Goal: Information Seeking & Learning: Learn about a topic

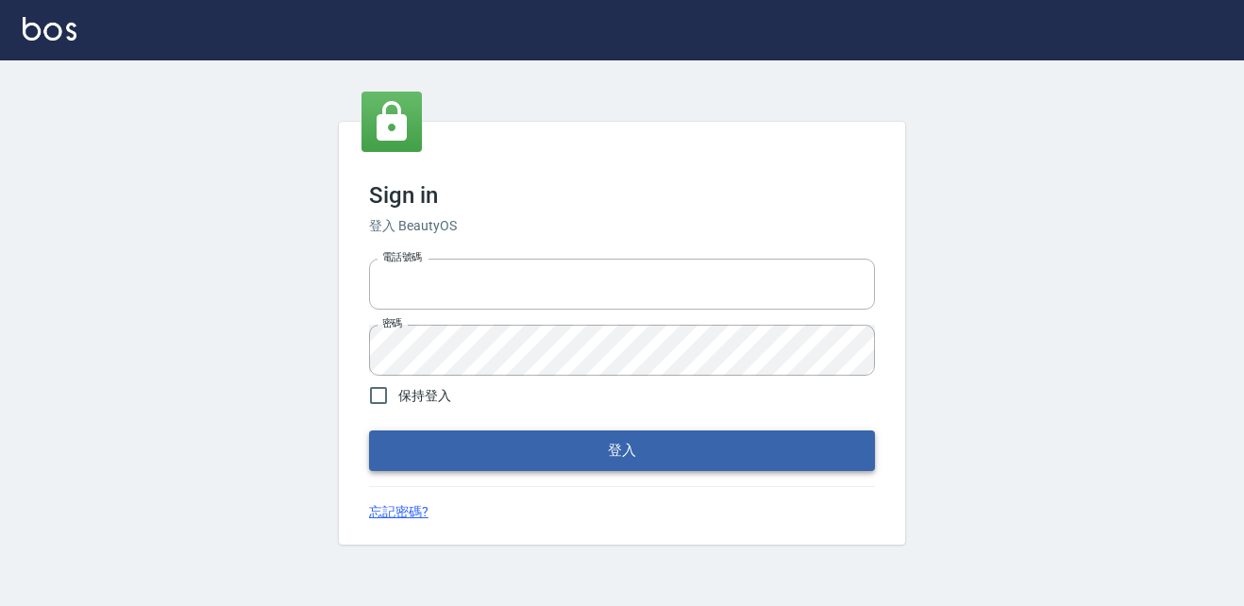
type input "037692666"
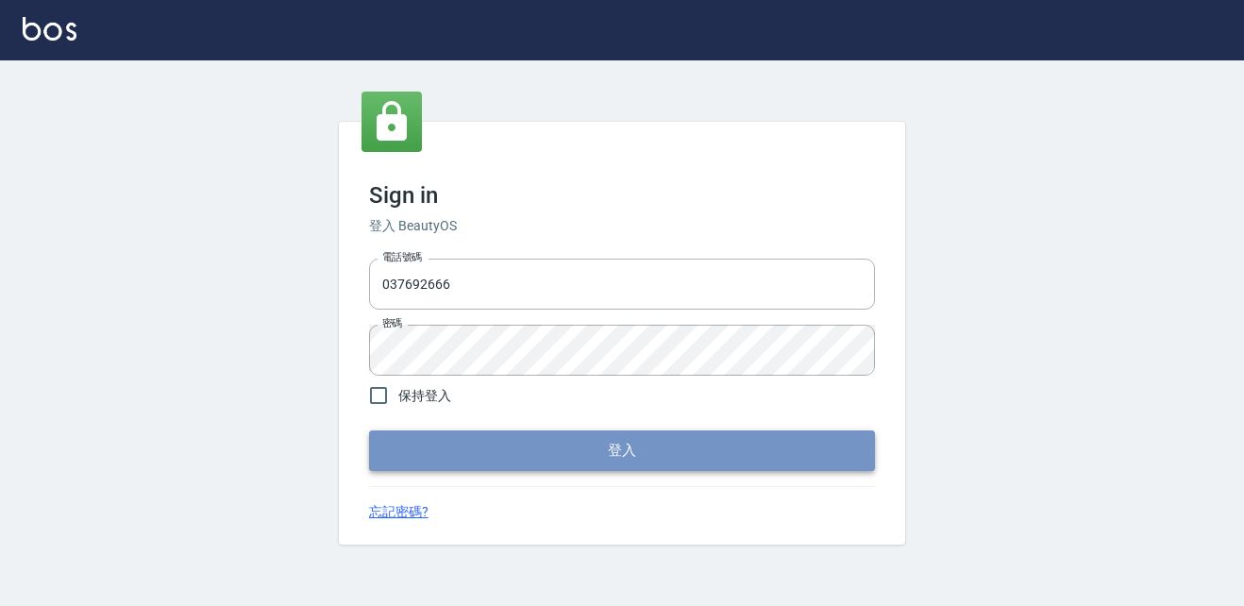
click at [570, 445] on button "登入" at bounding box center [622, 451] width 506 height 40
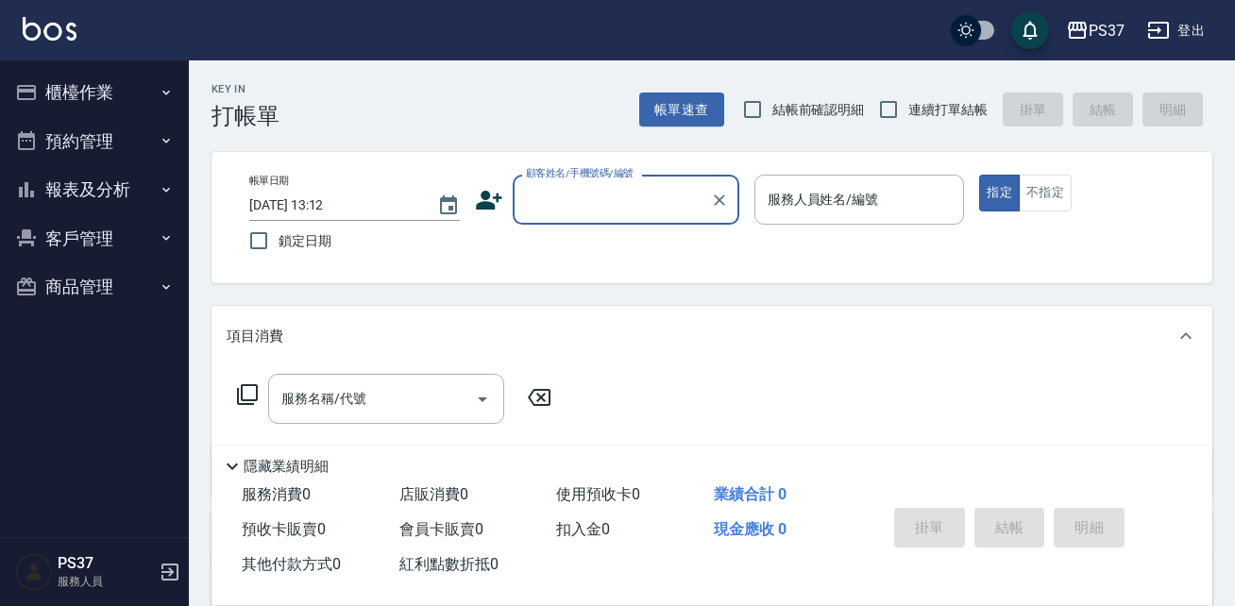
click at [126, 192] on button "報表及分析" at bounding box center [95, 189] width 174 height 49
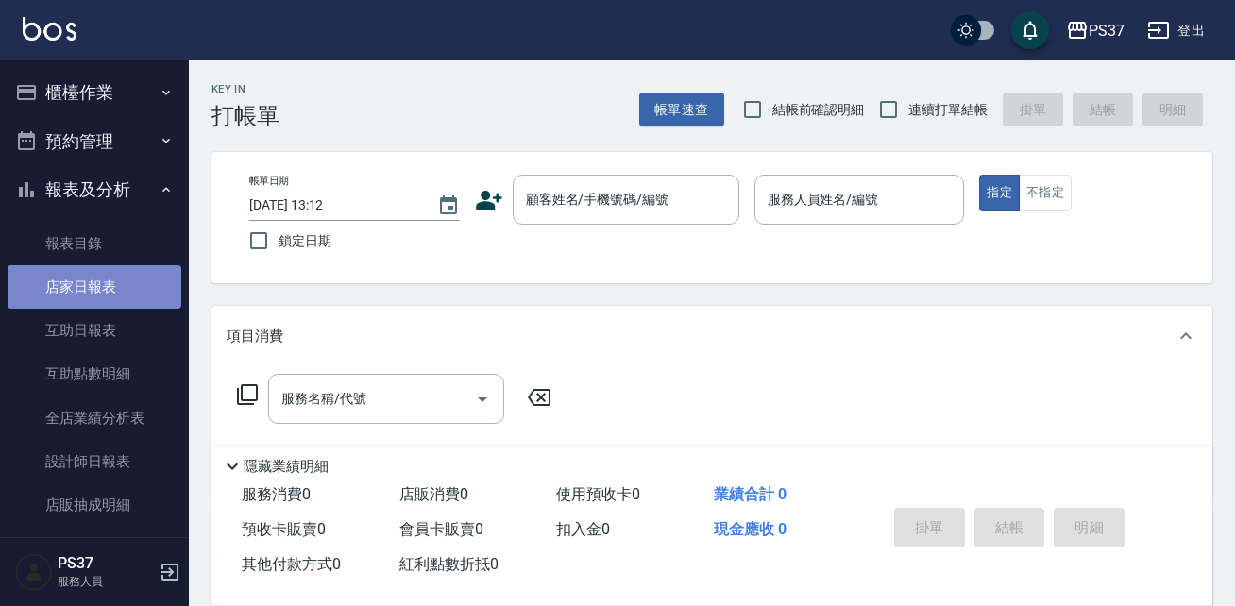
click at [100, 284] on link "店家日報表" at bounding box center [95, 286] width 174 height 43
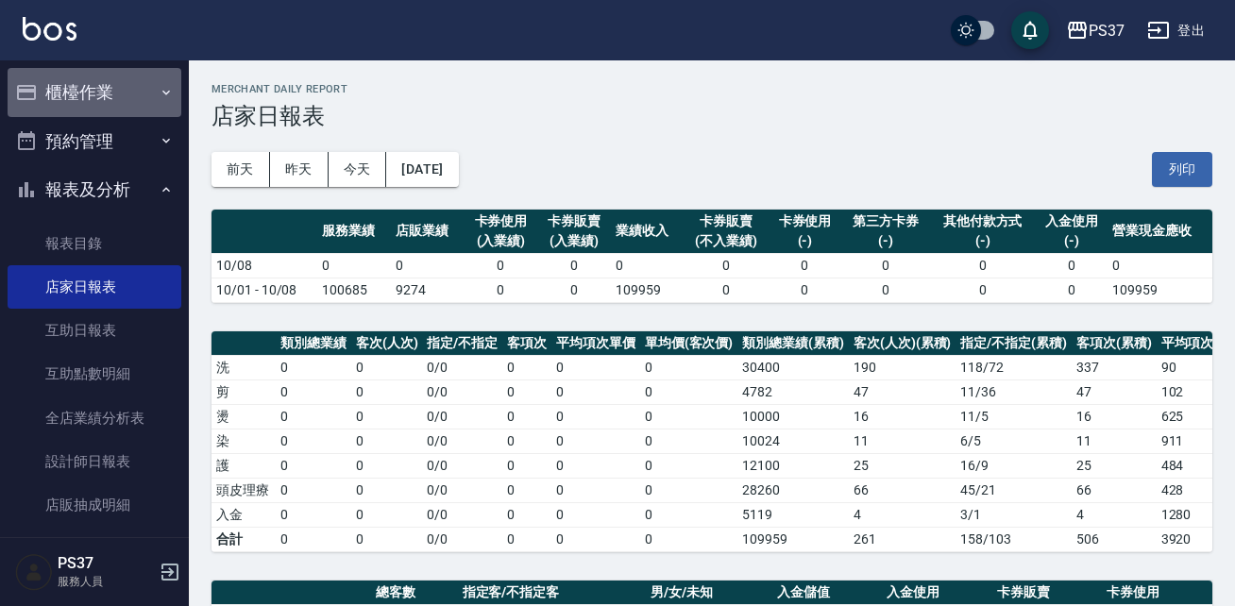
click at [102, 100] on button "櫃檯作業" at bounding box center [95, 92] width 174 height 49
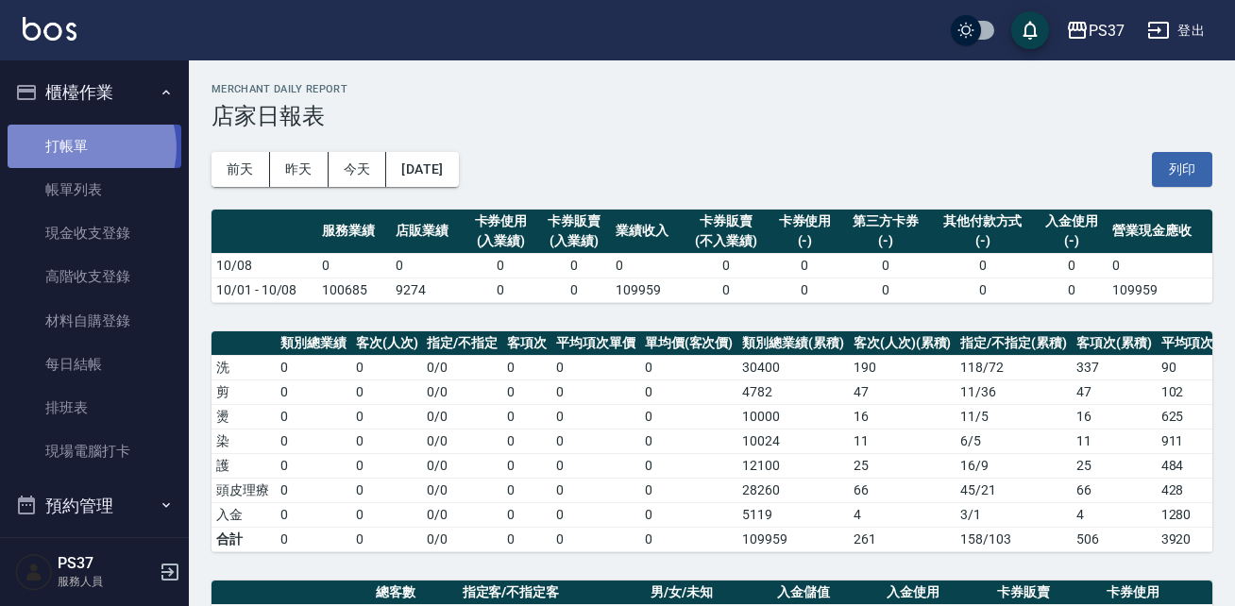
click at [85, 147] on link "打帳單" at bounding box center [95, 146] width 174 height 43
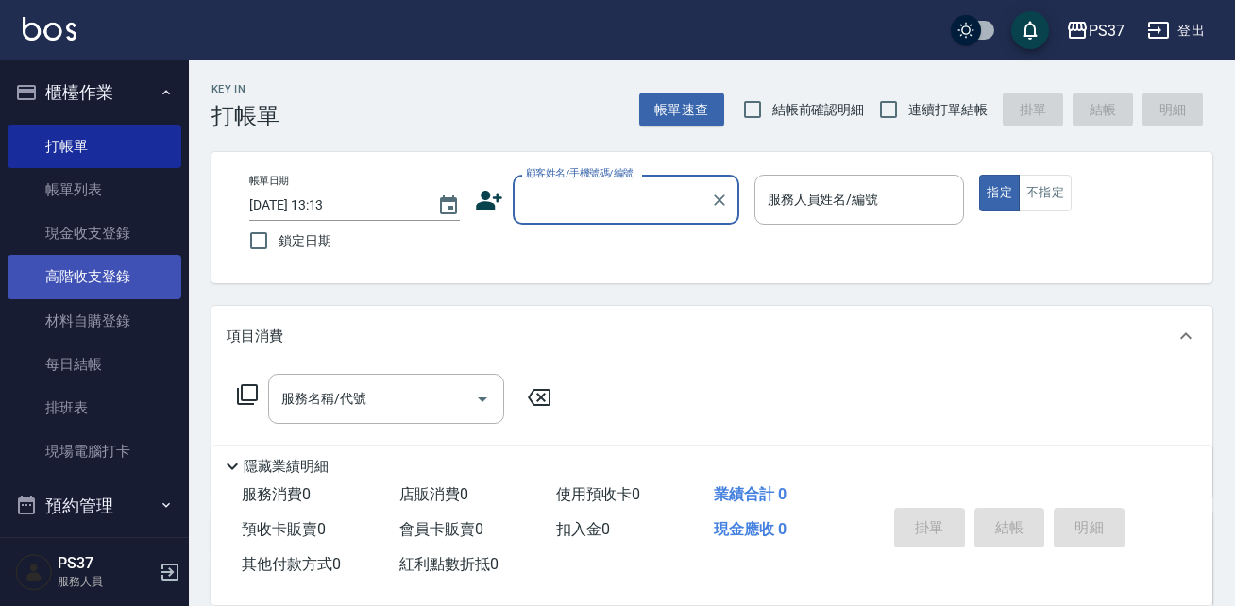
click at [96, 279] on link "高階收支登錄" at bounding box center [95, 276] width 174 height 43
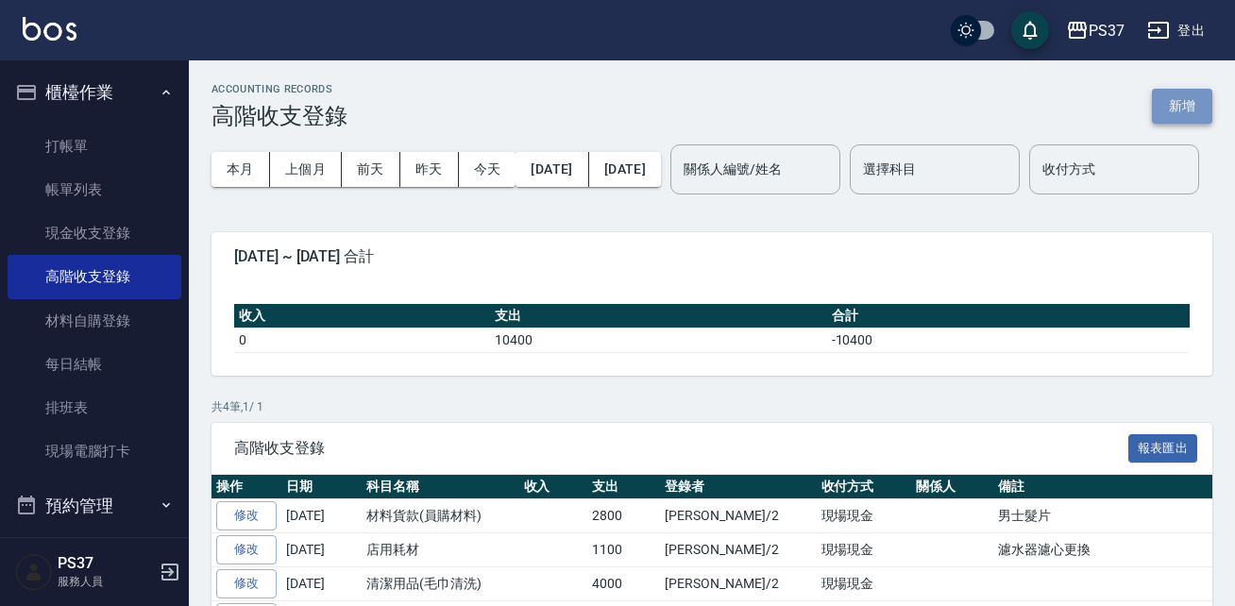
click at [916, 104] on button "新增" at bounding box center [1182, 106] width 60 height 35
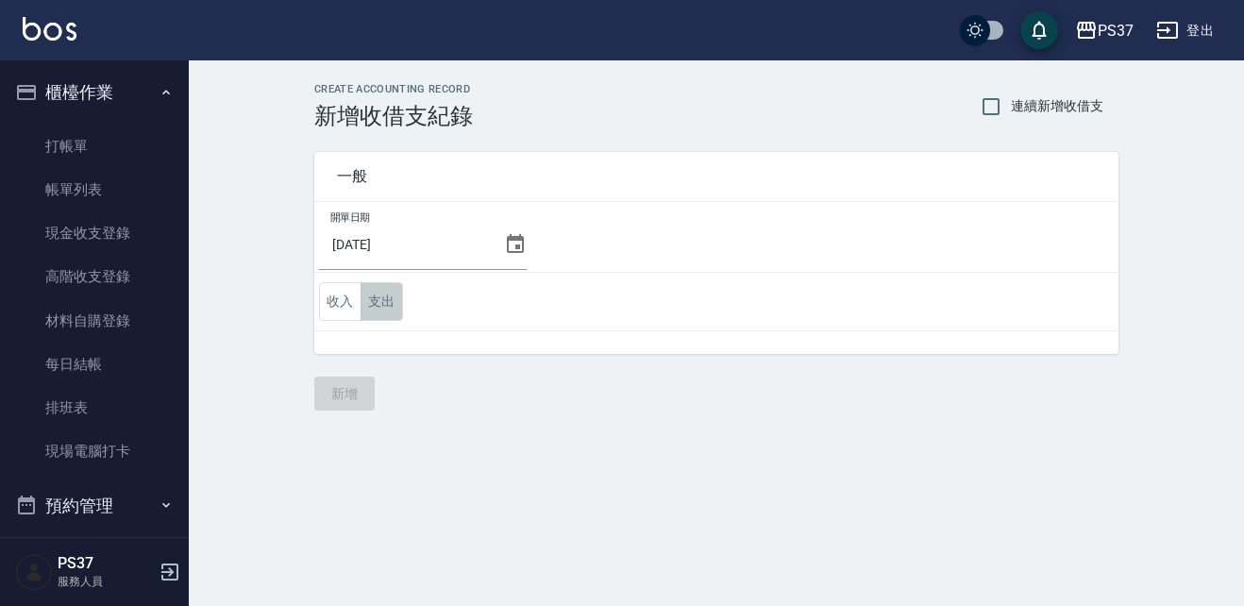
click at [394, 303] on button "支出" at bounding box center [382, 301] width 42 height 39
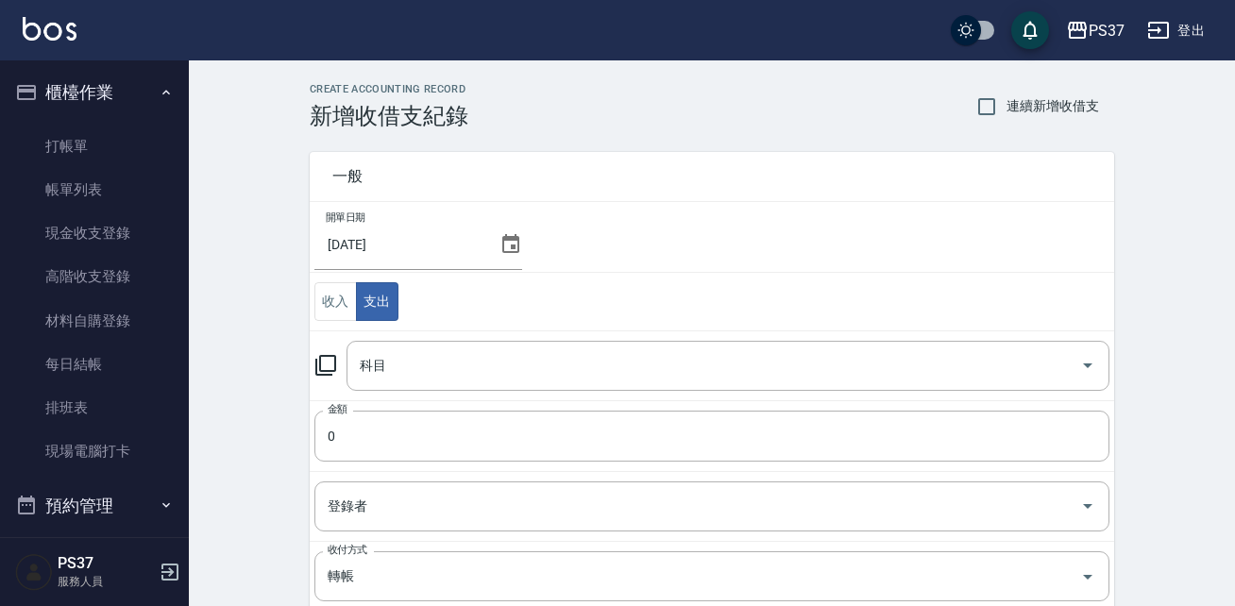
click at [464, 259] on input "2025/10/08" at bounding box center [402, 244] width 177 height 51
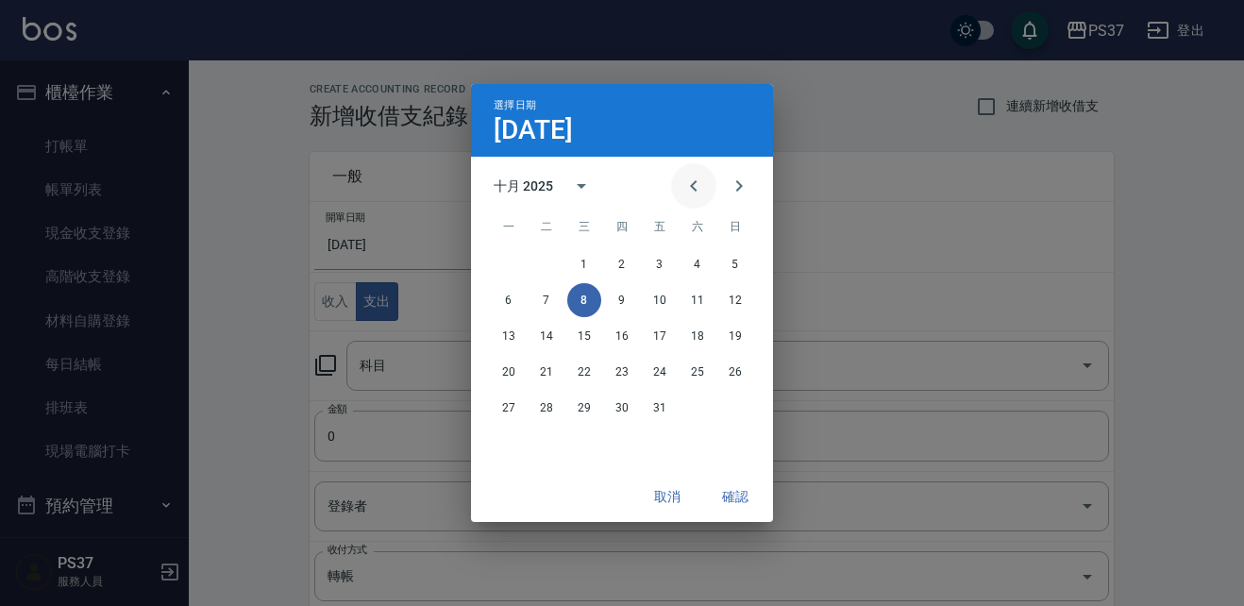
click at [689, 177] on icon "Previous month" at bounding box center [694, 186] width 23 height 23
click at [554, 408] on button "30" at bounding box center [547, 408] width 34 height 34
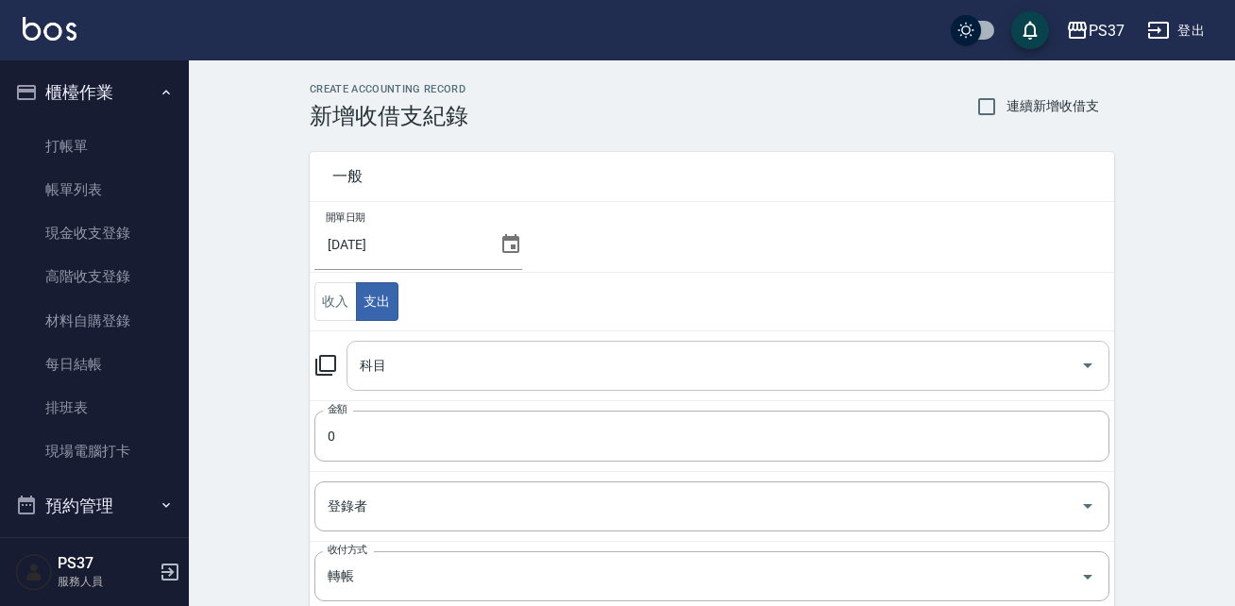
click at [425, 365] on input "科目" at bounding box center [714, 365] width 718 height 33
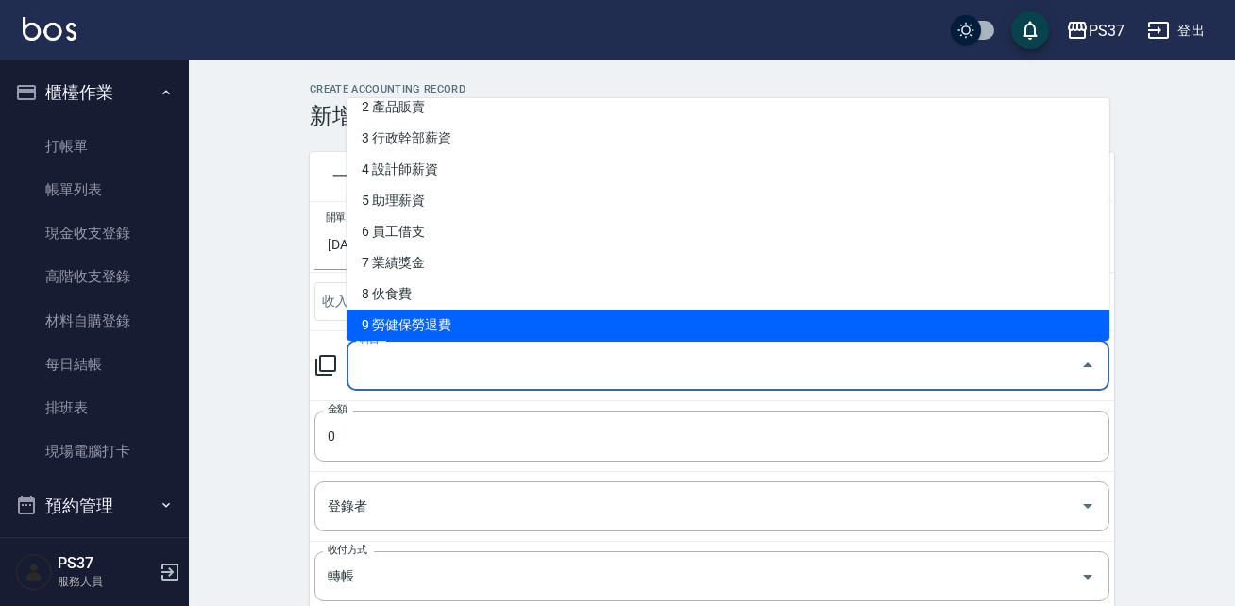
scroll to position [108, 0]
type input "10 房屋租金收支(租賃稅)"
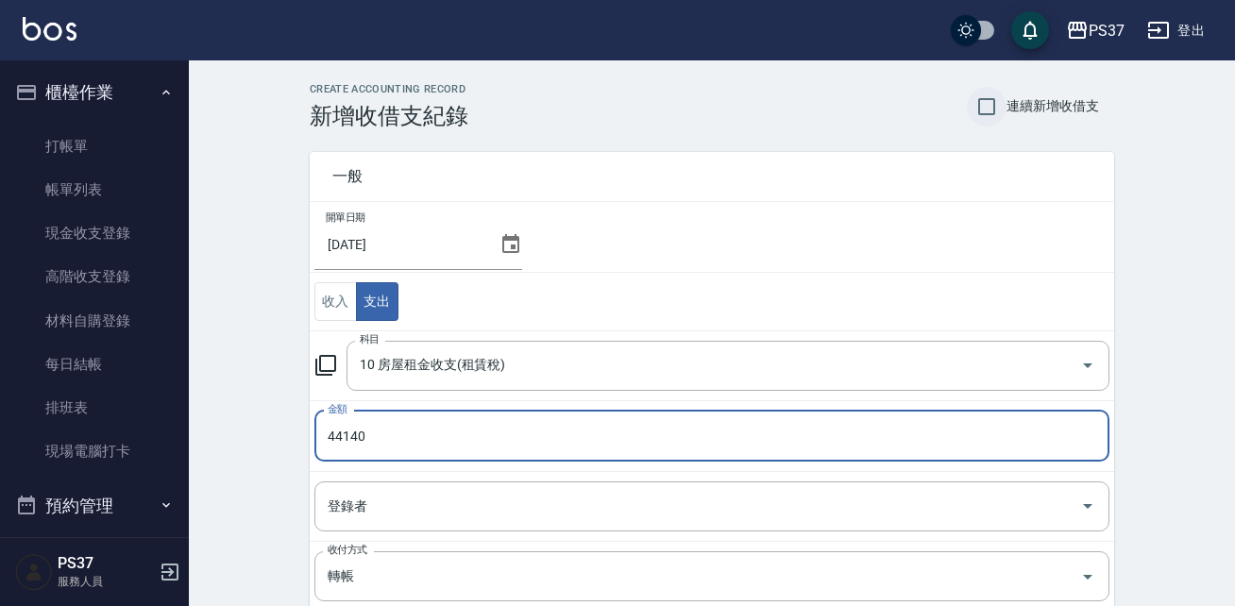
type input "44140"
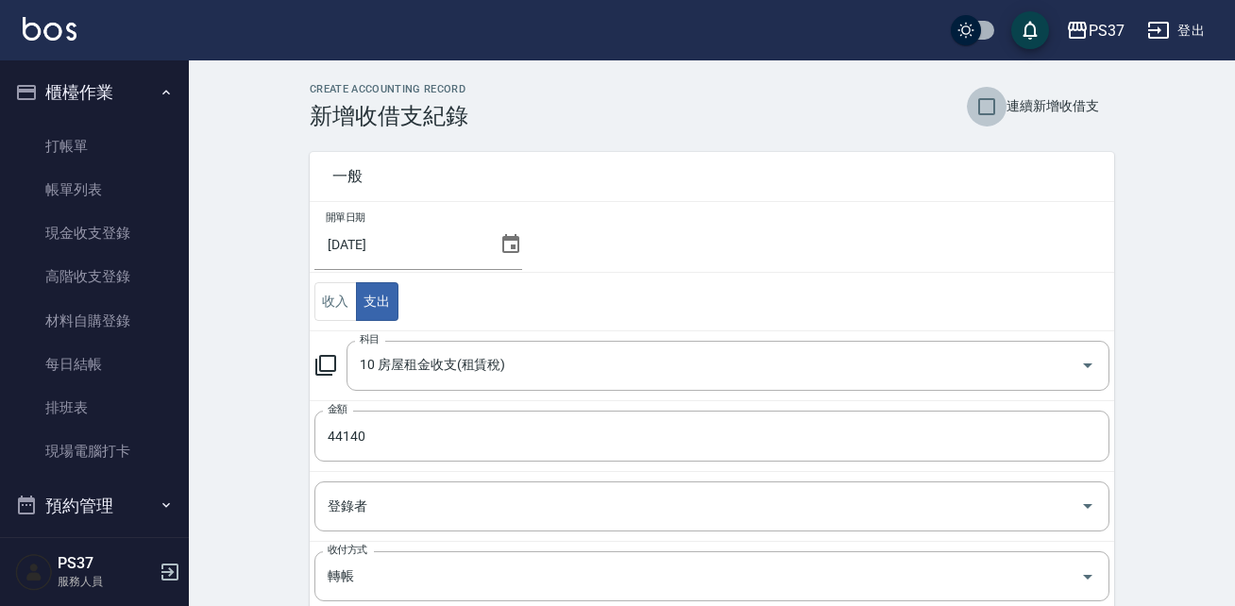
click at [916, 113] on input "連續新增收借支" at bounding box center [987, 107] width 40 height 40
checkbox input "true"
click at [413, 499] on input "登錄者" at bounding box center [698, 506] width 750 height 33
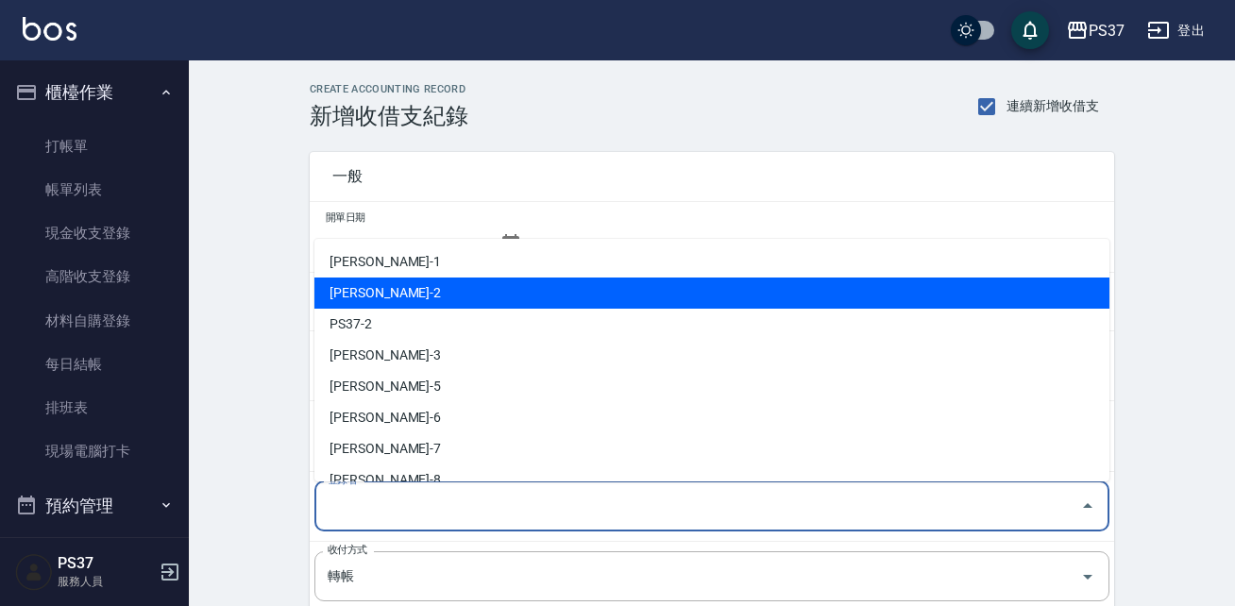
click at [517, 300] on li "劉晨志-2" at bounding box center [711, 293] width 795 height 31
type input "劉晨志-2"
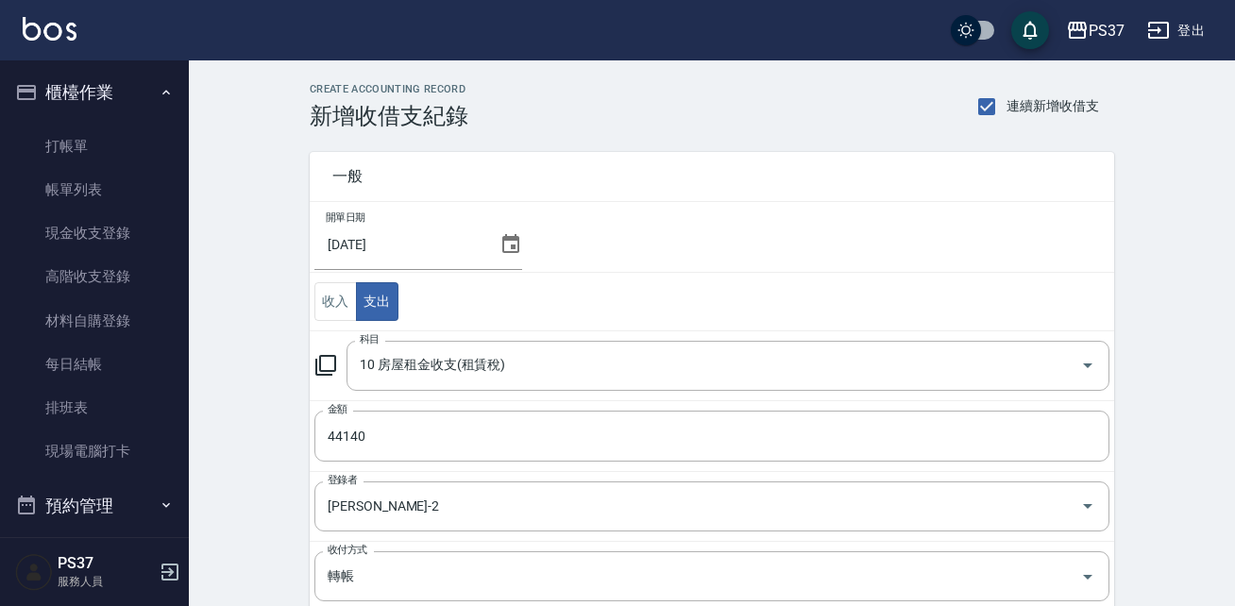
click at [227, 472] on div "CREATE ACCOUNTING RECORD 新增收借支紀錄 連續新增收借支 一般 開單日期 2025/09/30 收入 支出 科目 10 房屋租金收支(…" at bounding box center [712, 480] width 1046 height 840
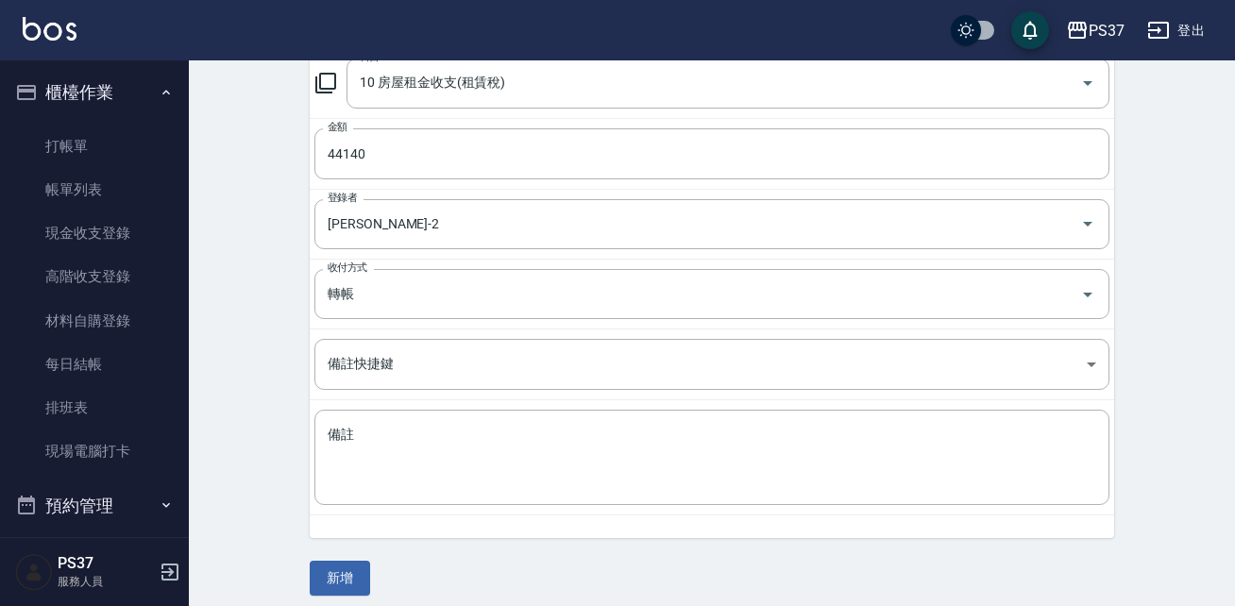
scroll to position [295, 0]
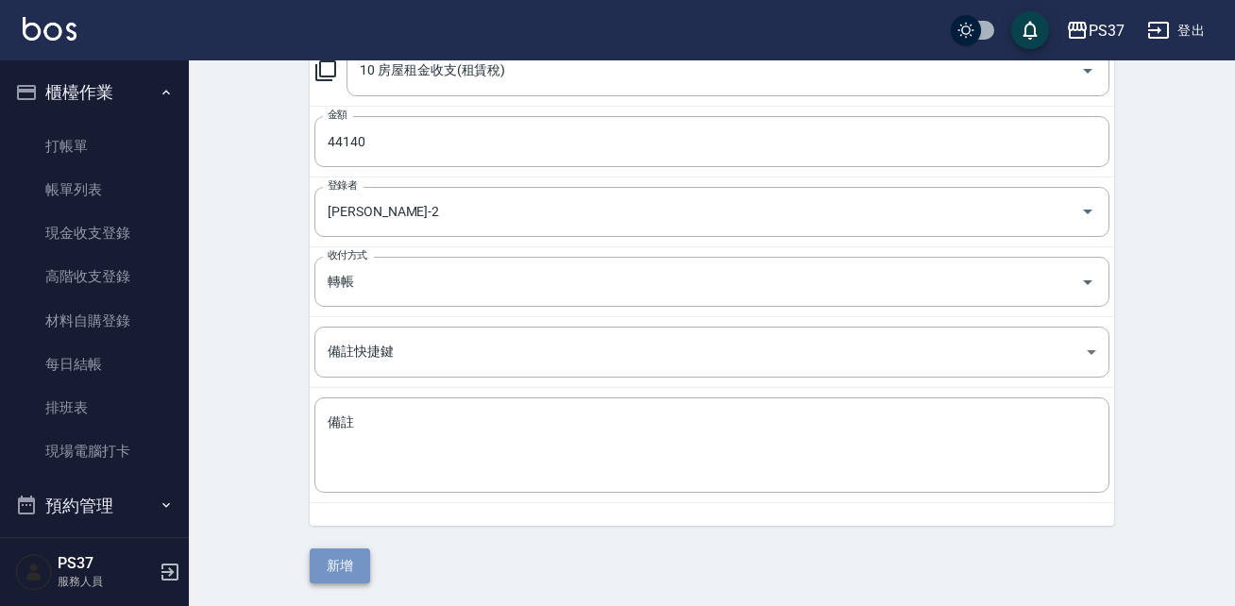
click at [342, 560] on button "新增" at bounding box center [340, 566] width 60 height 35
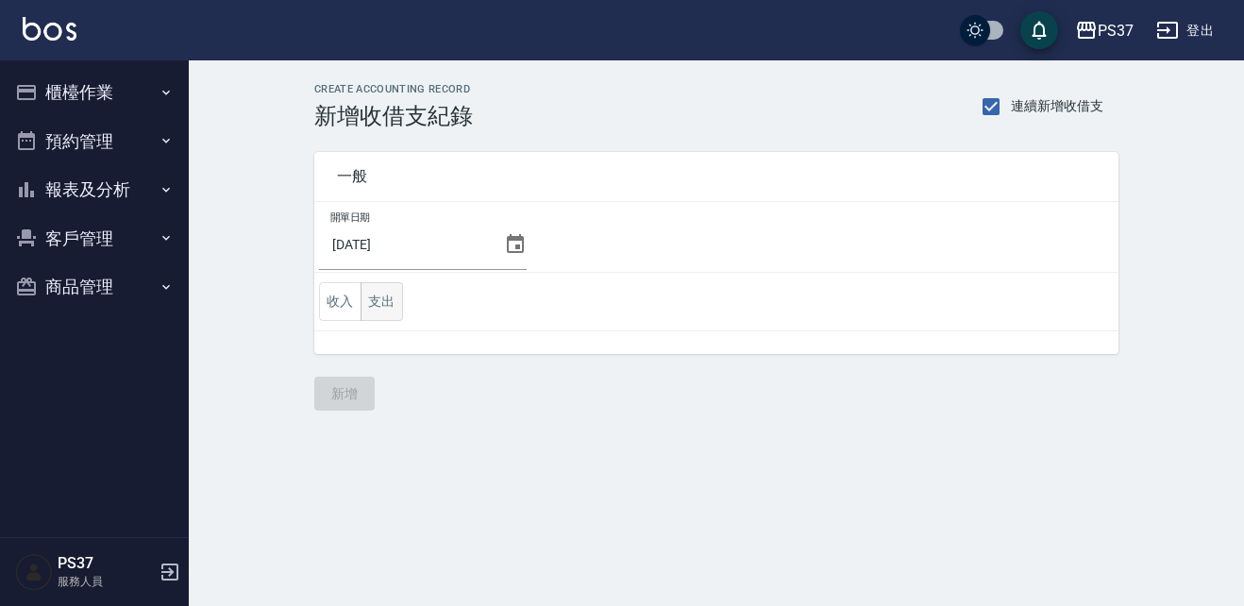
click at [374, 314] on button "支出" at bounding box center [382, 301] width 42 height 39
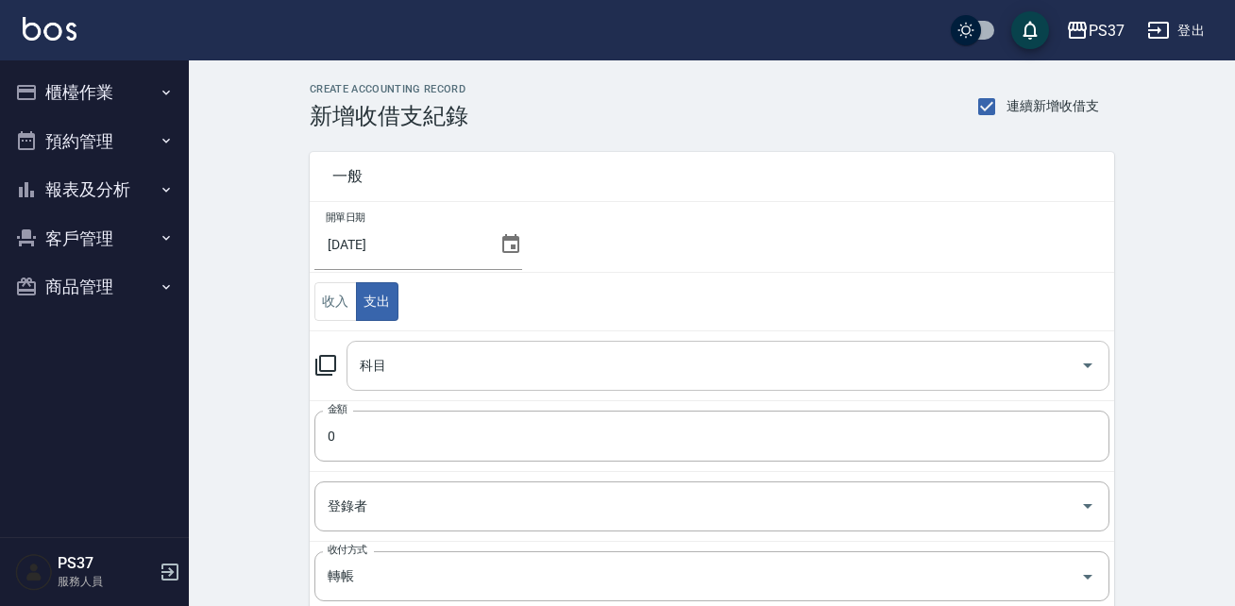
click at [414, 359] on input "科目" at bounding box center [714, 365] width 718 height 33
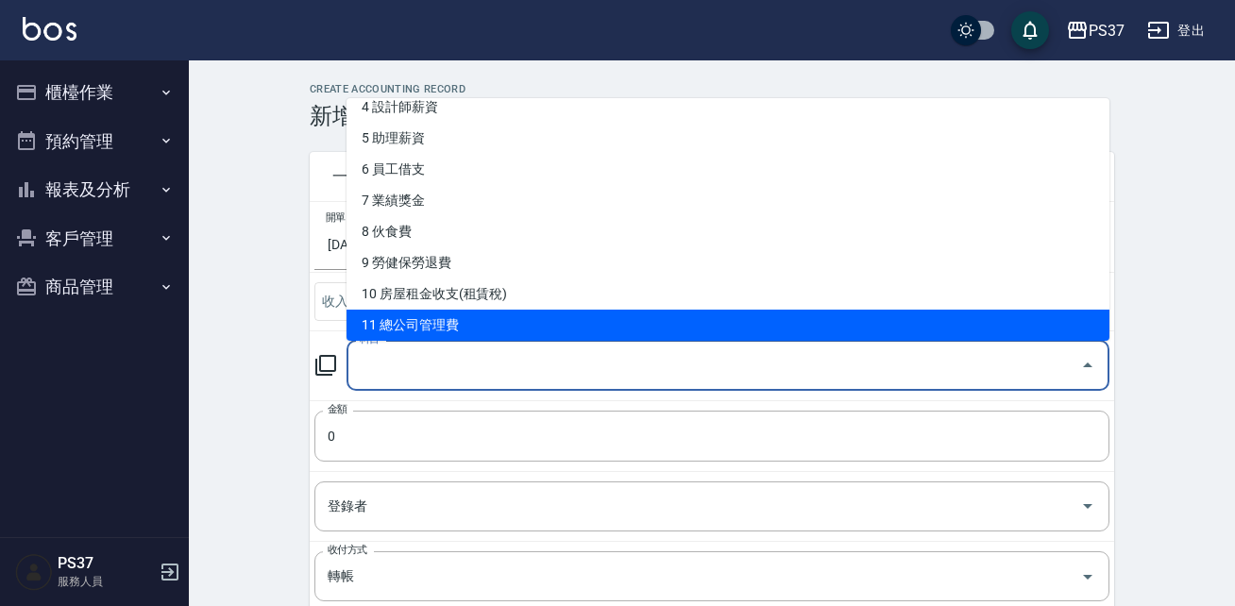
scroll to position [170, 0]
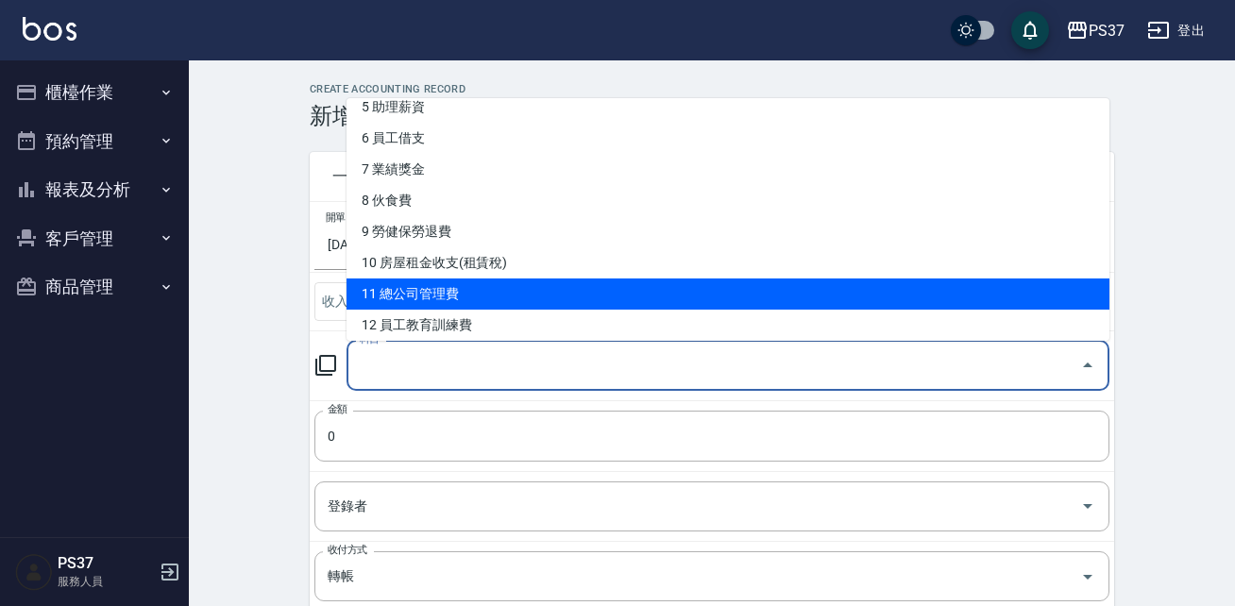
click at [491, 297] on li "11 總公司管理費" at bounding box center [727, 294] width 763 height 31
type input "11 總公司管理費"
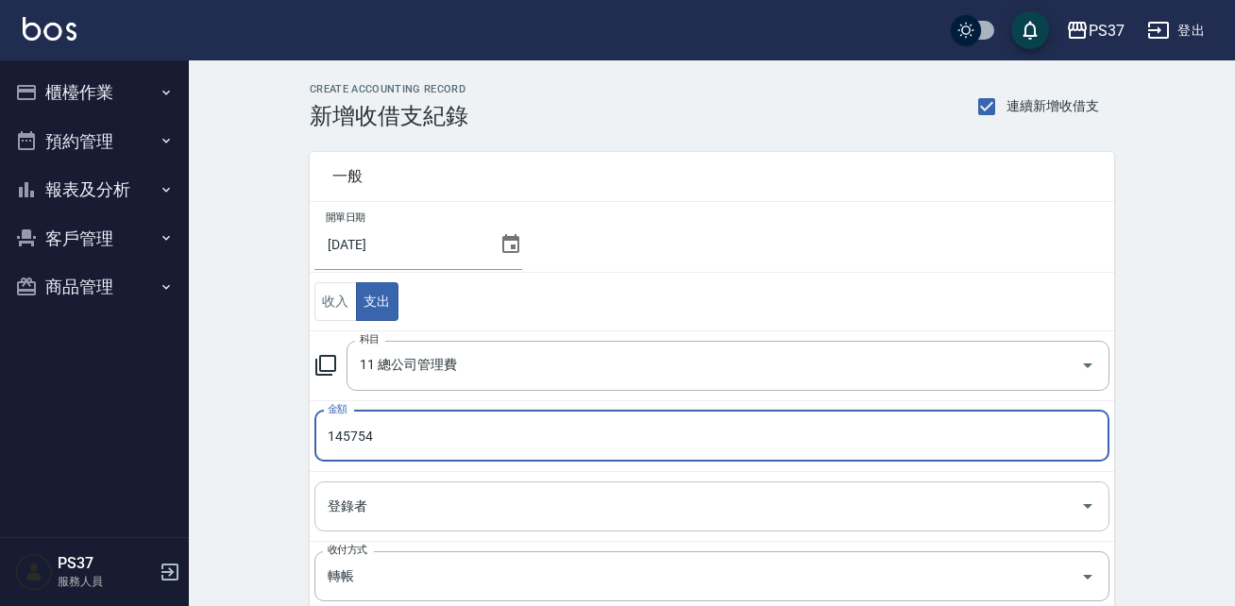
type input "145754"
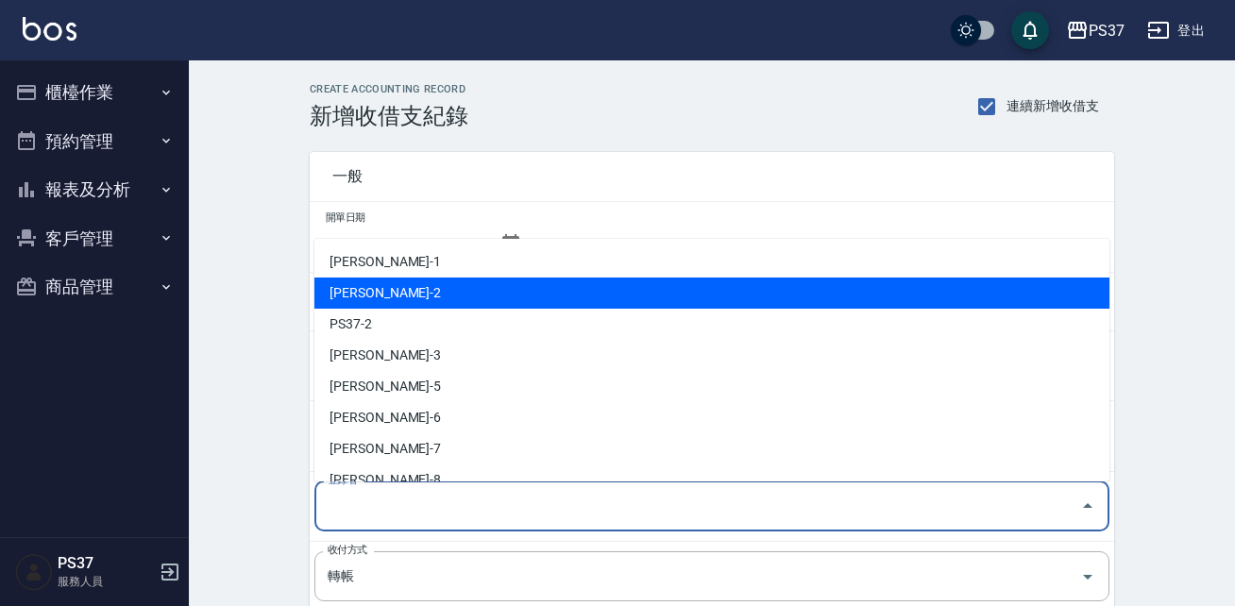
drag, startPoint x: 378, startPoint y: 498, endPoint x: 346, endPoint y: 292, distance: 209.1
click at [346, 292] on li "[PERSON_NAME]-2" at bounding box center [711, 293] width 795 height 31
type input "[PERSON_NAME]-2"
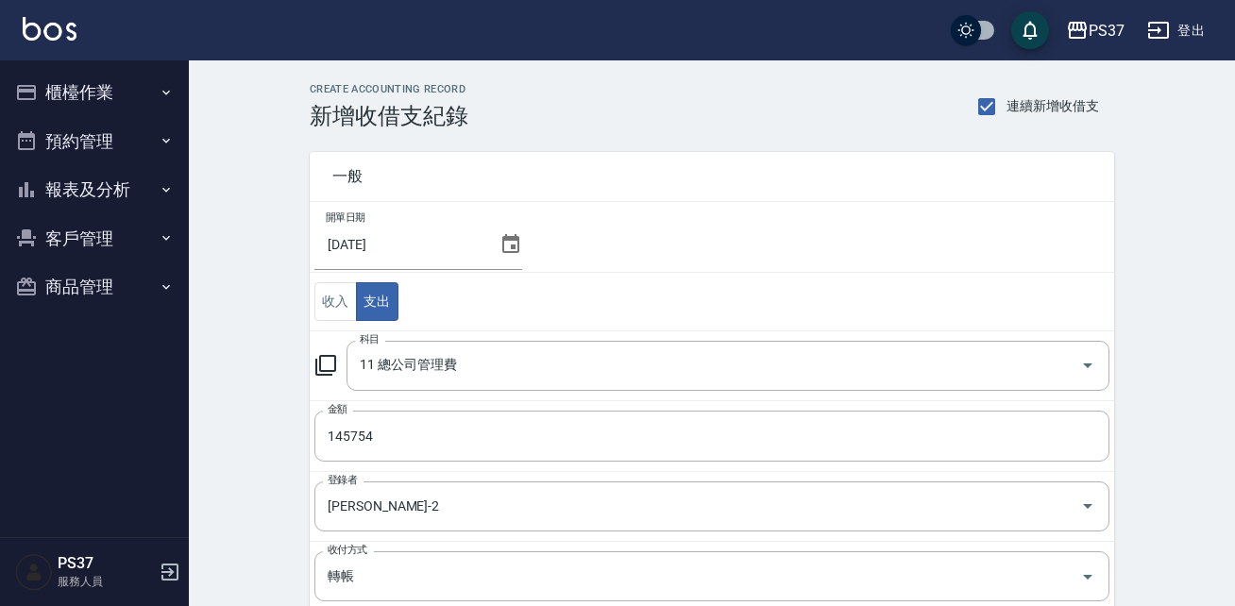
click at [237, 394] on div "CREATE ACCOUNTING RECORD 新增收借支紀錄 連續新增收借支 一般 開單日期 2025/09/30 收入 支出 科目 11 總公司管理費 …" at bounding box center [712, 480] width 1046 height 840
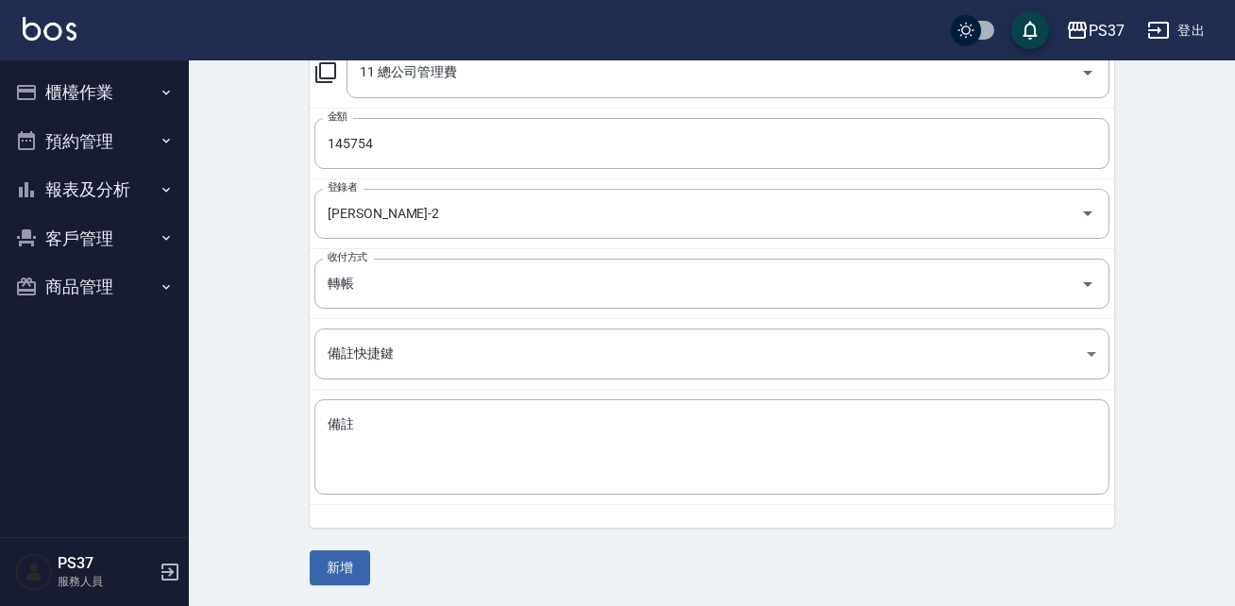
scroll to position [295, 0]
click at [343, 582] on button "新增" at bounding box center [340, 566] width 60 height 35
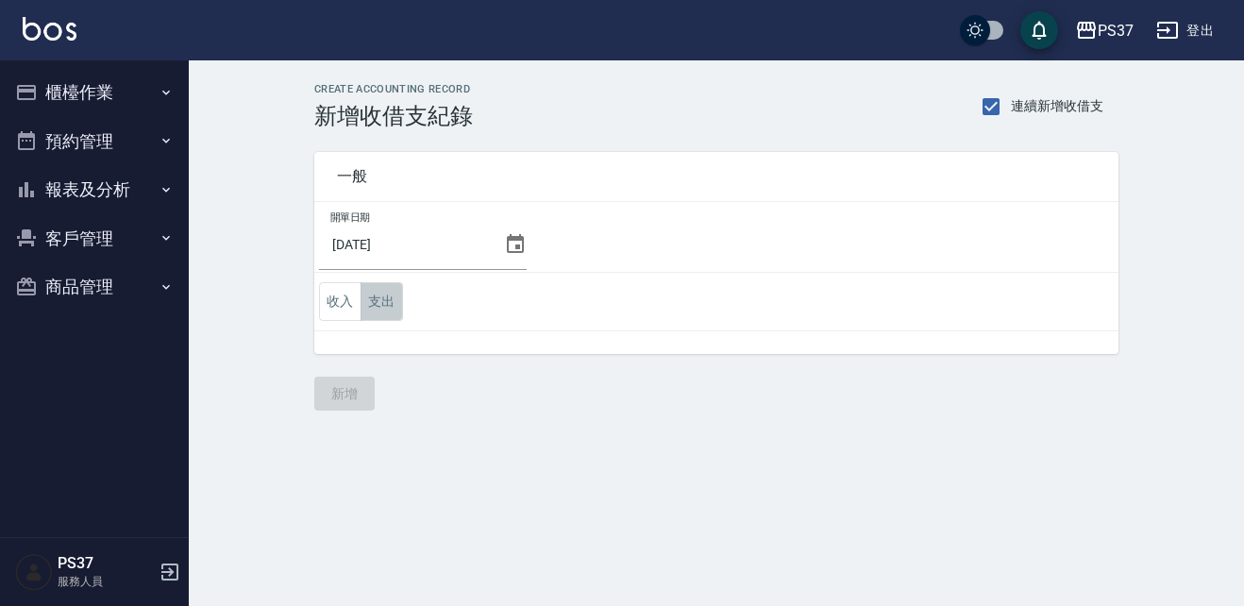
click at [390, 297] on button "支出" at bounding box center [382, 301] width 42 height 39
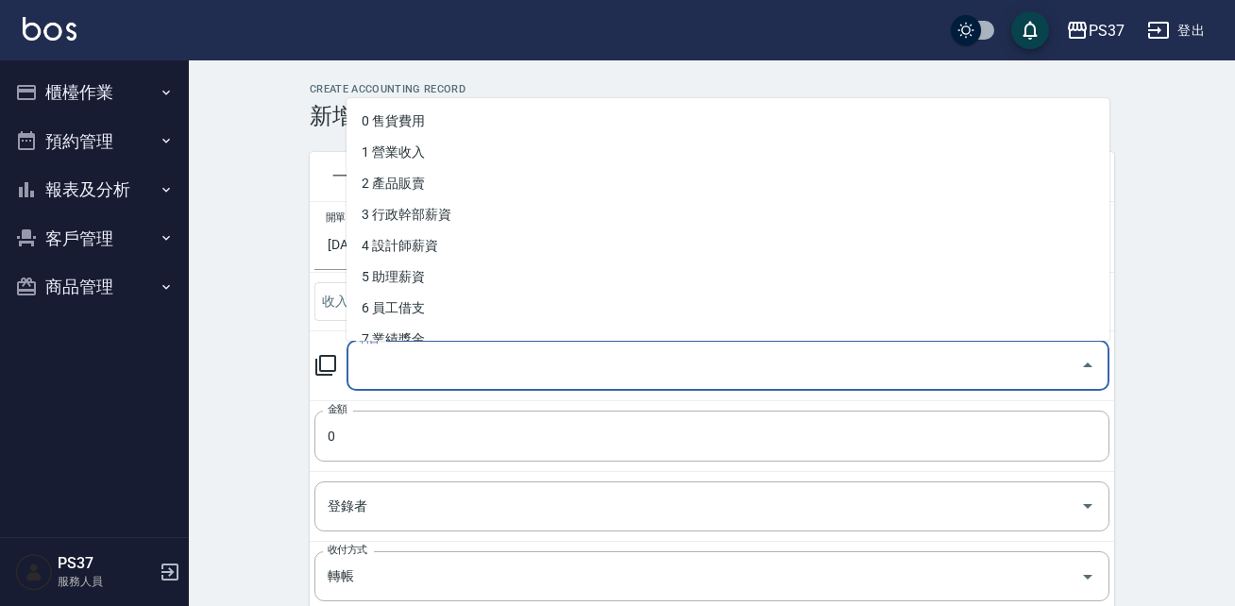
click at [399, 366] on input "科目" at bounding box center [714, 365] width 718 height 33
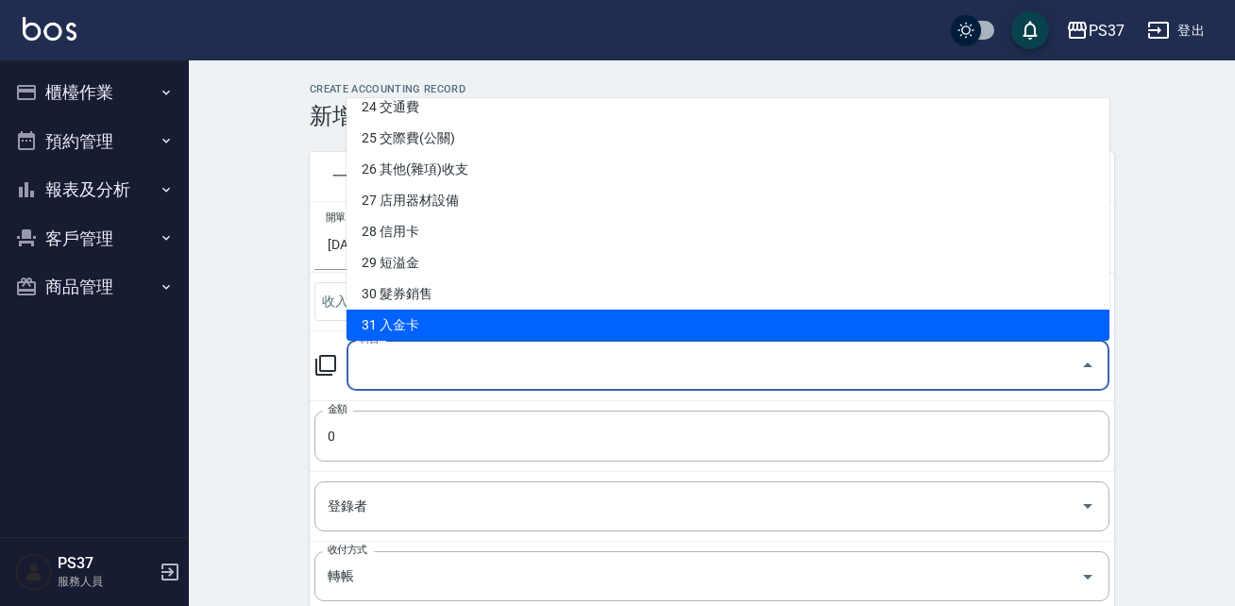
scroll to position [793, 0]
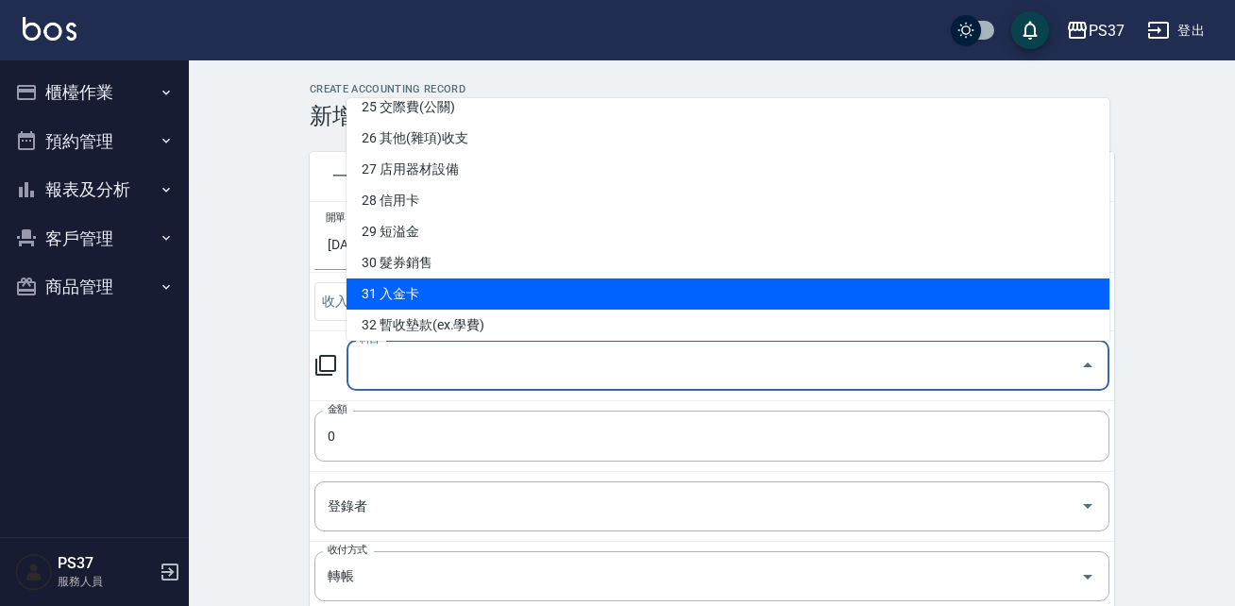
click at [429, 288] on li "31 入金卡" at bounding box center [727, 294] width 763 height 31
type input "31 入金卡"
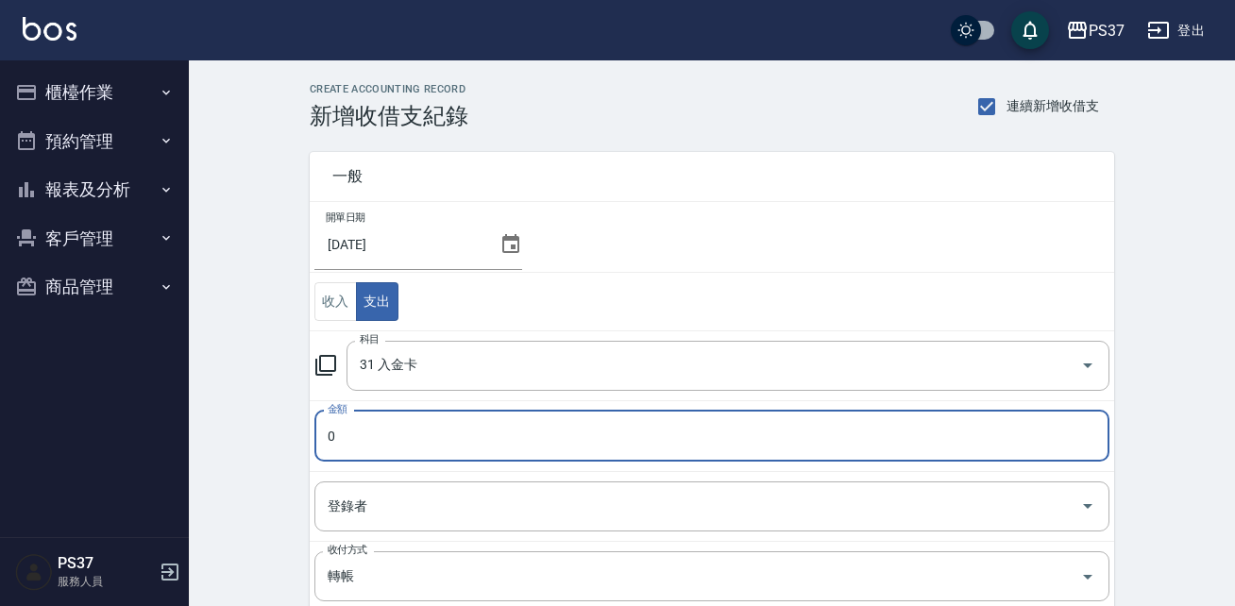
click at [359, 447] on input "0" at bounding box center [711, 436] width 795 height 51
click at [333, 438] on input "022074" at bounding box center [711, 436] width 795 height 51
type input "22074"
click at [363, 498] on input "登錄者" at bounding box center [698, 506] width 750 height 33
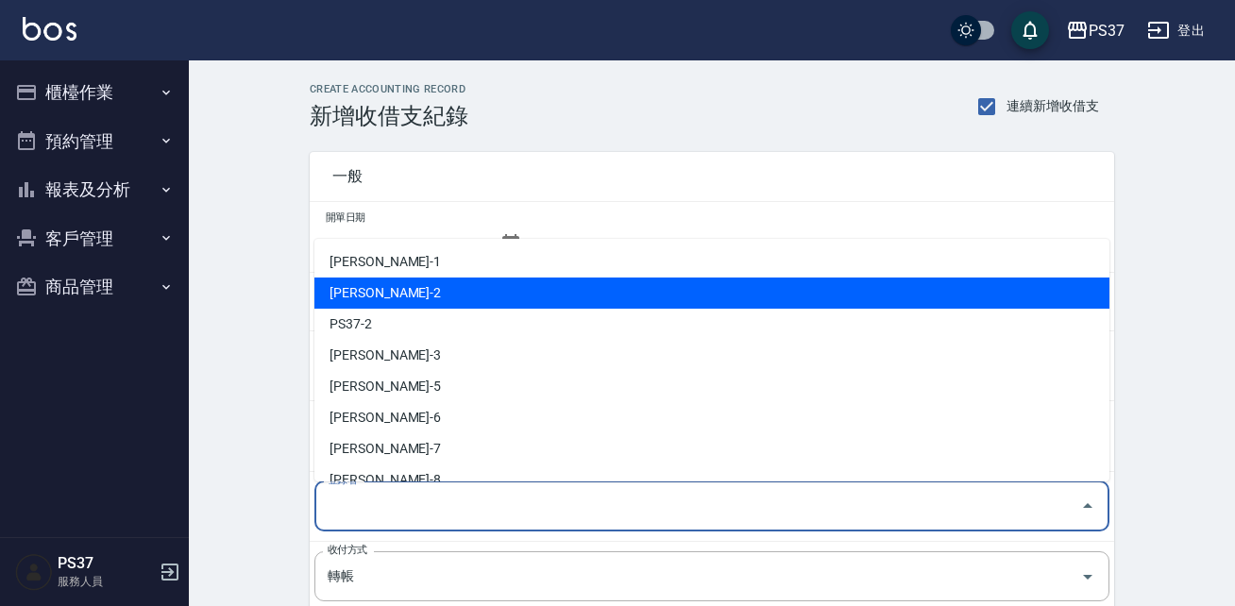
click at [382, 306] on li "劉晨志-2" at bounding box center [711, 293] width 795 height 31
type input "劉晨志-2"
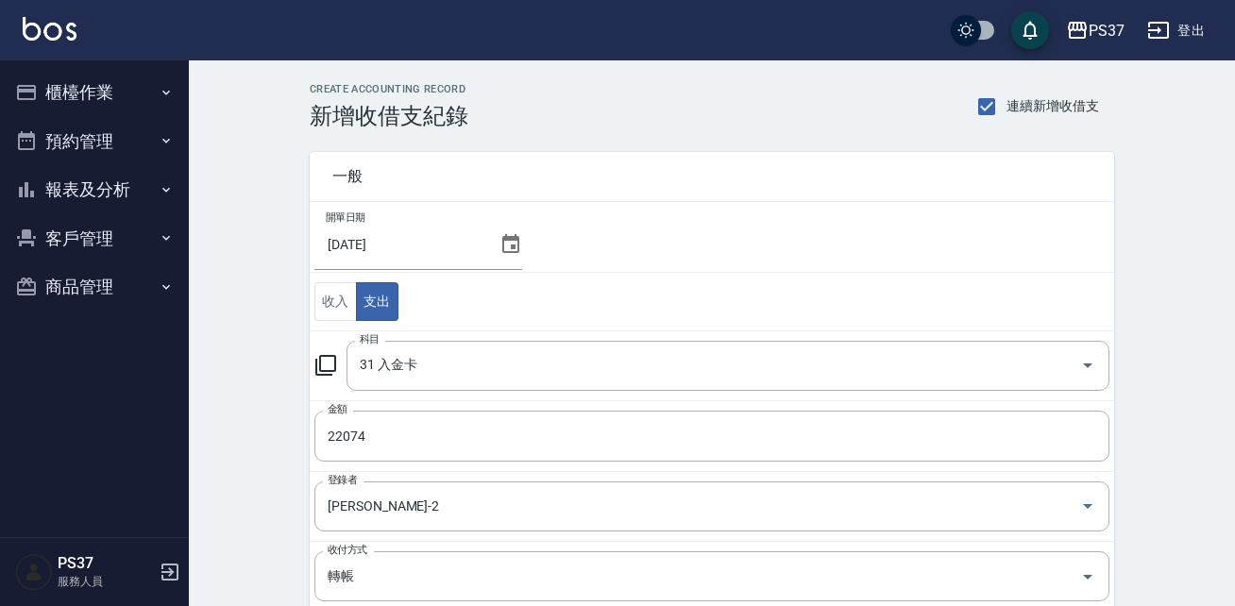
click at [278, 458] on div "CREATE ACCOUNTING RECORD 新增收借支紀錄 連續新增收借支 一般 開單日期 2025/09/30 收入 支出 科目 31 入金卡 科目 …" at bounding box center [712, 480] width 1046 height 840
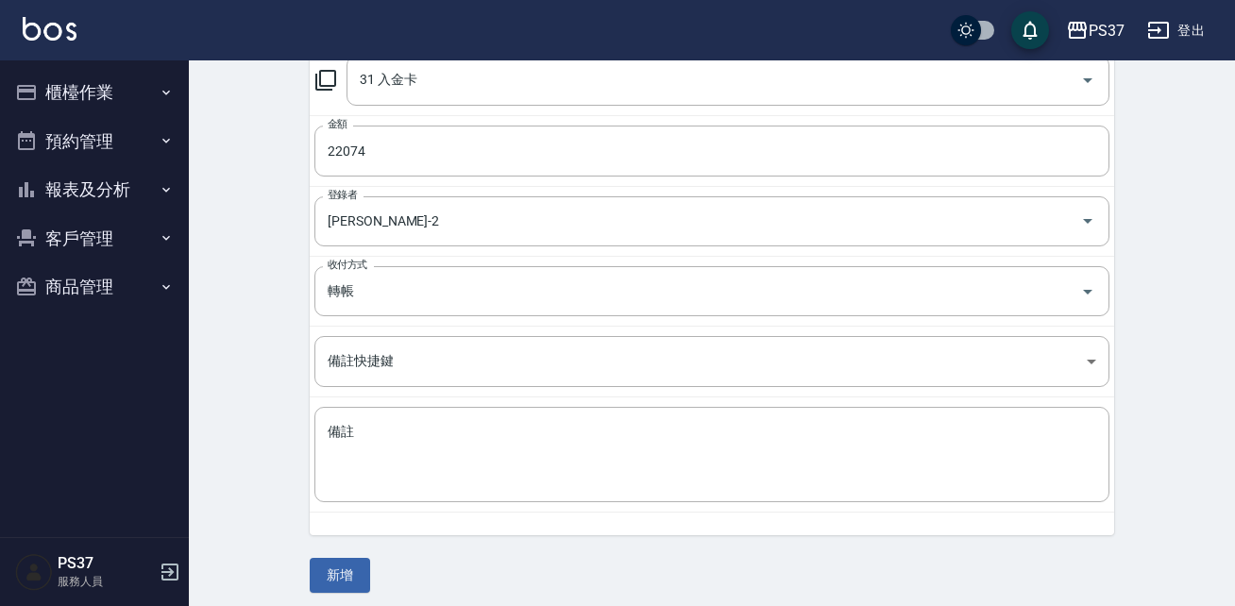
scroll to position [295, 0]
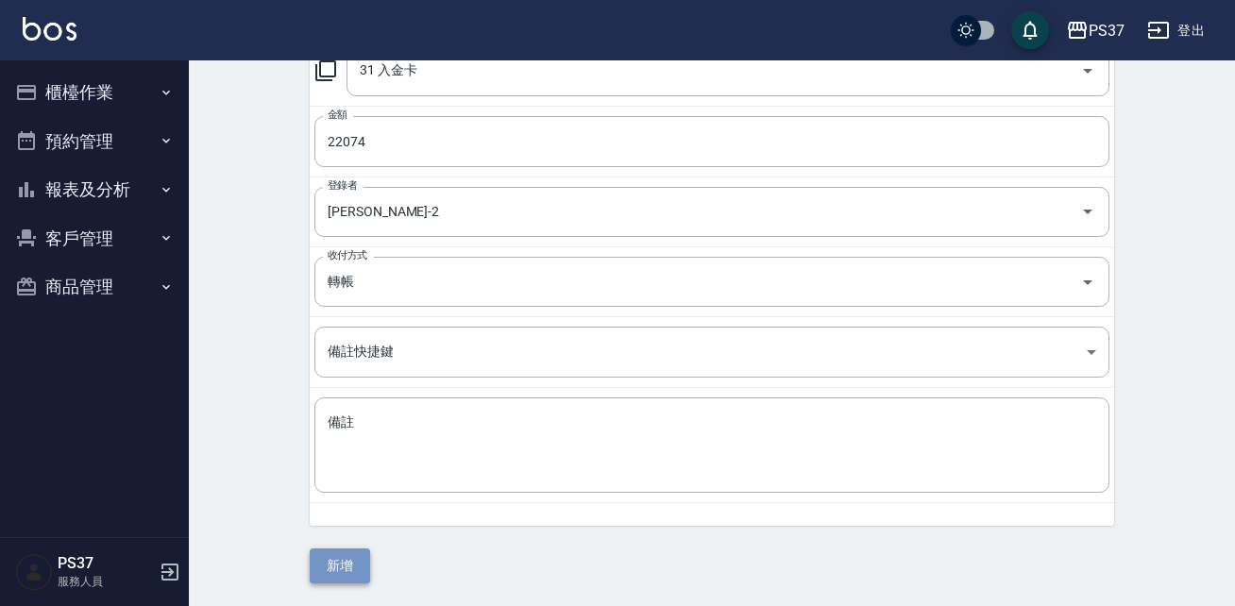
click at [340, 563] on button "新增" at bounding box center [340, 566] width 60 height 35
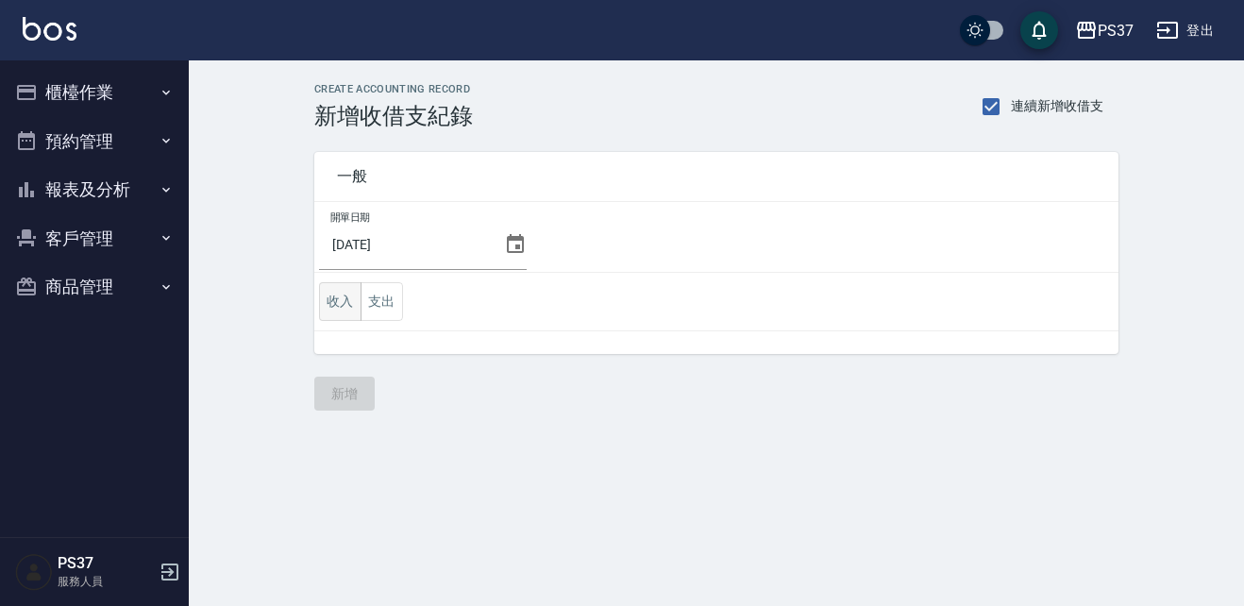
click at [338, 292] on button "收入" at bounding box center [340, 301] width 42 height 39
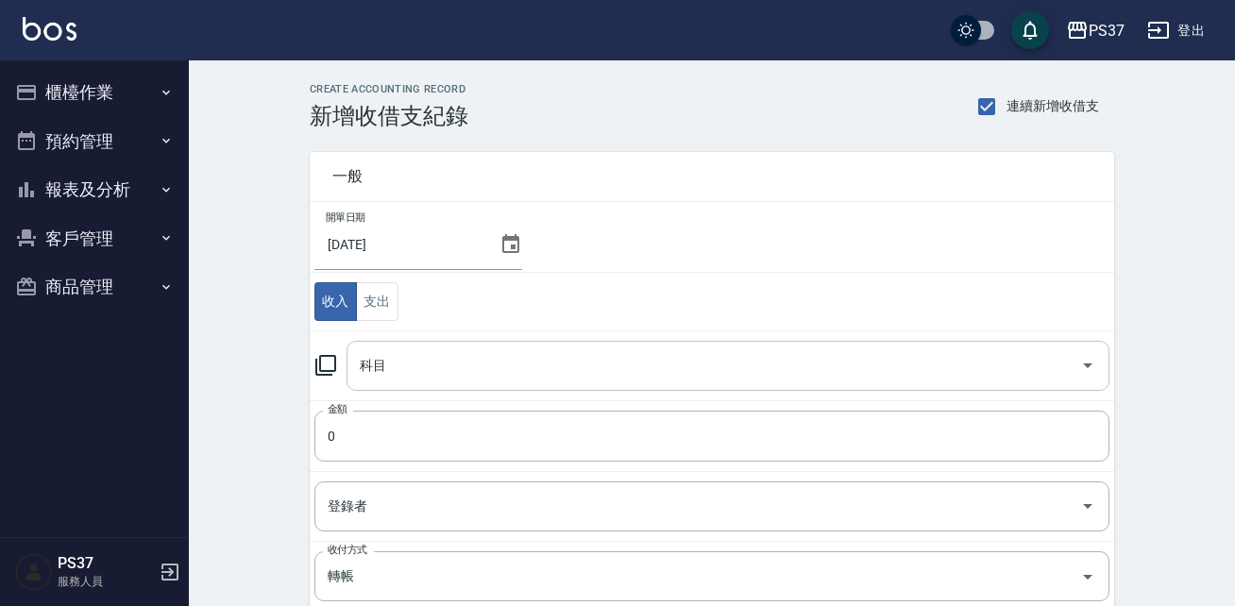
click at [617, 347] on div "科目" at bounding box center [727, 366] width 763 height 50
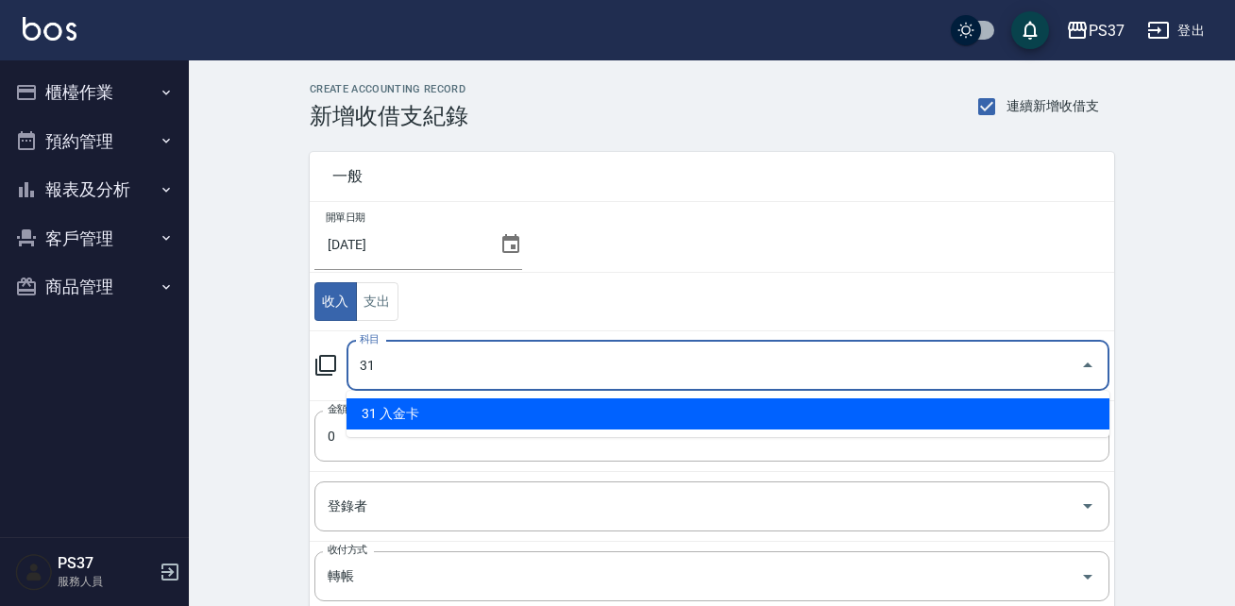
click at [475, 424] on li "31 入金卡" at bounding box center [727, 413] width 763 height 31
type input "31 入金卡"
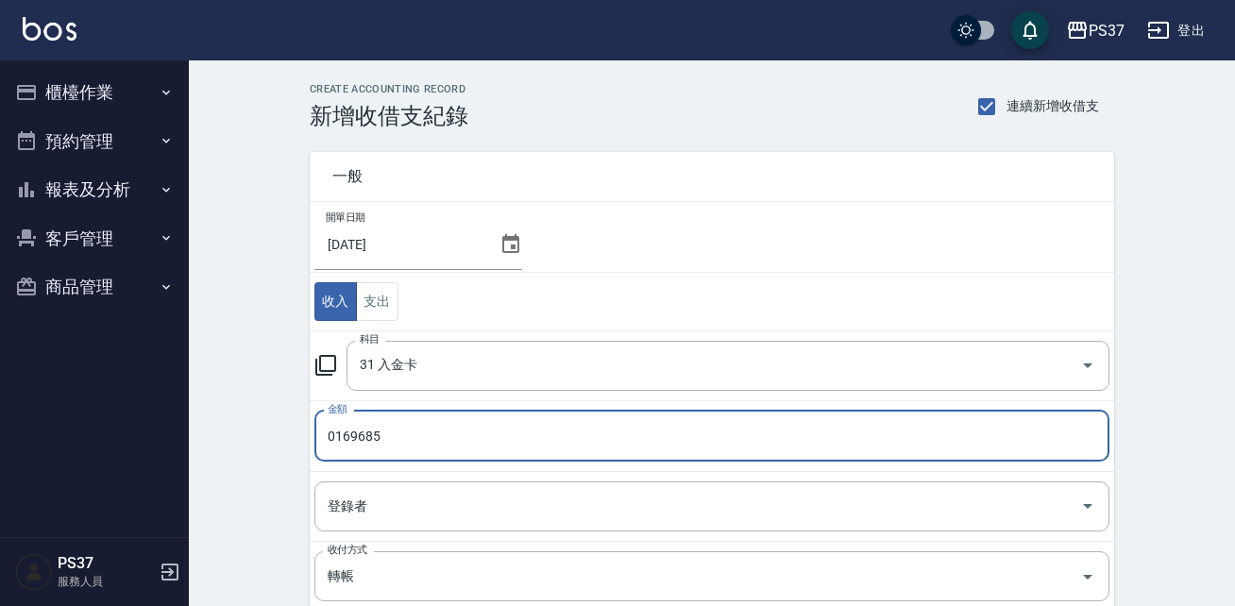
click at [339, 442] on input "0169685" at bounding box center [711, 436] width 795 height 51
click at [333, 440] on input "0169685" at bounding box center [711, 436] width 795 height 51
type input "169685"
click at [340, 499] on div "登錄者 登錄者" at bounding box center [711, 506] width 795 height 50
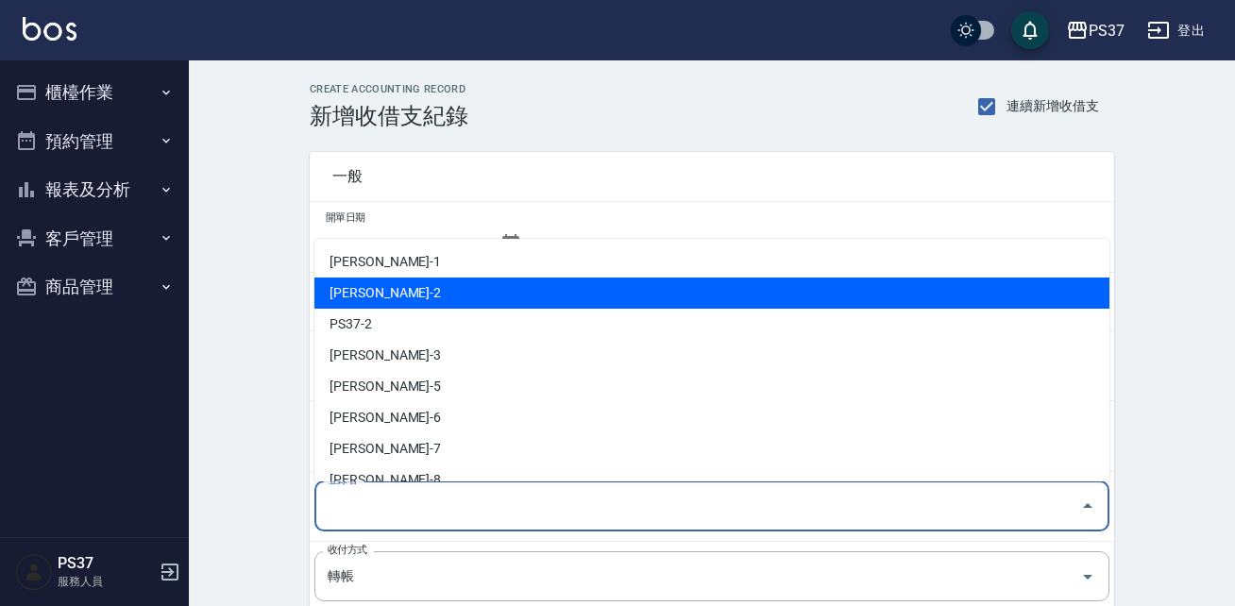
click at [425, 287] on li "劉晨志-2" at bounding box center [711, 293] width 795 height 31
type input "劉晨志-2"
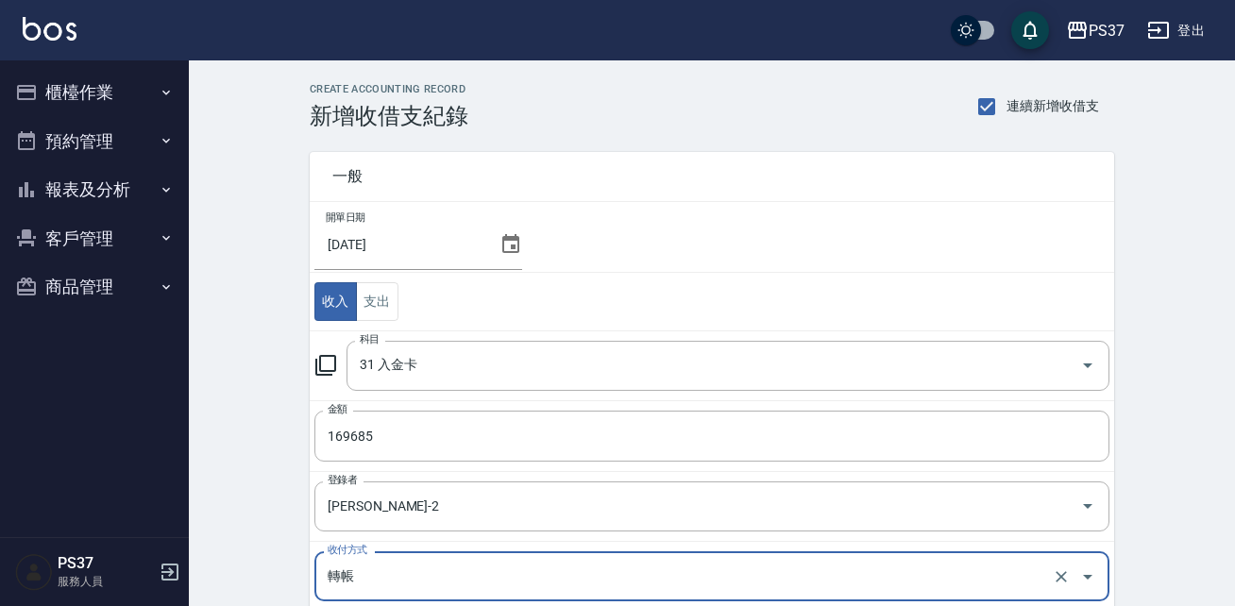
click at [286, 400] on div "CREATE ACCOUNTING RECORD 新增收借支紀錄 連續新增收借支 一般 開單日期 2025/09/30 收入 支出 科目 31 入金卡 科目 …" at bounding box center [712, 480] width 1046 height 840
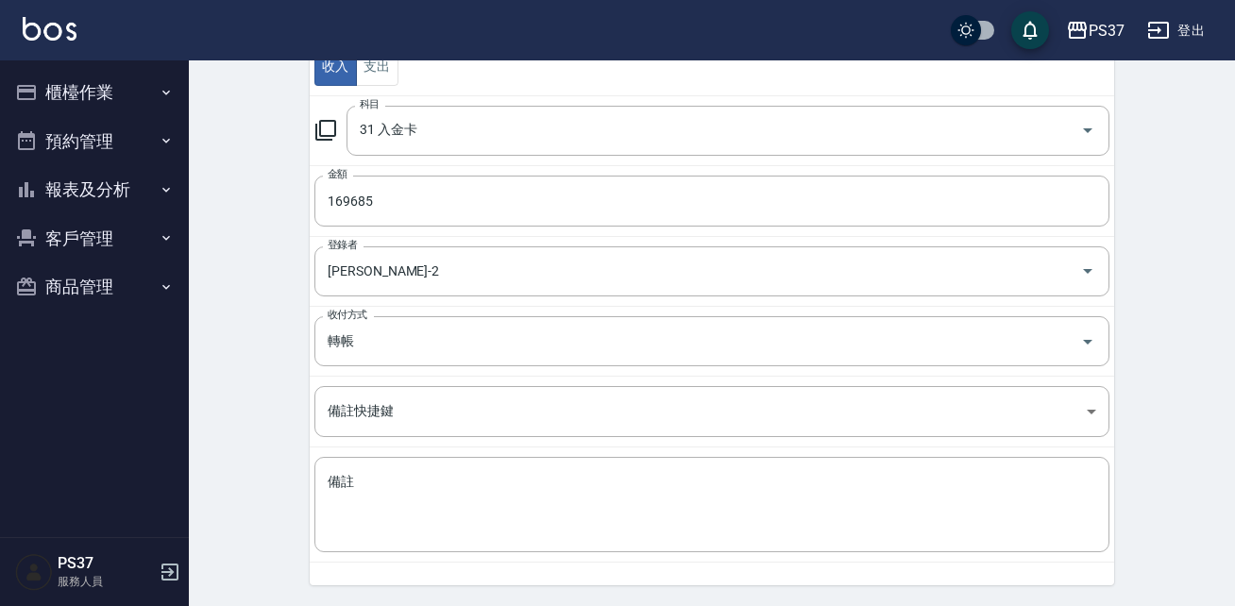
scroll to position [295, 0]
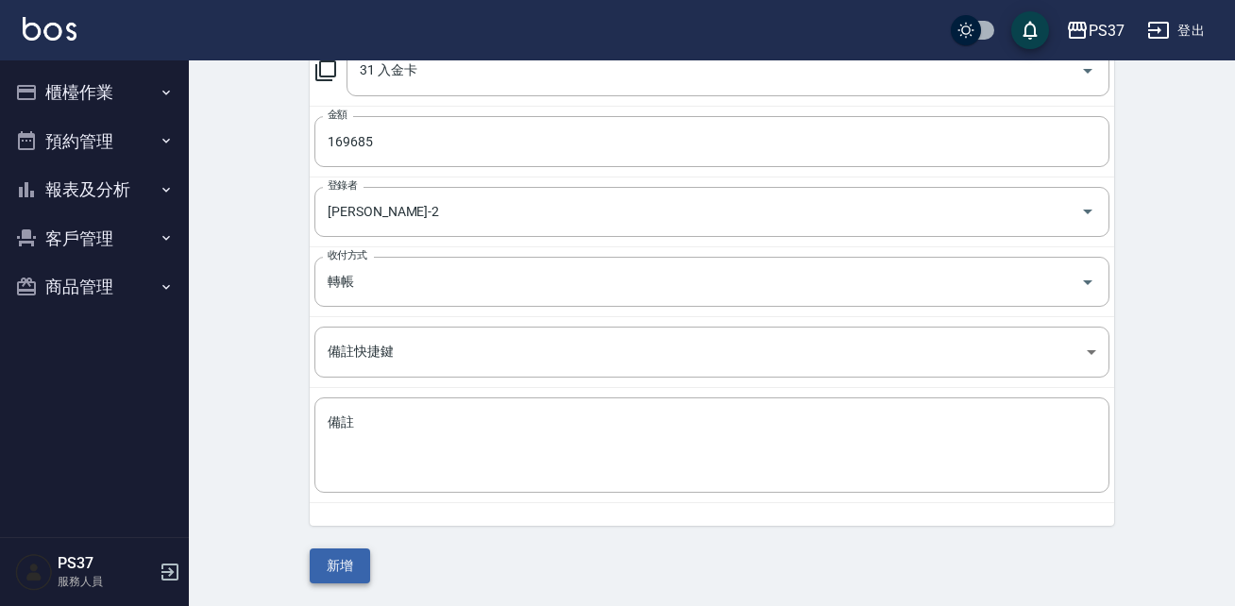
click at [320, 564] on button "新增" at bounding box center [340, 566] width 60 height 35
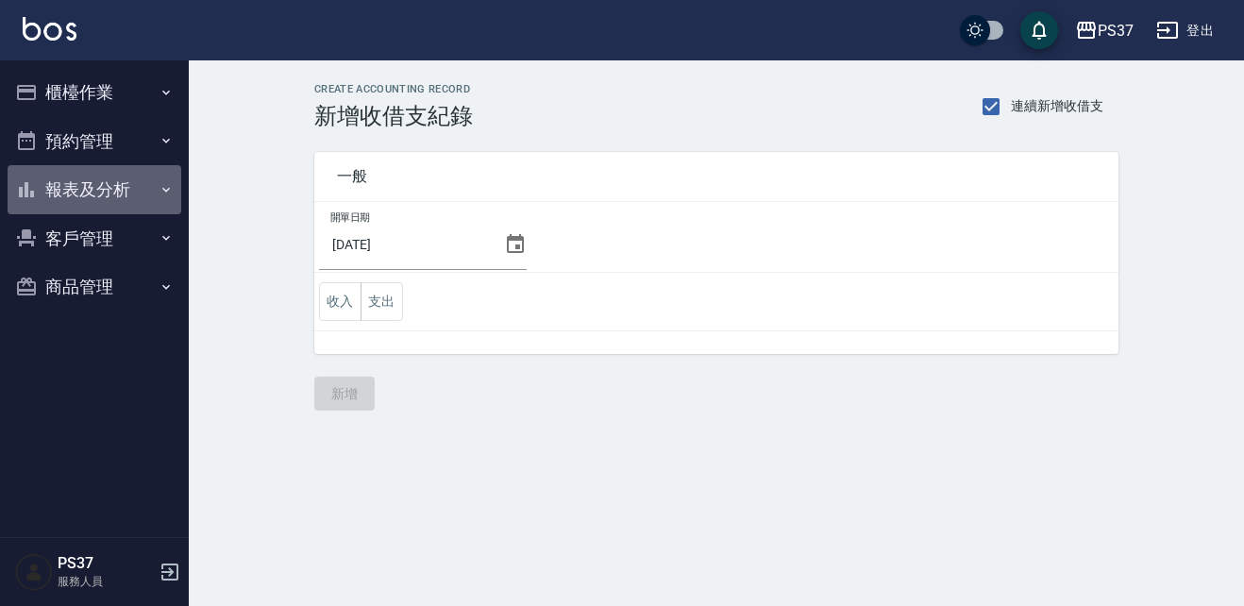
click at [94, 179] on button "報表及分析" at bounding box center [95, 189] width 174 height 49
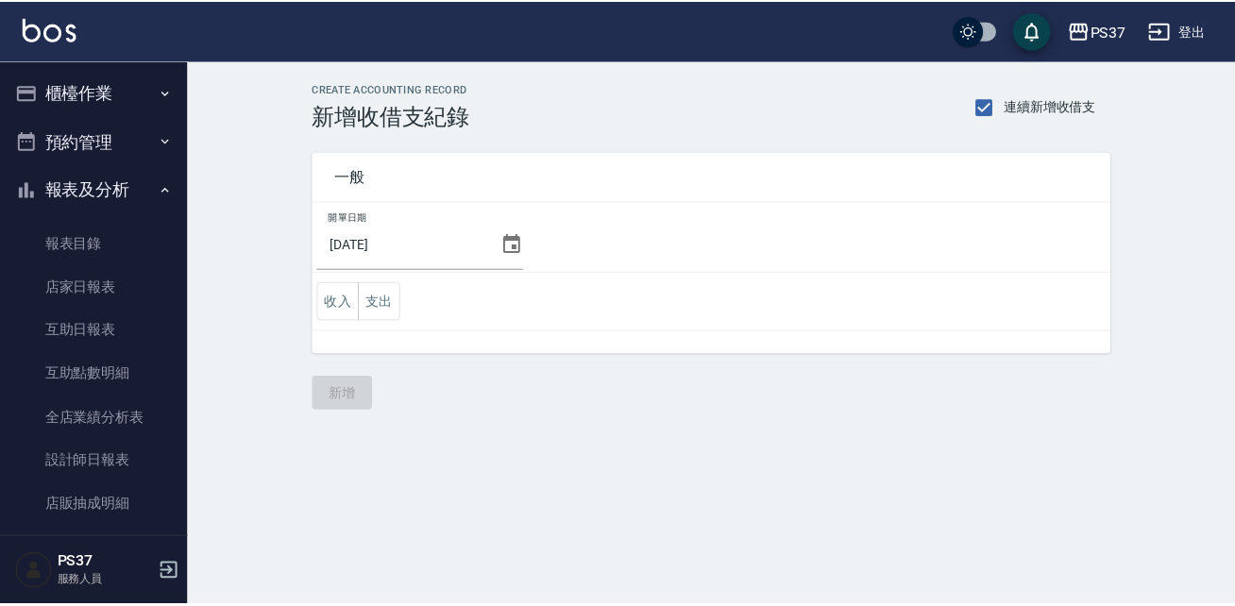
scroll to position [161, 0]
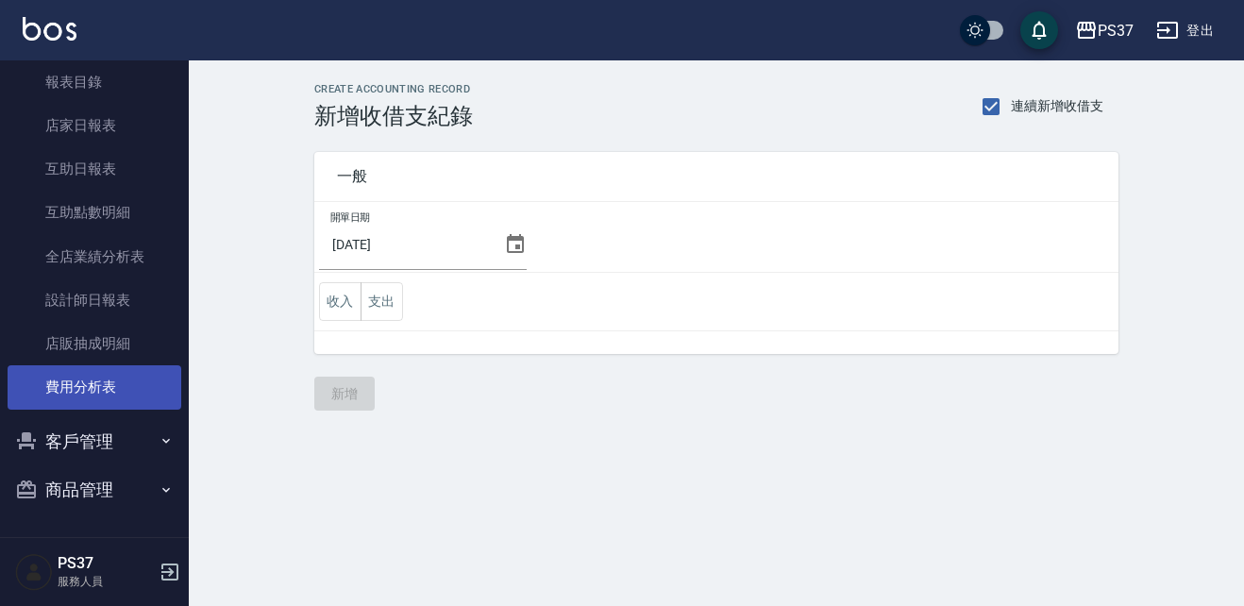
click at [116, 403] on link "費用分析表" at bounding box center [95, 386] width 174 height 43
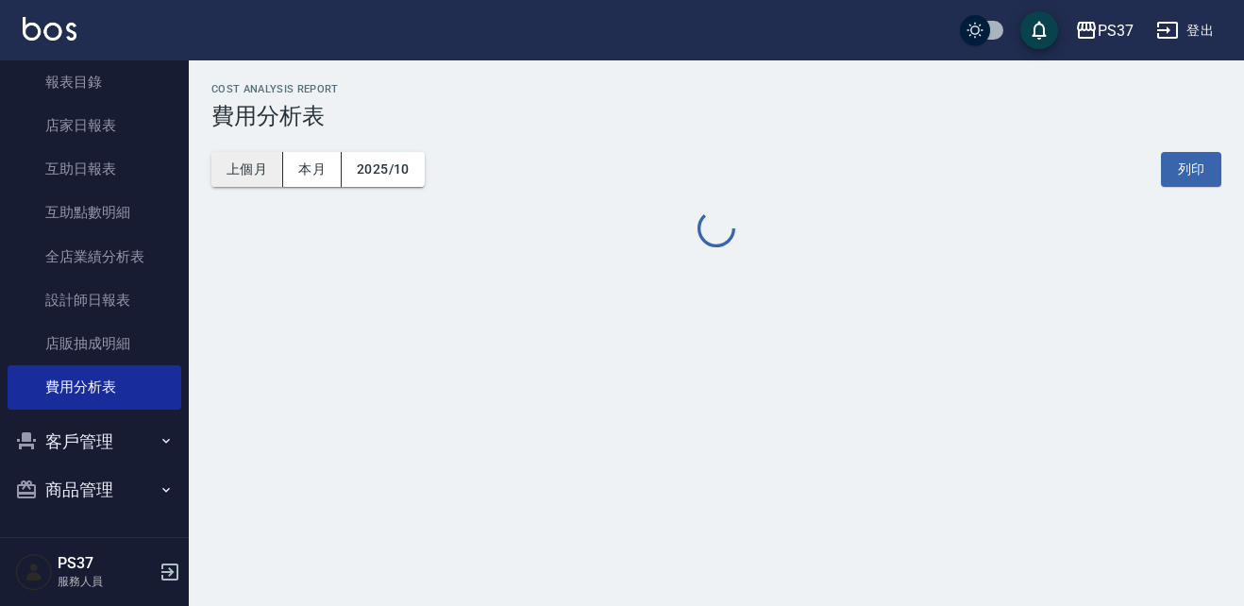
click at [266, 170] on button "上個月" at bounding box center [247, 169] width 72 height 35
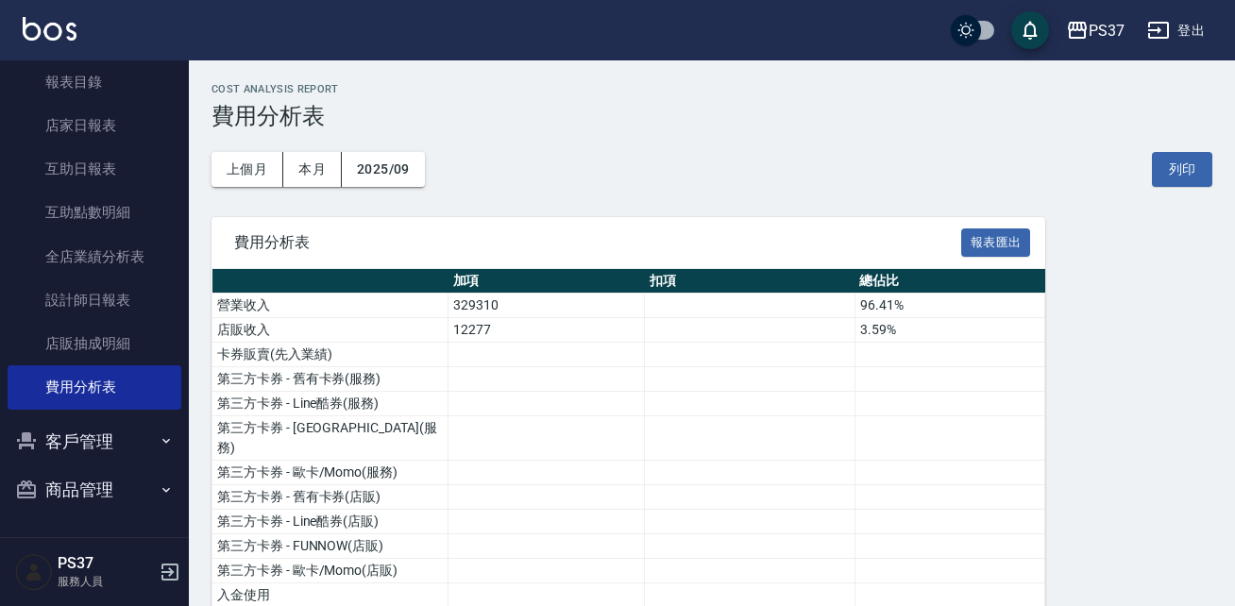
click at [662, 257] on div "費用分析表 報表匯出" at bounding box center [628, 243] width 834 height 52
drag, startPoint x: 662, startPoint y: 257, endPoint x: 650, endPoint y: 346, distance: 89.5
click at [650, 346] on td at bounding box center [750, 355] width 211 height 25
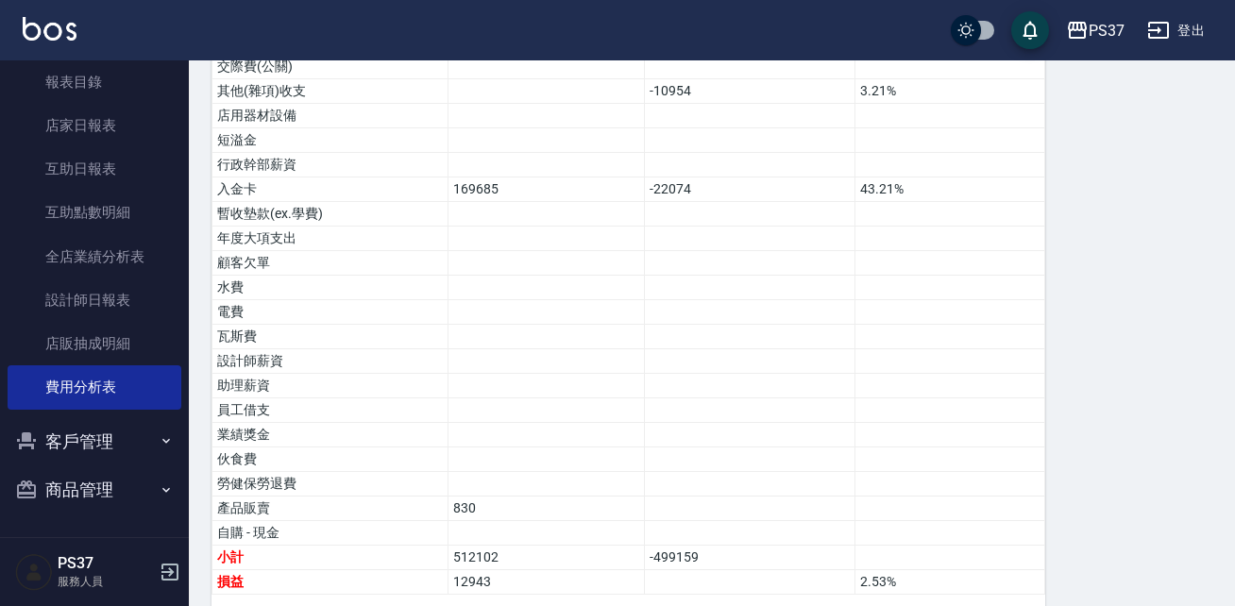
scroll to position [1206, 0]
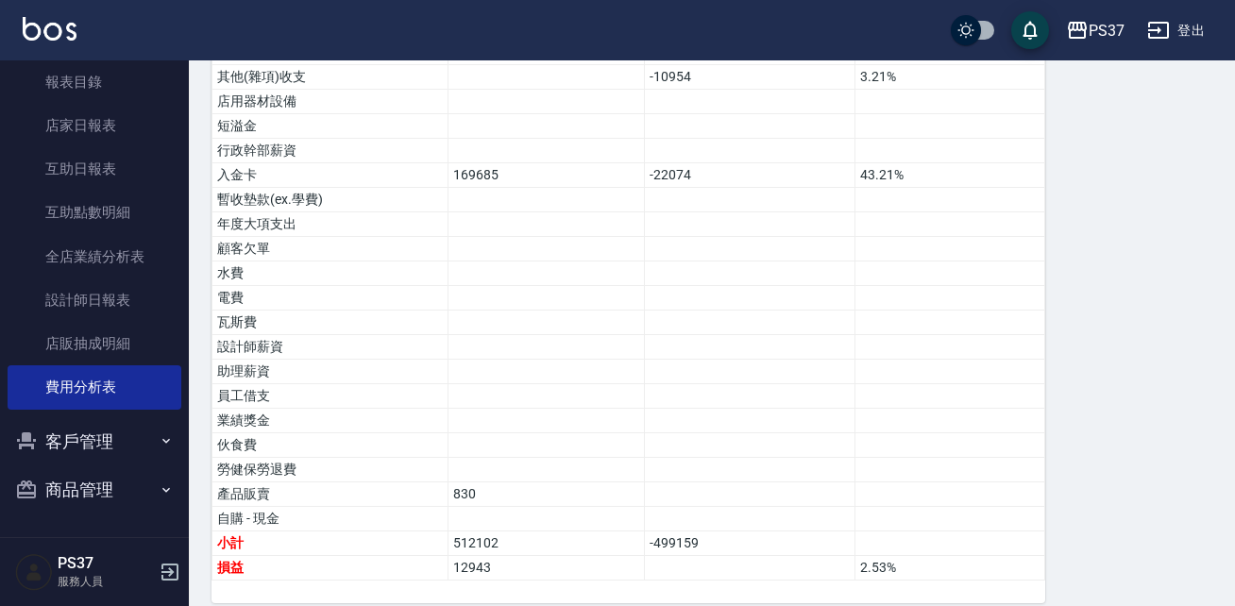
click at [1179, 35] on button "登出" at bounding box center [1176, 30] width 73 height 35
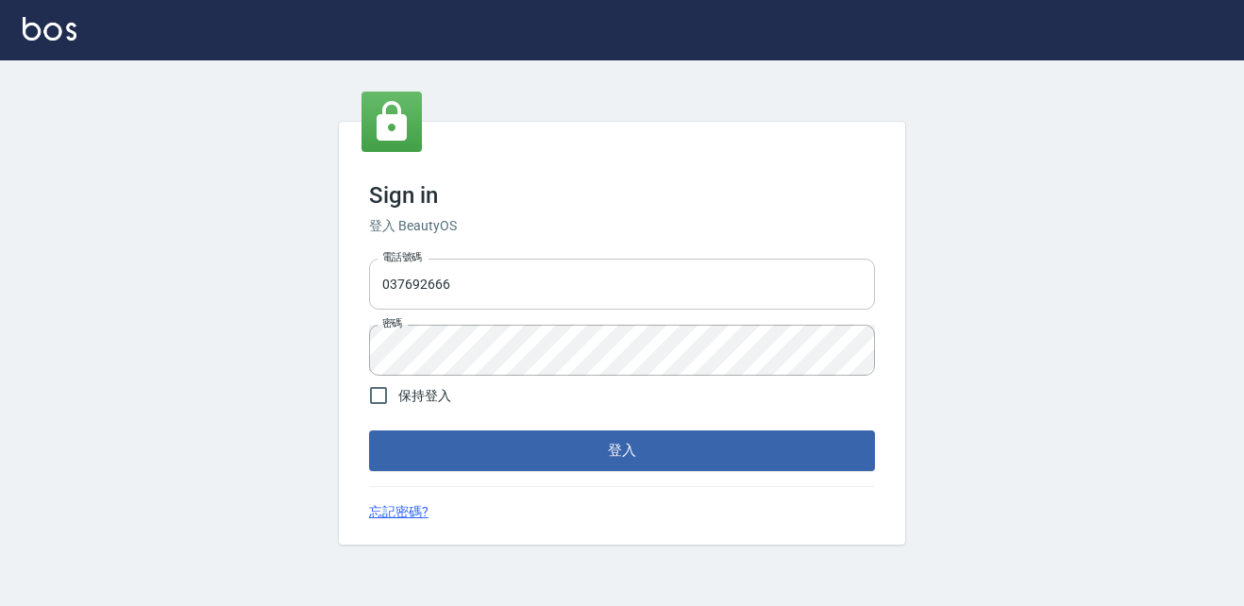
click at [617, 277] on input "037692666" at bounding box center [622, 284] width 506 height 51
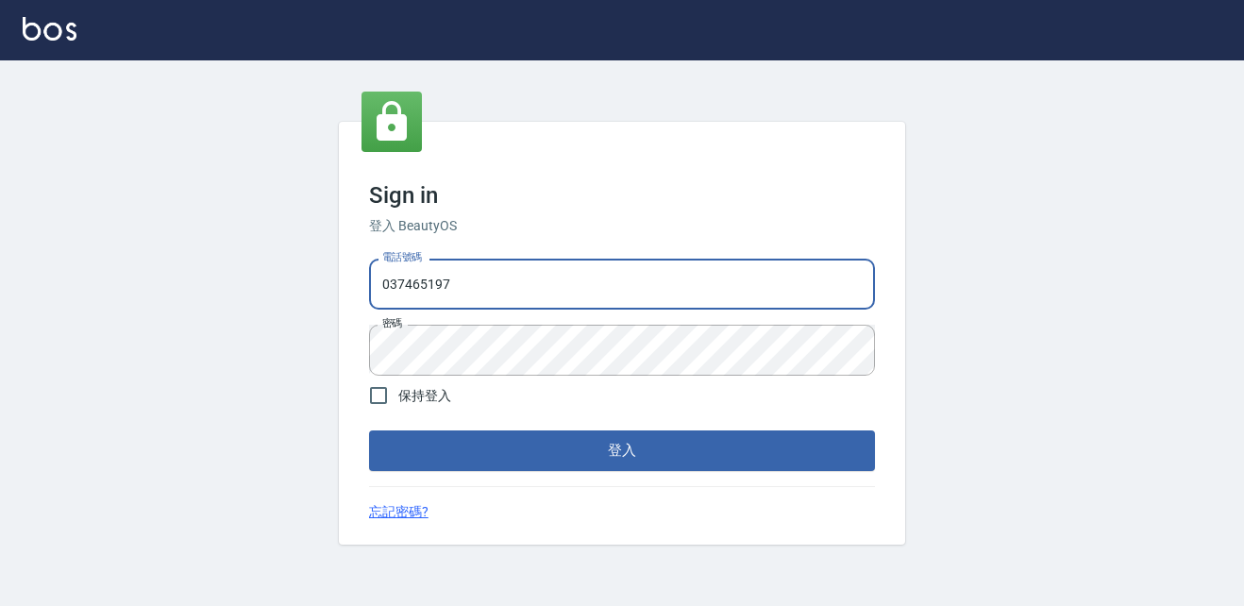
type input "037465197"
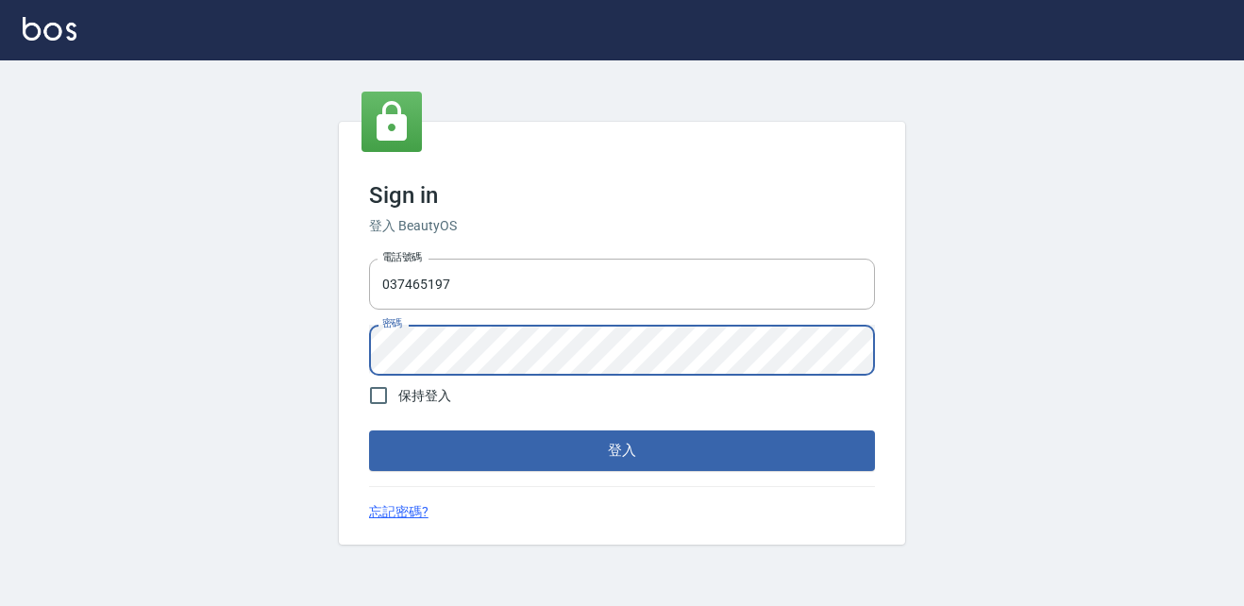
click at [369, 431] on button "登入" at bounding box center [622, 451] width 506 height 40
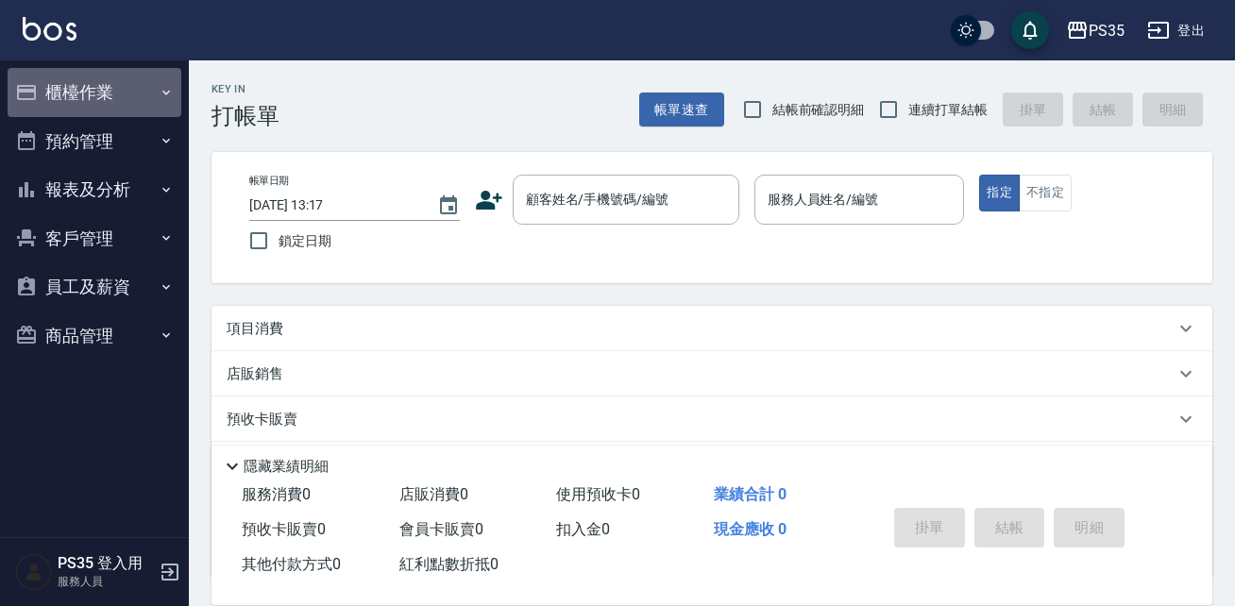
click at [111, 105] on button "櫃檯作業" at bounding box center [95, 92] width 174 height 49
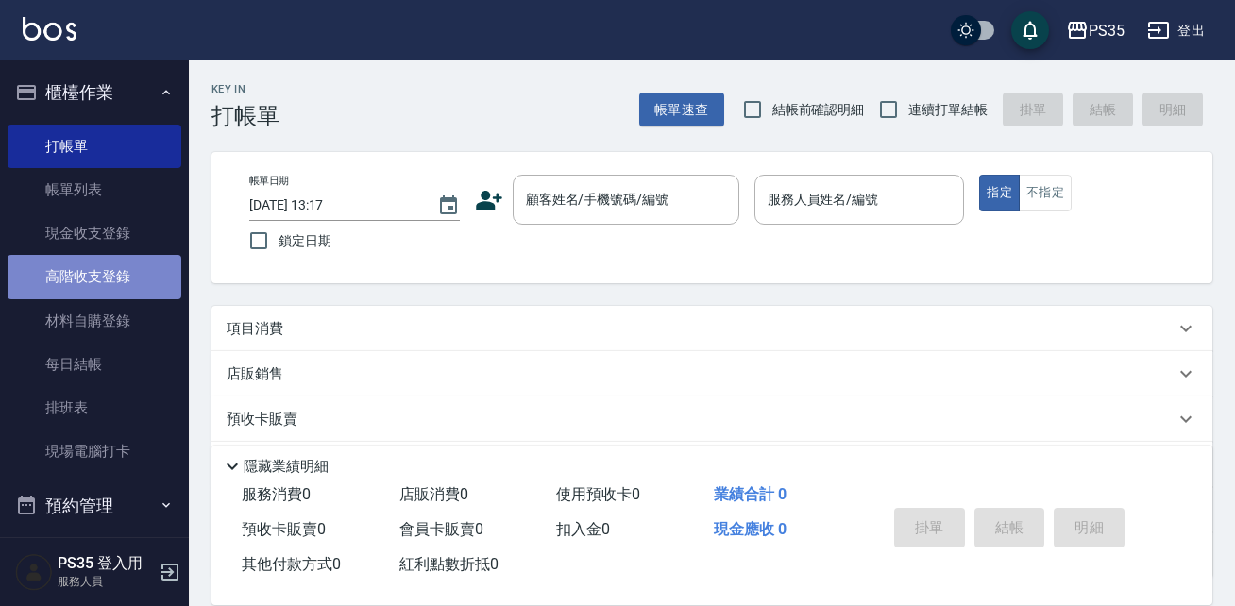
click at [105, 288] on link "高階收支登錄" at bounding box center [95, 276] width 174 height 43
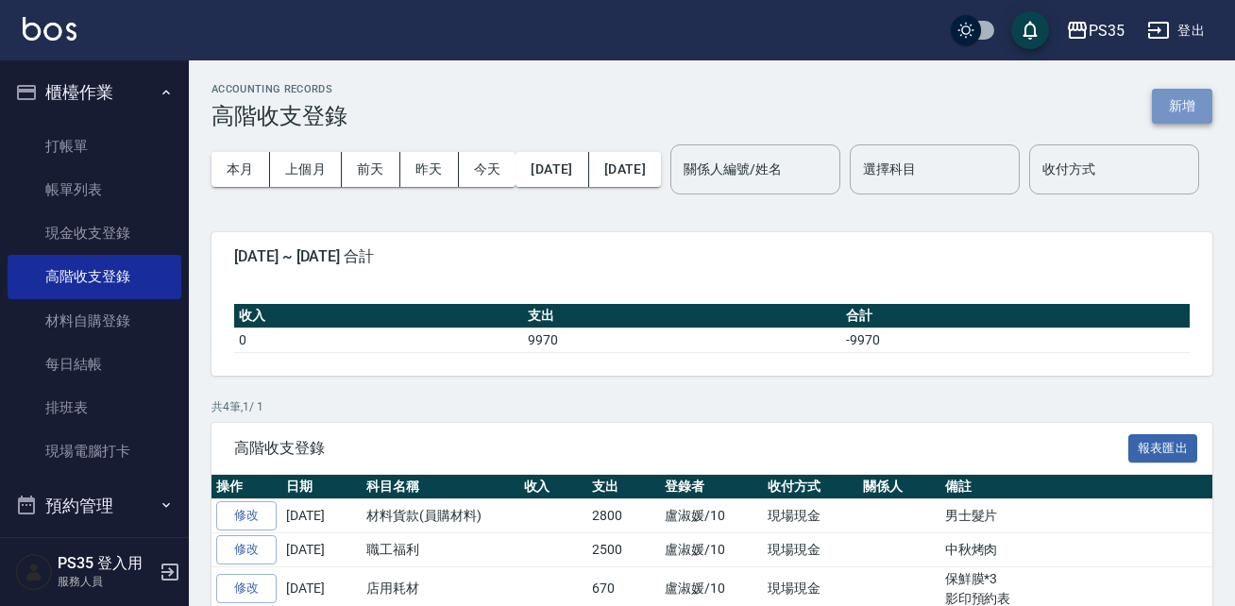
click at [1172, 111] on button "新增" at bounding box center [1182, 106] width 60 height 35
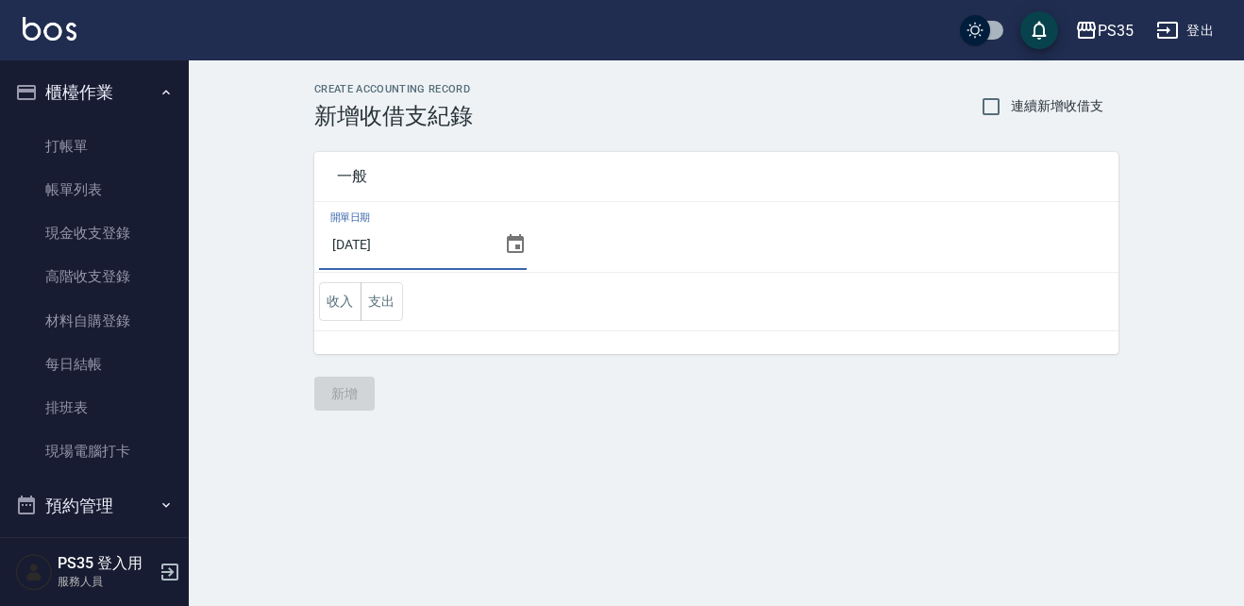
click at [439, 229] on input "2025/10/08" at bounding box center [407, 244] width 177 height 51
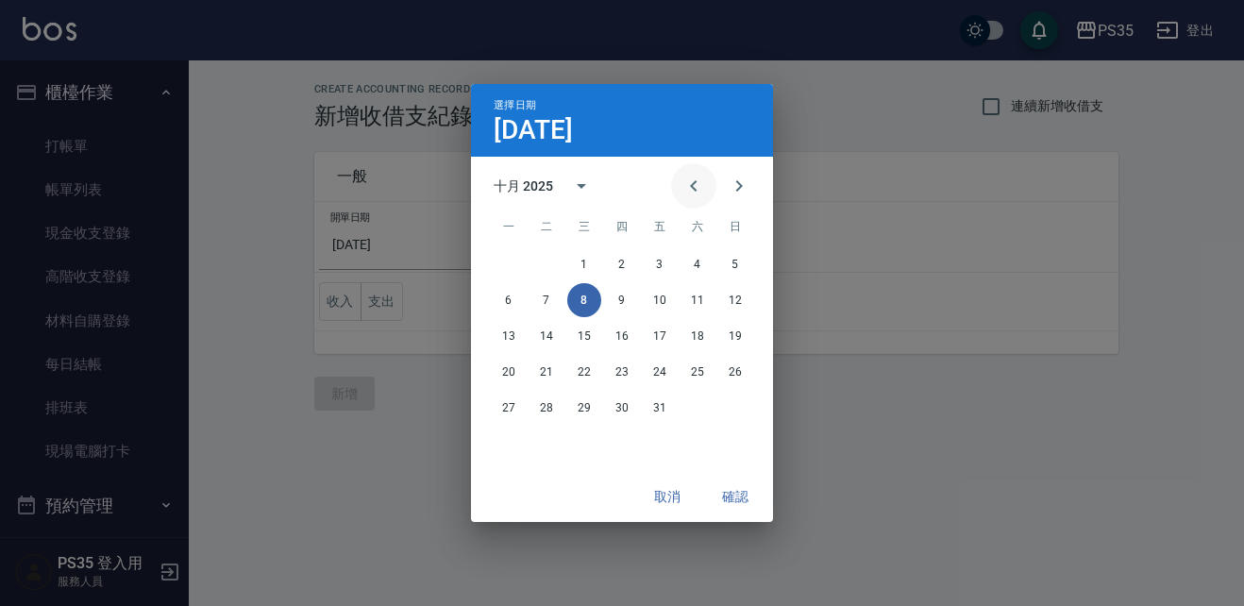
click at [678, 182] on button "Previous month" at bounding box center [693, 185] width 45 height 45
click at [549, 406] on button "30" at bounding box center [547, 408] width 34 height 34
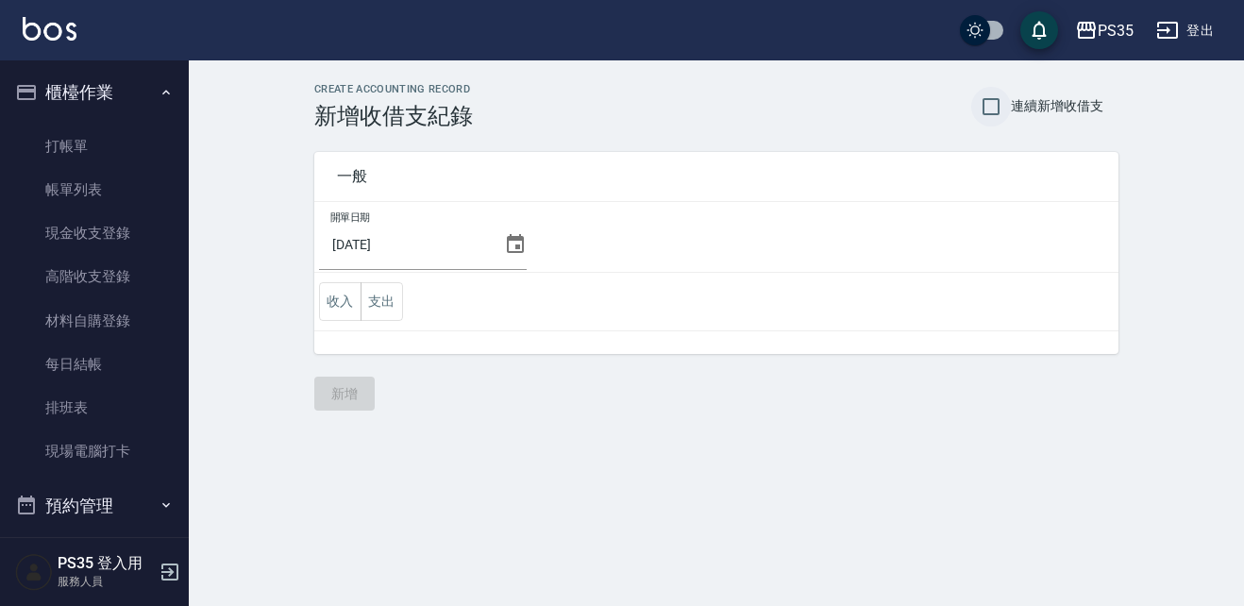
click at [991, 107] on input "連續新增收借支" at bounding box center [991, 107] width 40 height 40
checkbox input "true"
click at [386, 309] on button "支出" at bounding box center [382, 301] width 42 height 39
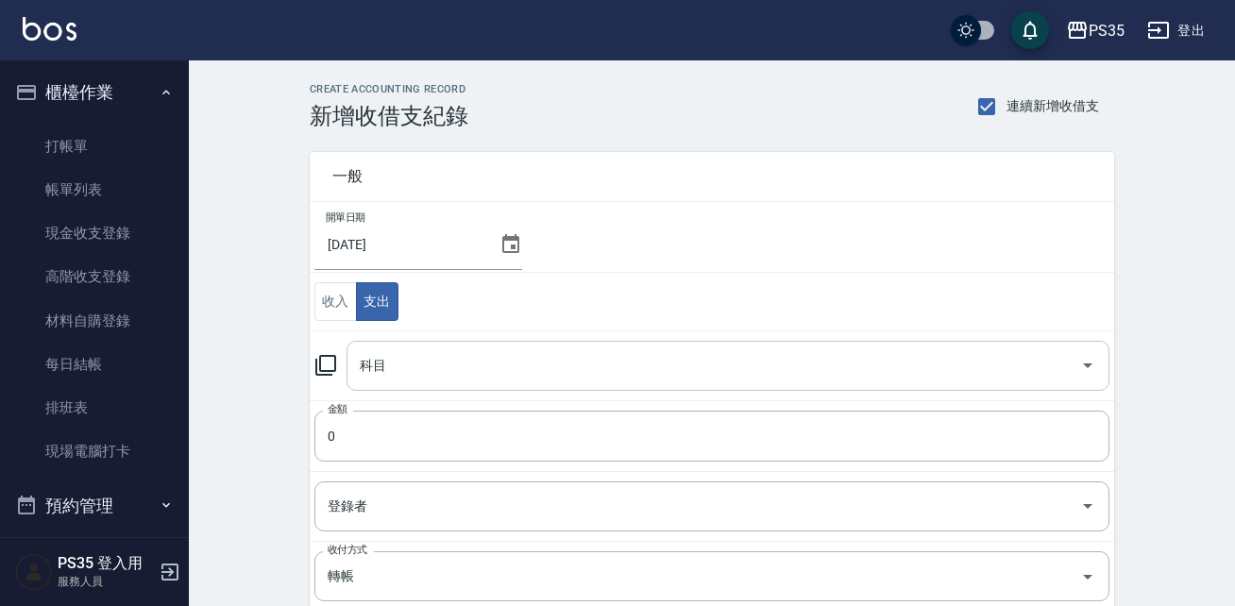
click at [425, 366] on input "科目" at bounding box center [714, 365] width 718 height 33
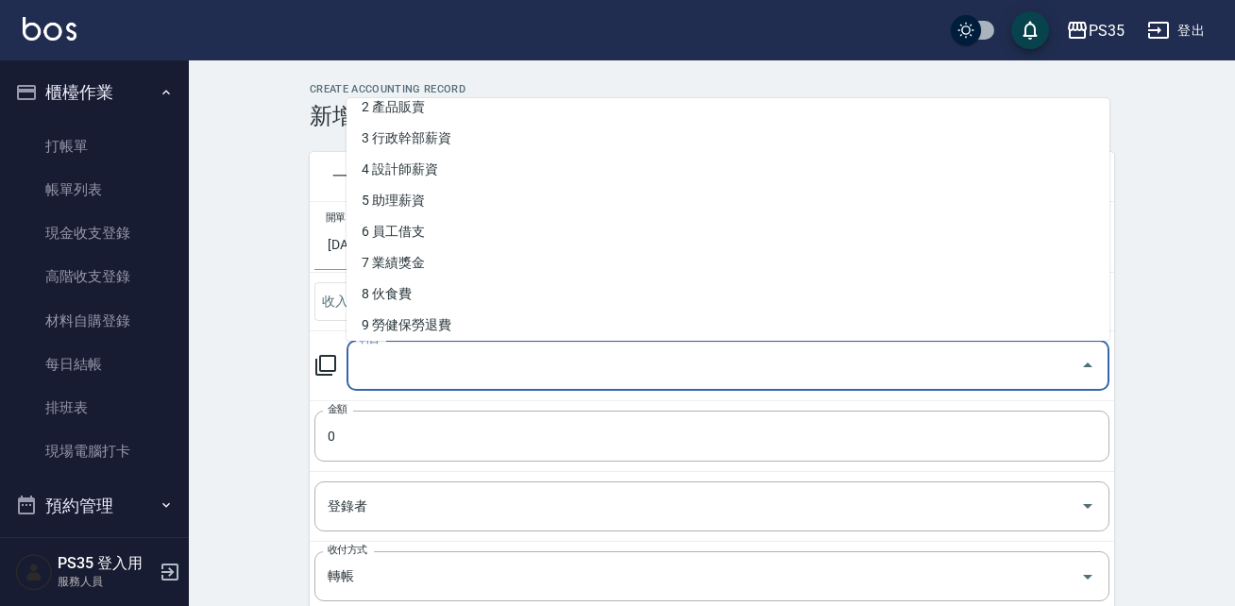
scroll to position [108, 0]
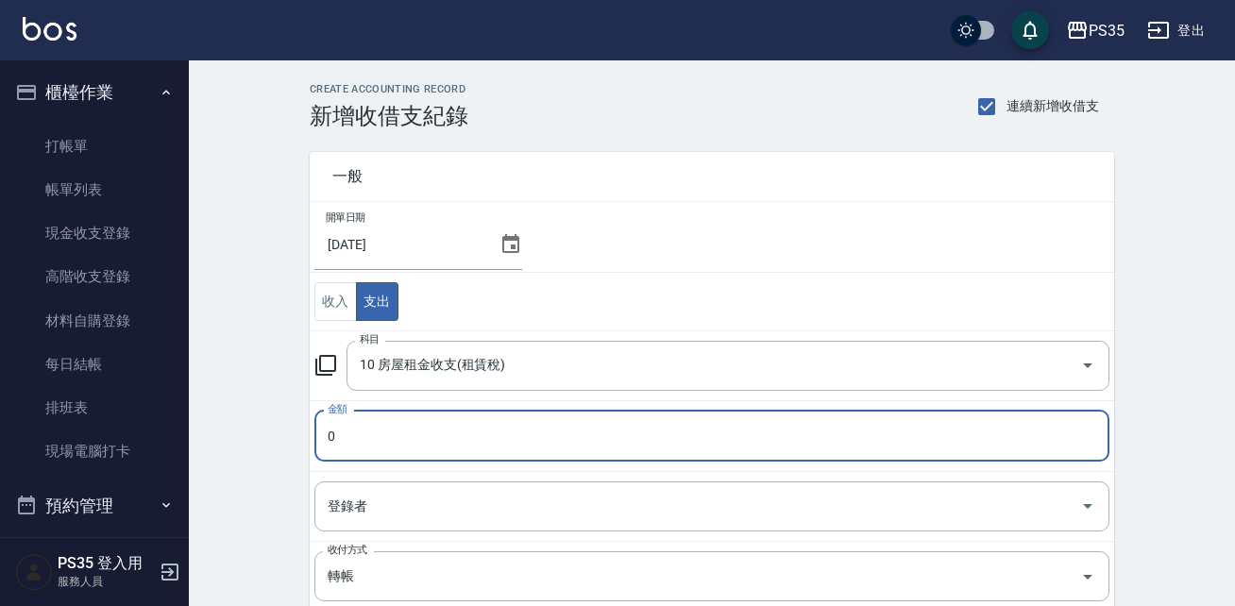
type input "10 房屋租金收支(租賃稅)"
type input "60000"
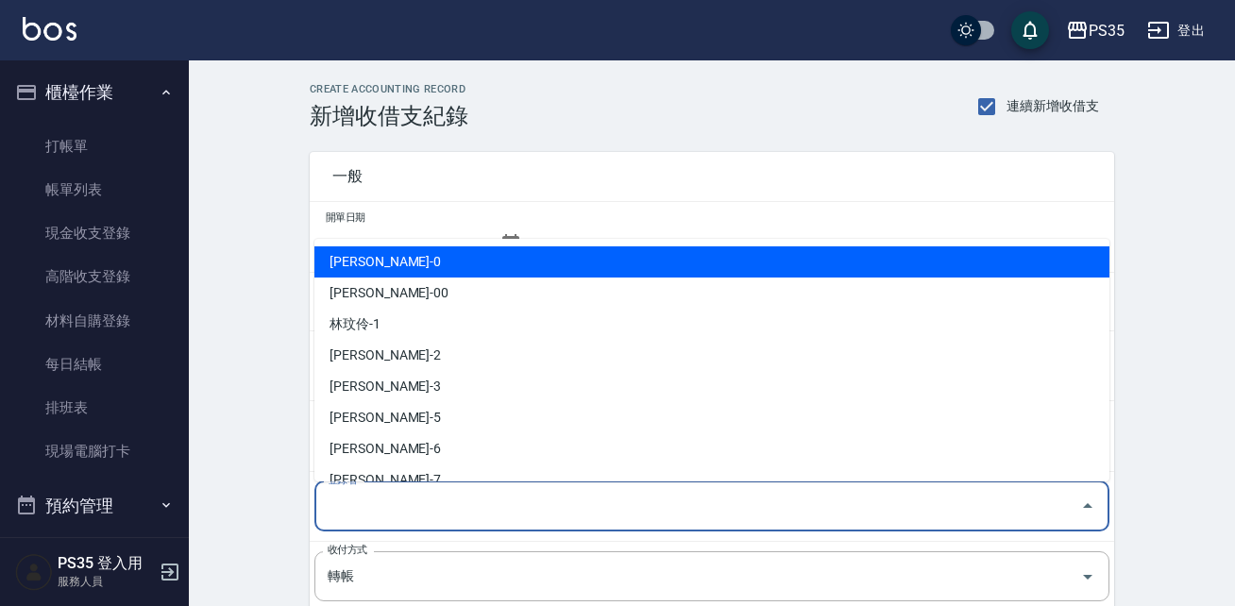
click at [379, 515] on input "登錄者" at bounding box center [698, 506] width 750 height 33
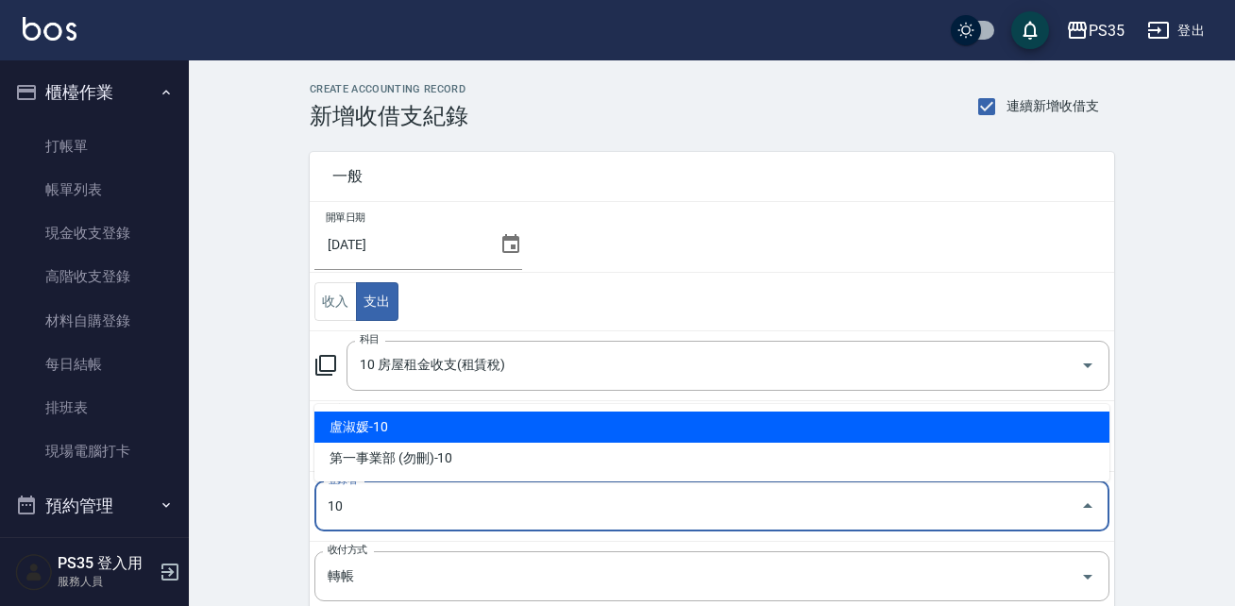
click at [423, 424] on li "盧淑媛-10" at bounding box center [711, 427] width 795 height 31
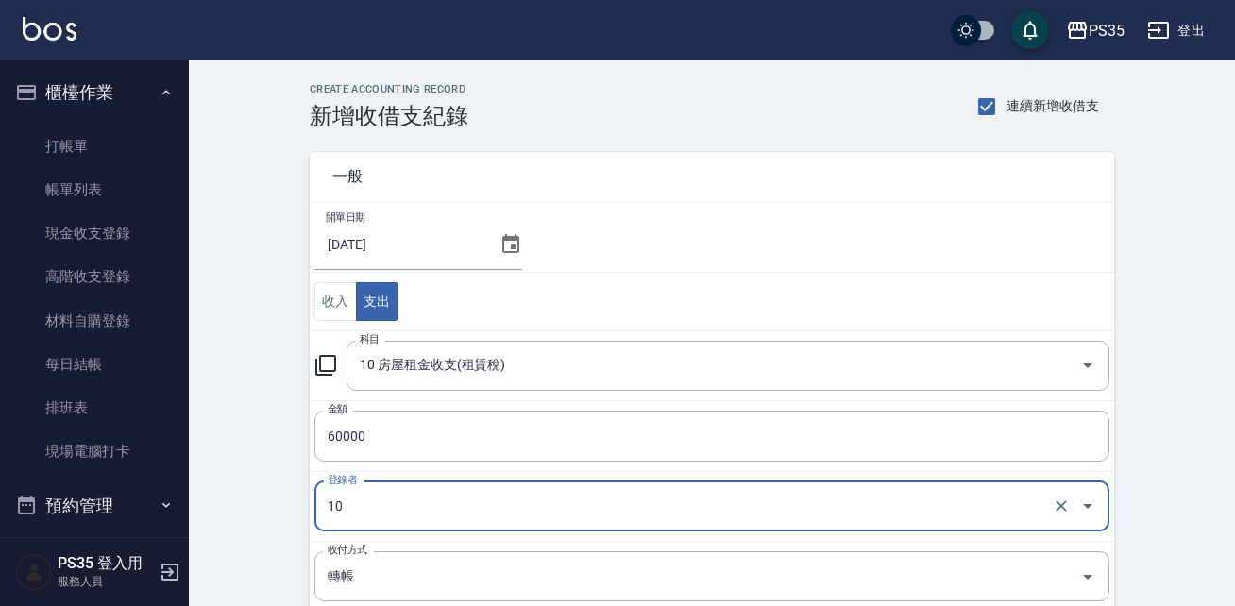
type input "盧淑媛-10"
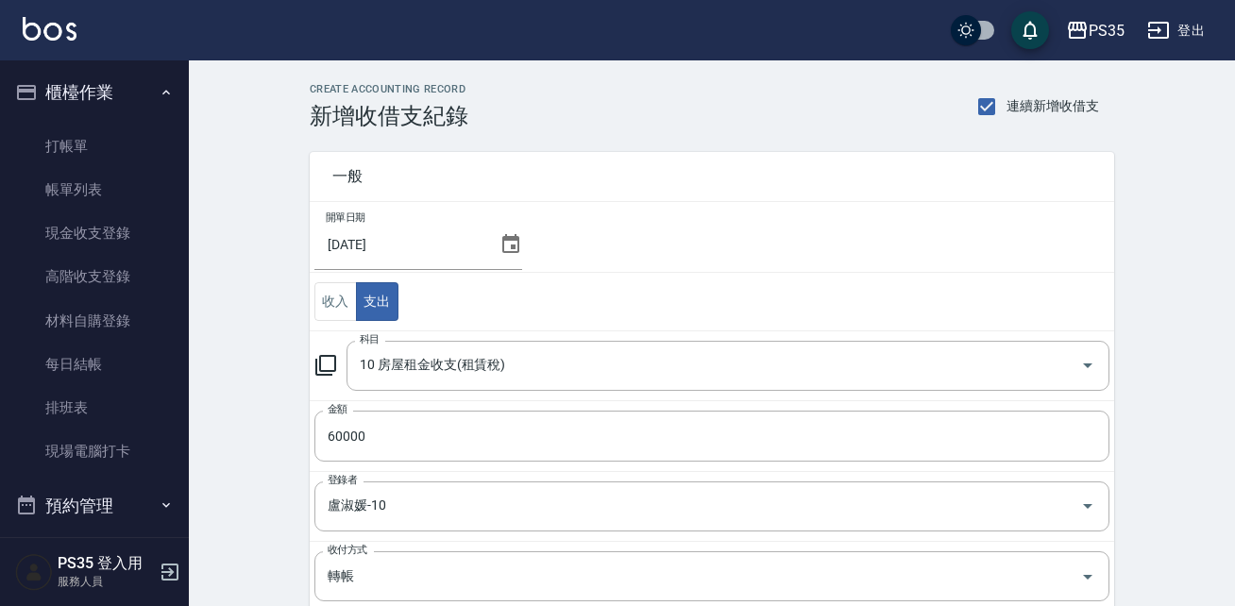
click at [253, 537] on div "CREATE ACCOUNTING RECORD 新增收借支紀錄 連續新增收借支 一般 開單日期 2025/09/30 收入 支出 科目 10 房屋租金收支(…" at bounding box center [712, 480] width 1046 height 840
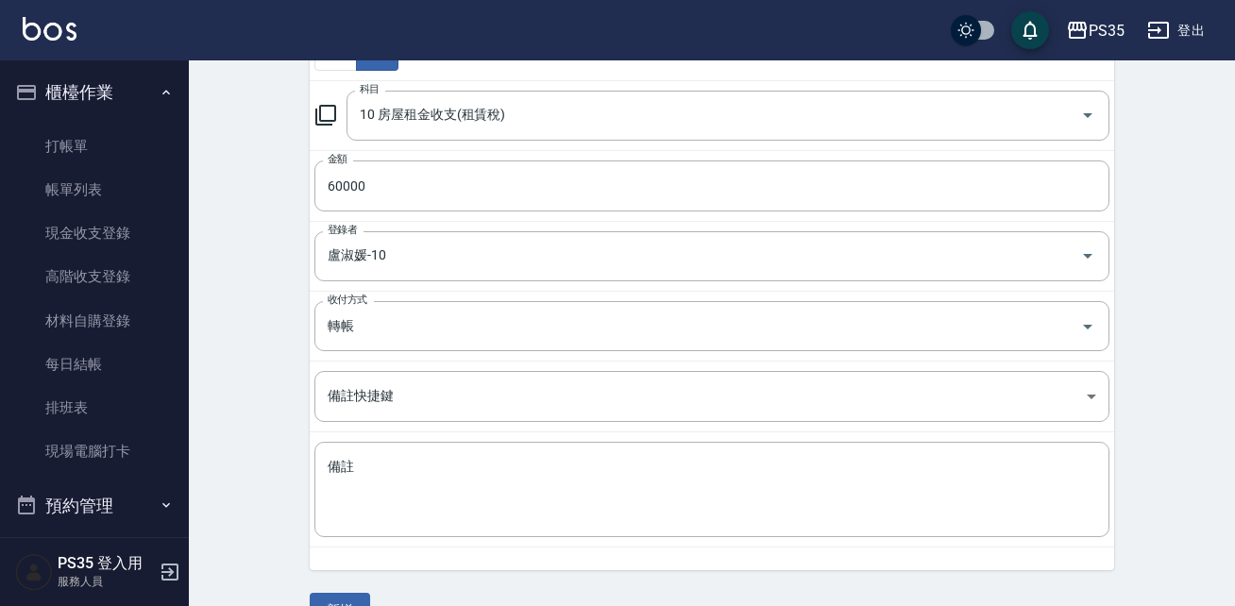
scroll to position [295, 0]
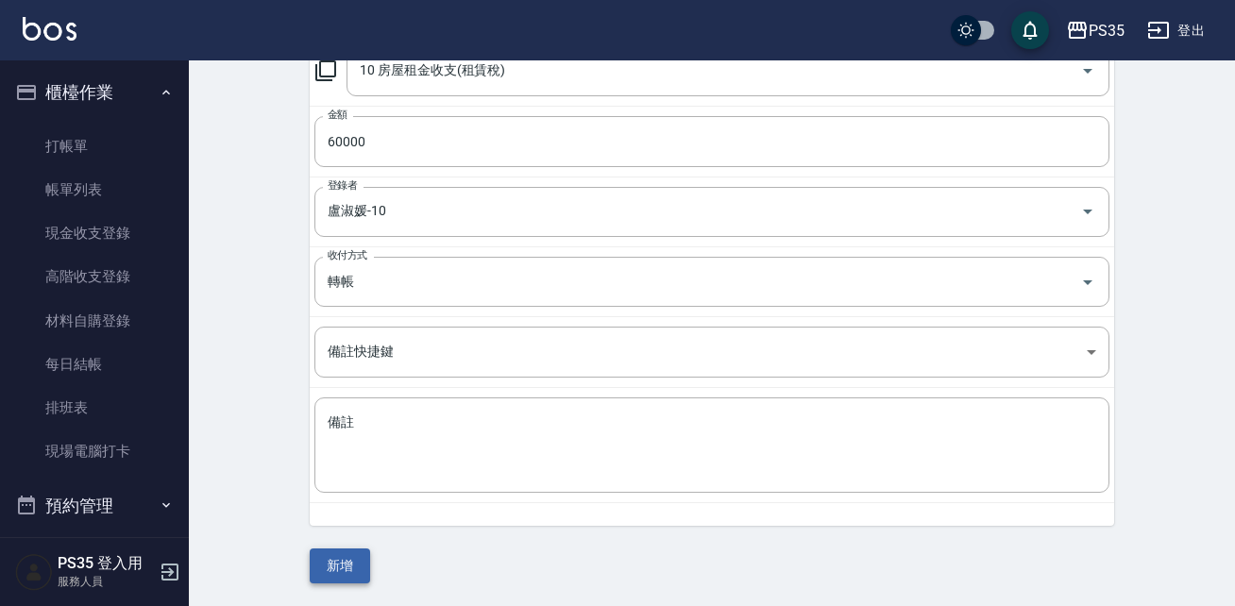
click at [342, 567] on button "新增" at bounding box center [340, 566] width 60 height 35
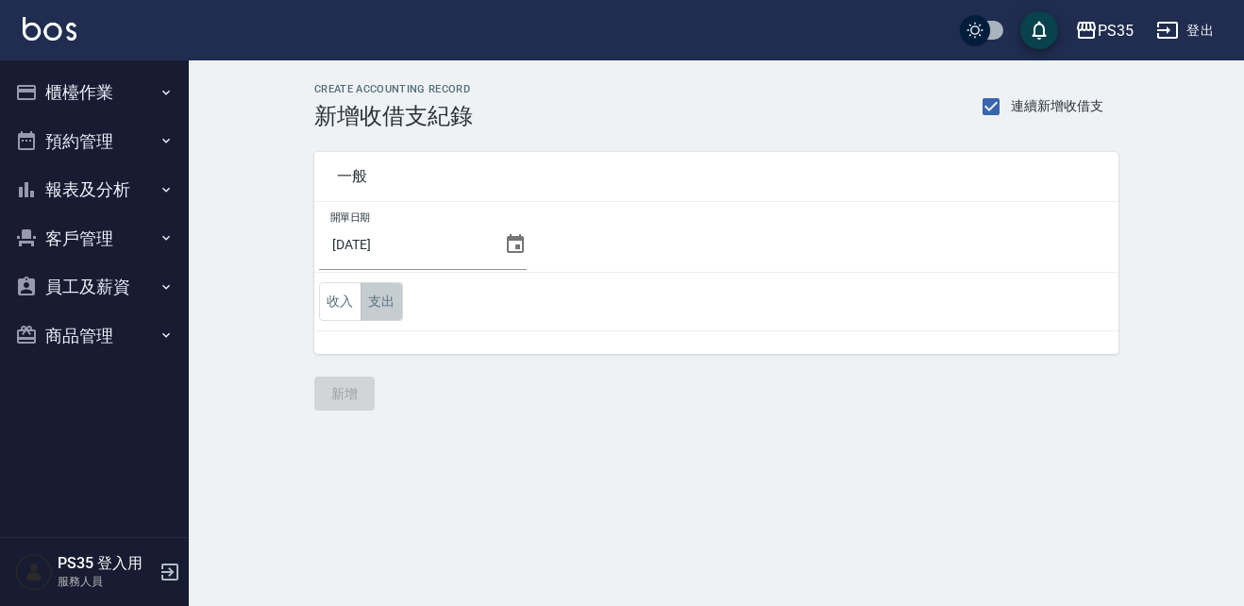
click at [376, 312] on button "支出" at bounding box center [382, 301] width 42 height 39
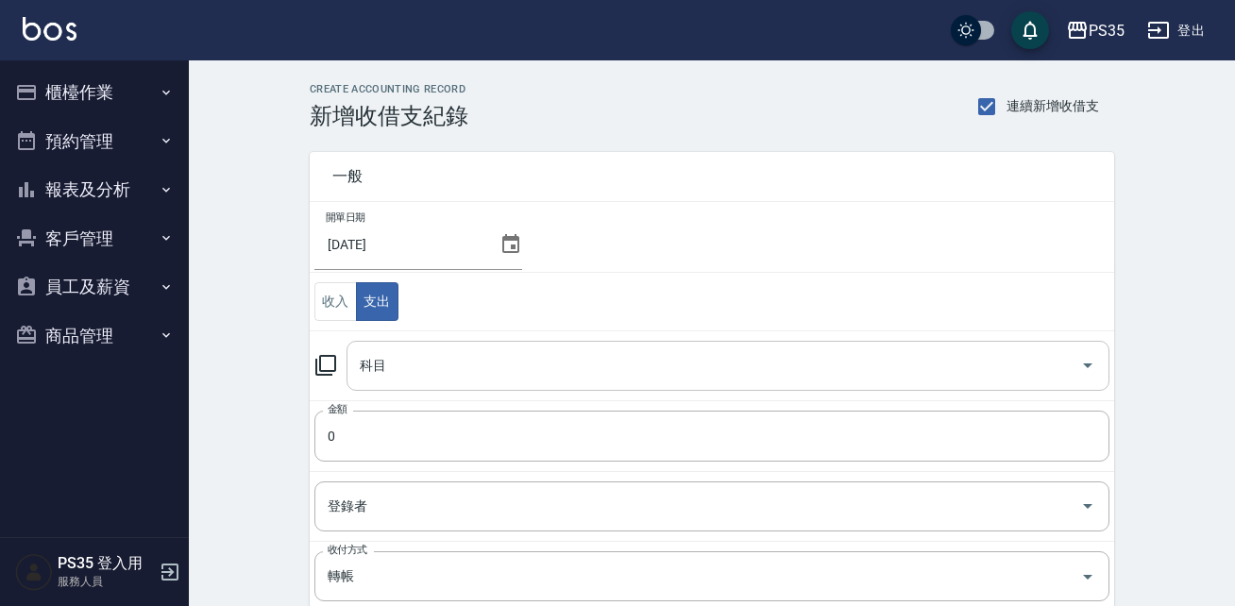
click at [382, 349] on input "科目" at bounding box center [714, 365] width 718 height 33
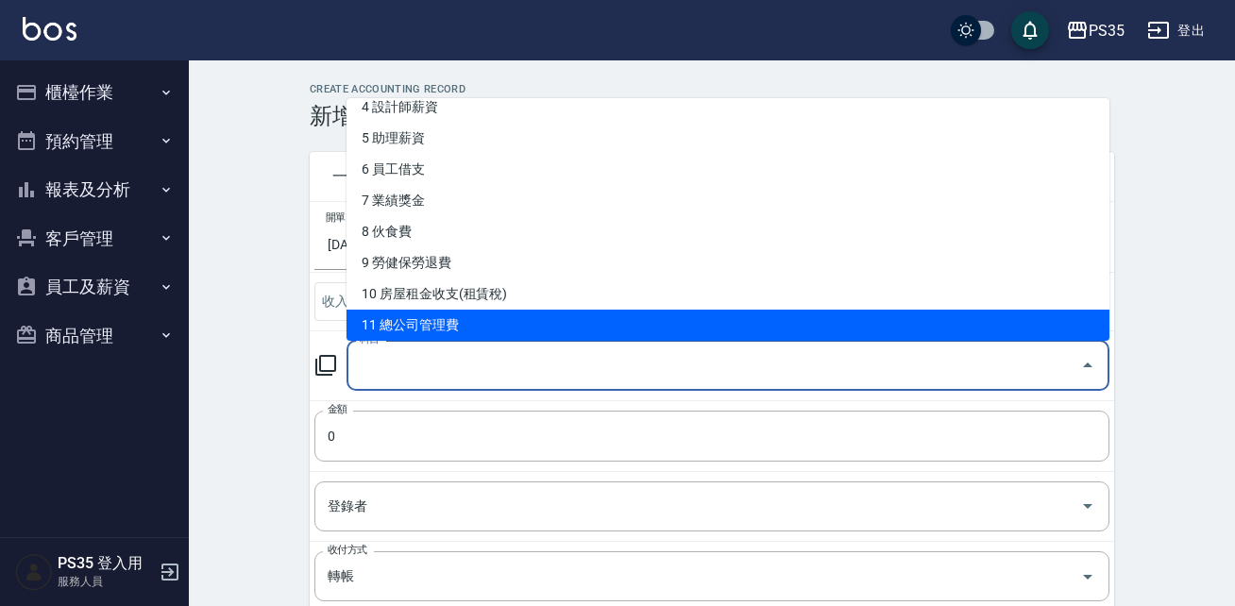
scroll to position [170, 0]
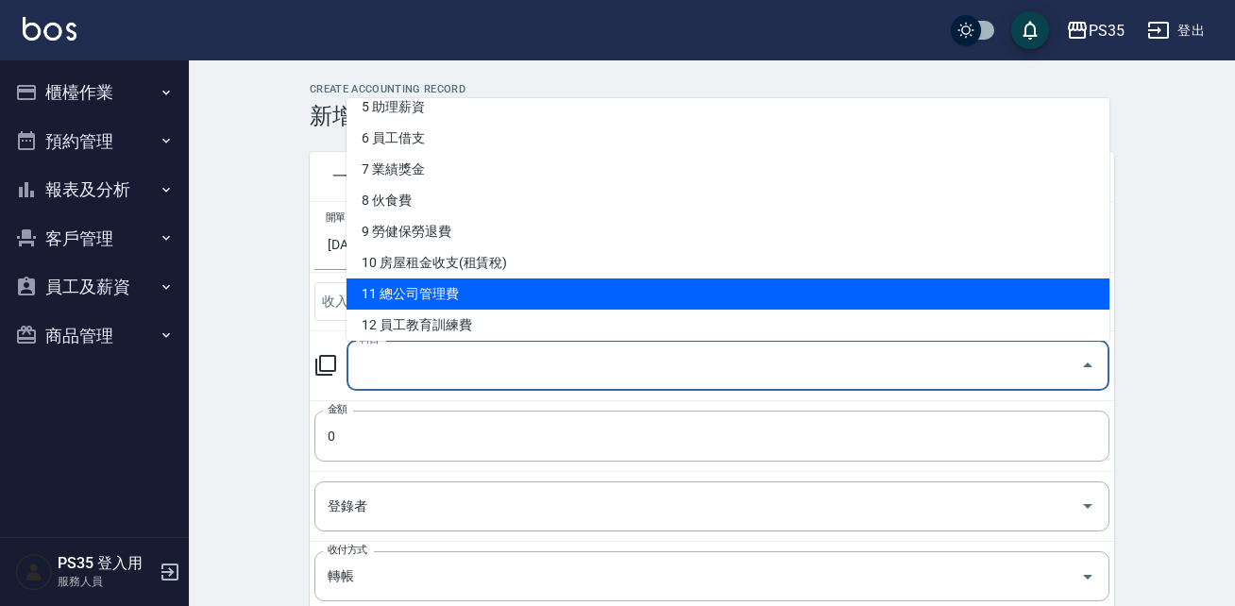
click at [484, 305] on li "11 總公司管理費" at bounding box center [727, 294] width 763 height 31
type input "11 總公司管理費"
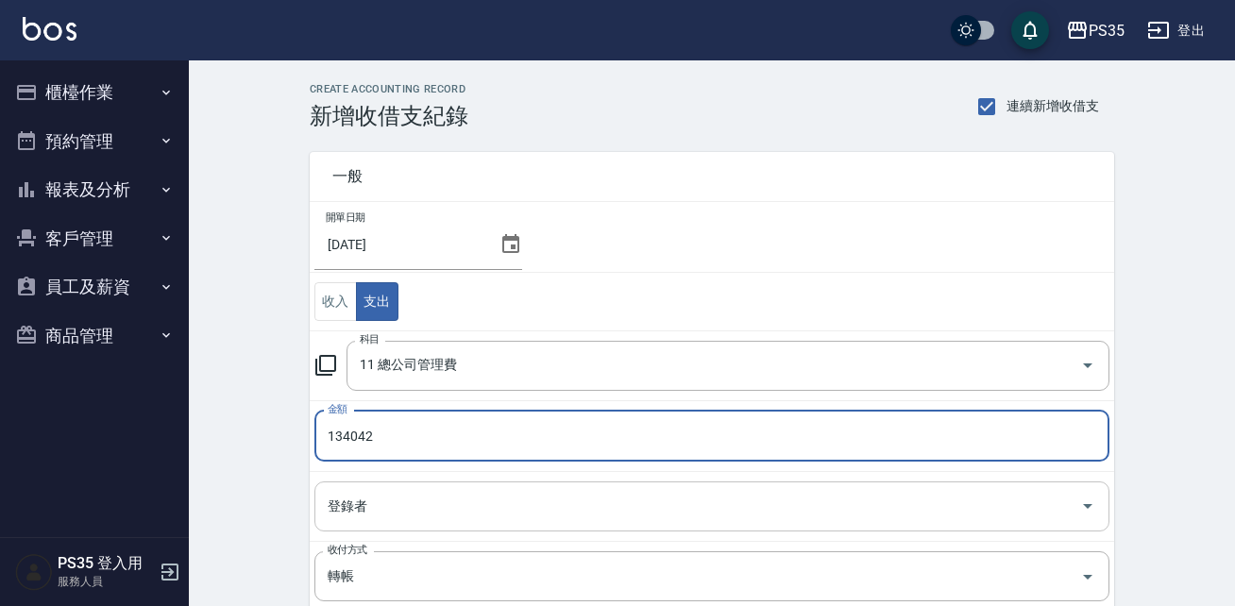
type input "134042"
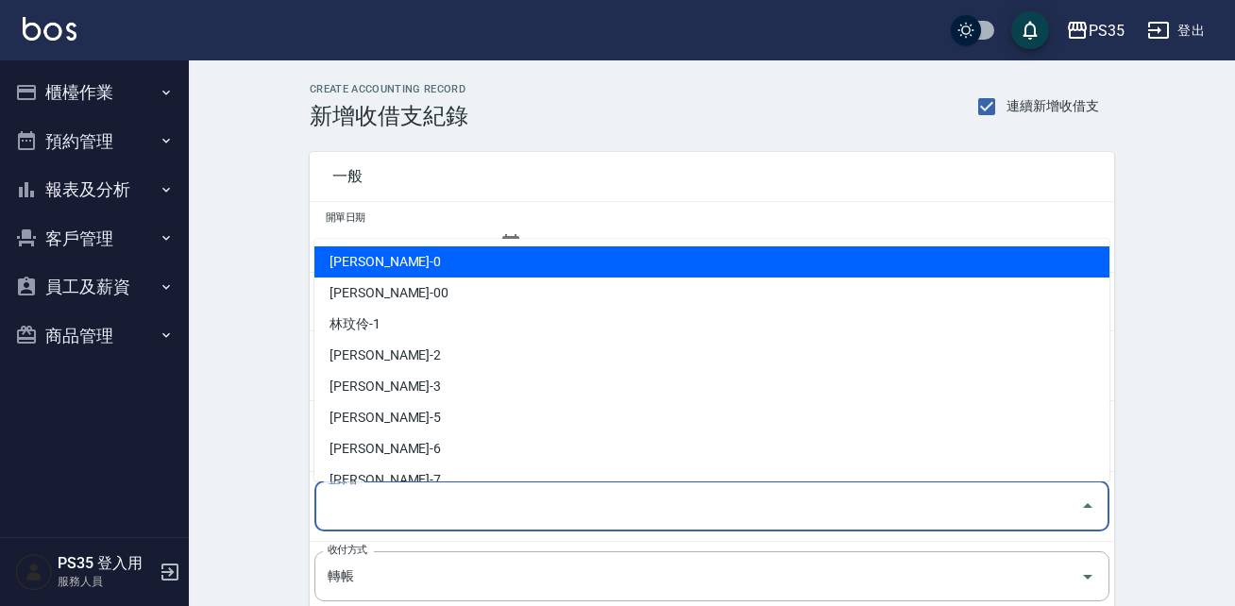
click at [372, 498] on input "登錄者" at bounding box center [698, 506] width 750 height 33
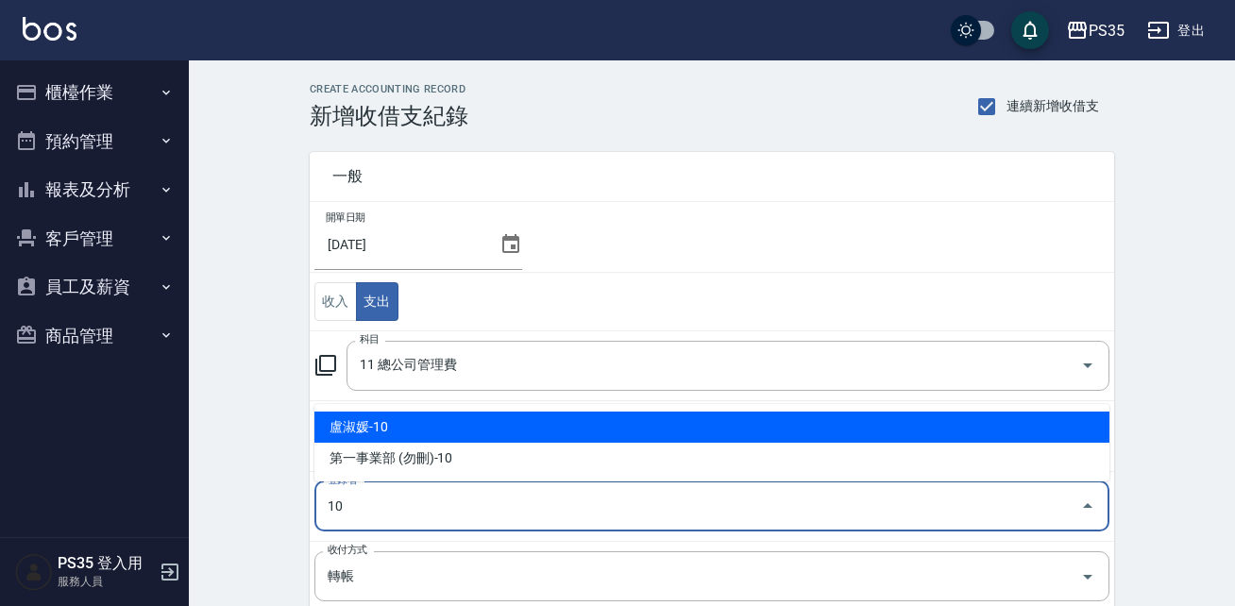
click at [380, 409] on ul "盧淑媛-10 第一事業部 (勿刪)-10" at bounding box center [711, 442] width 795 height 77
click at [372, 432] on li "盧淑媛-10" at bounding box center [711, 427] width 795 height 31
type input "盧淑媛-10"
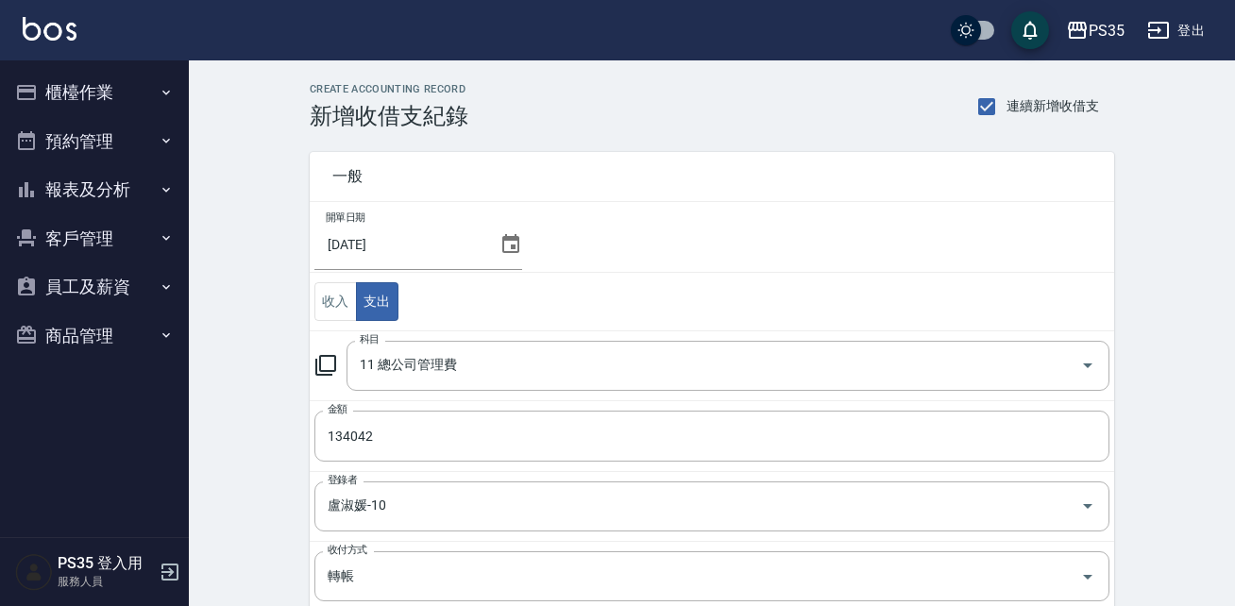
click at [272, 509] on div "CREATE ACCOUNTING RECORD 新增收借支紀錄 連續新增收借支 一般 開單日期 2025/09/30 收入 支出 科目 11 總公司管理費 …" at bounding box center [712, 480] width 1046 height 840
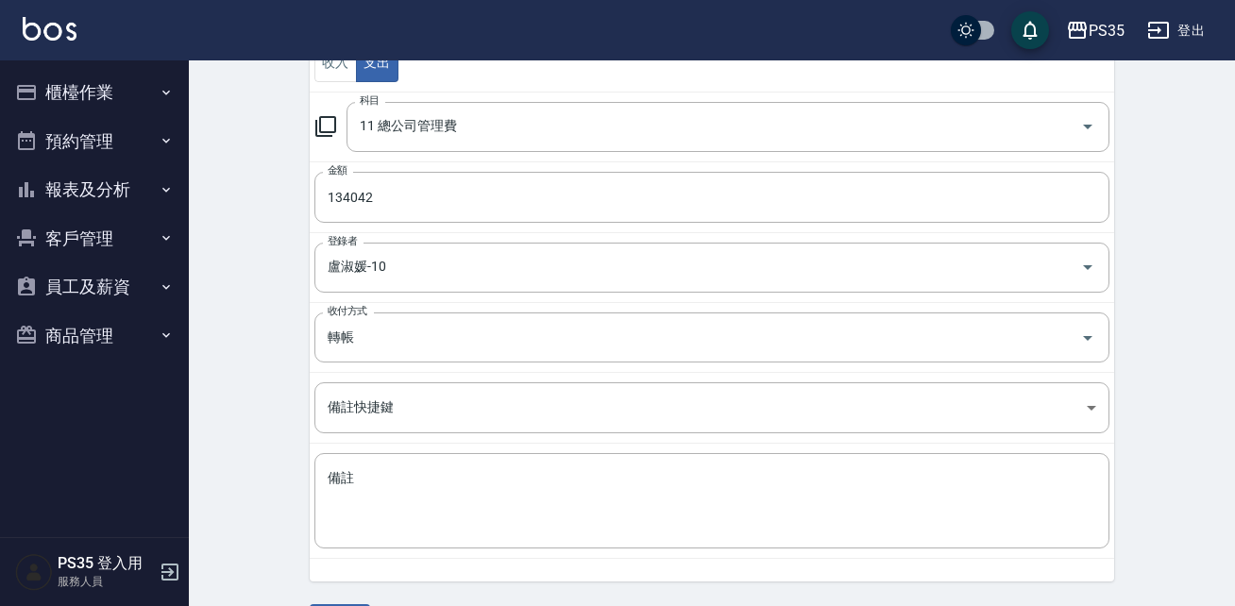
scroll to position [295, 0]
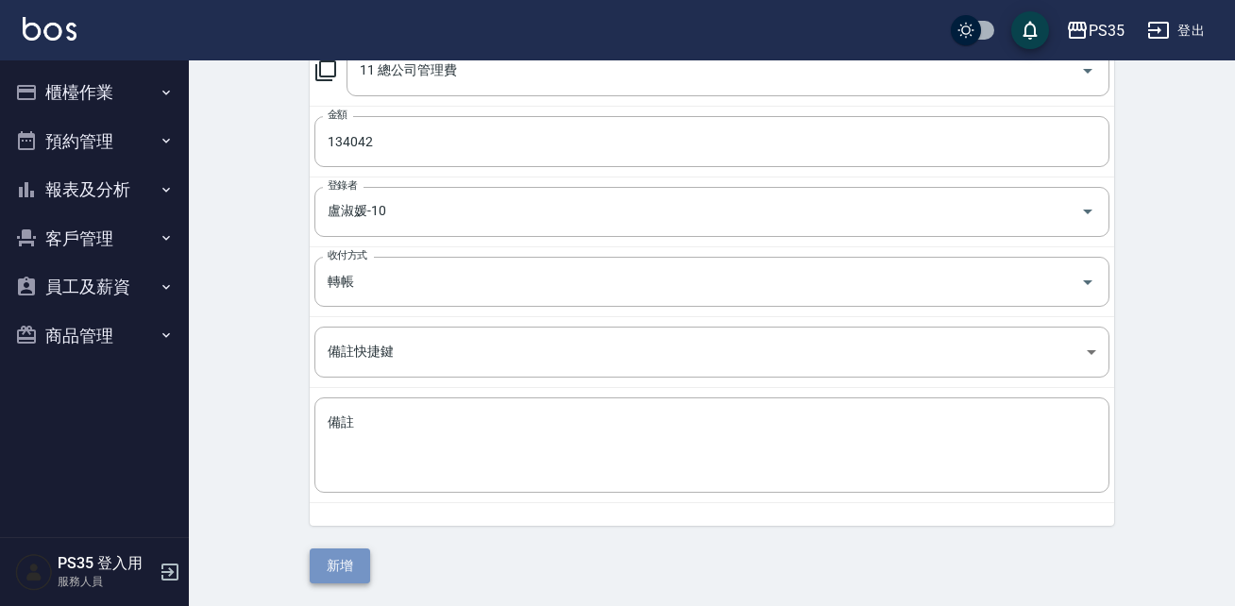
click at [342, 563] on button "新增" at bounding box center [340, 566] width 60 height 35
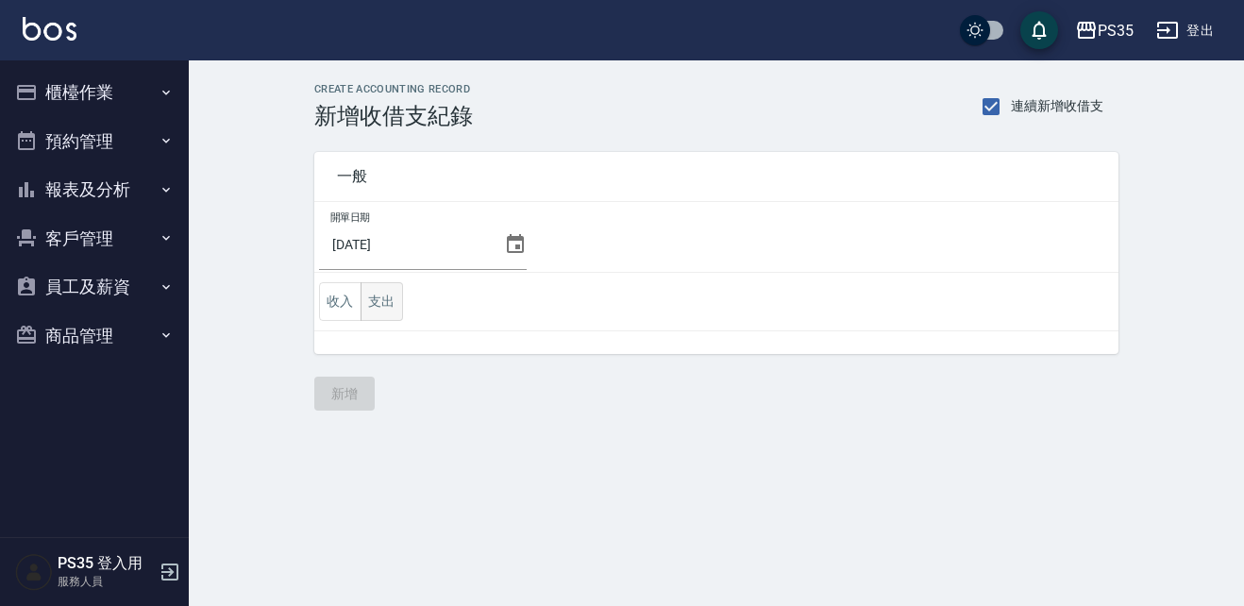
click at [387, 307] on button "支出" at bounding box center [382, 301] width 42 height 39
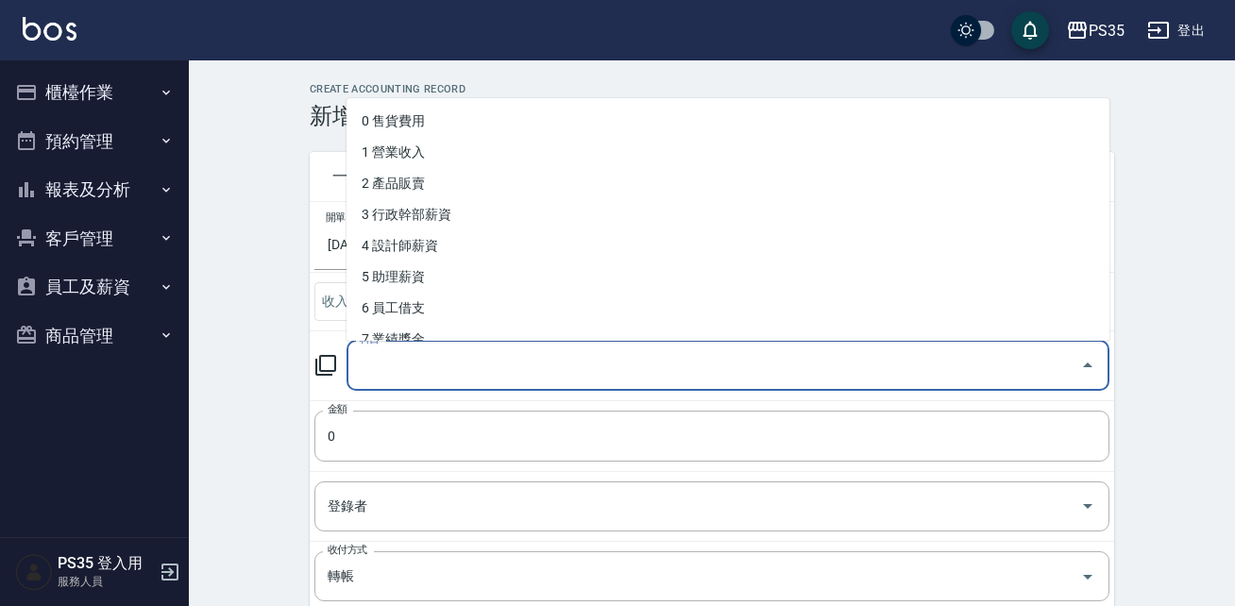
click at [402, 364] on input "科目" at bounding box center [714, 365] width 718 height 33
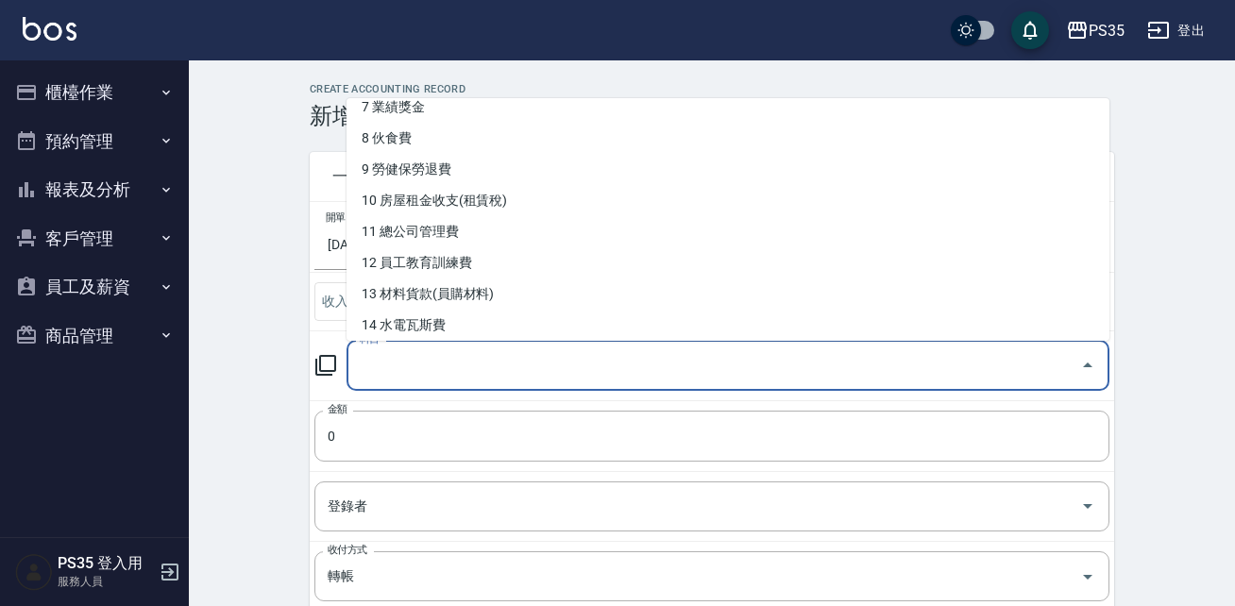
scroll to position [263, 0]
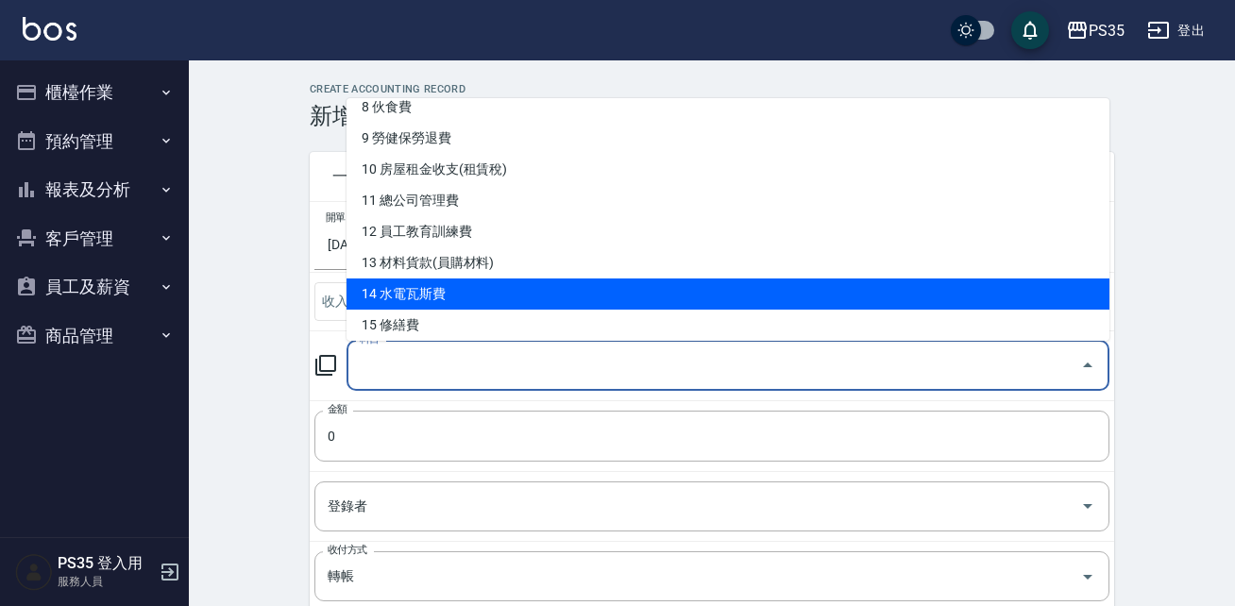
click at [470, 301] on li "14 水電瓦斯費" at bounding box center [727, 294] width 763 height 31
type input "14 水電瓦斯費"
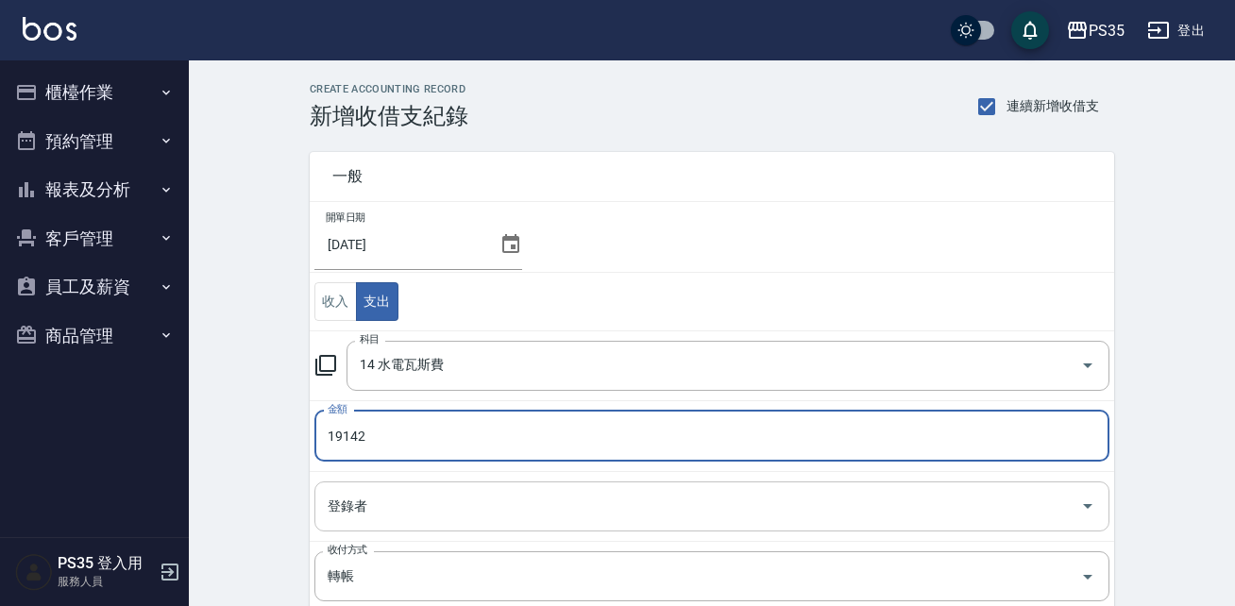
type input "19142"
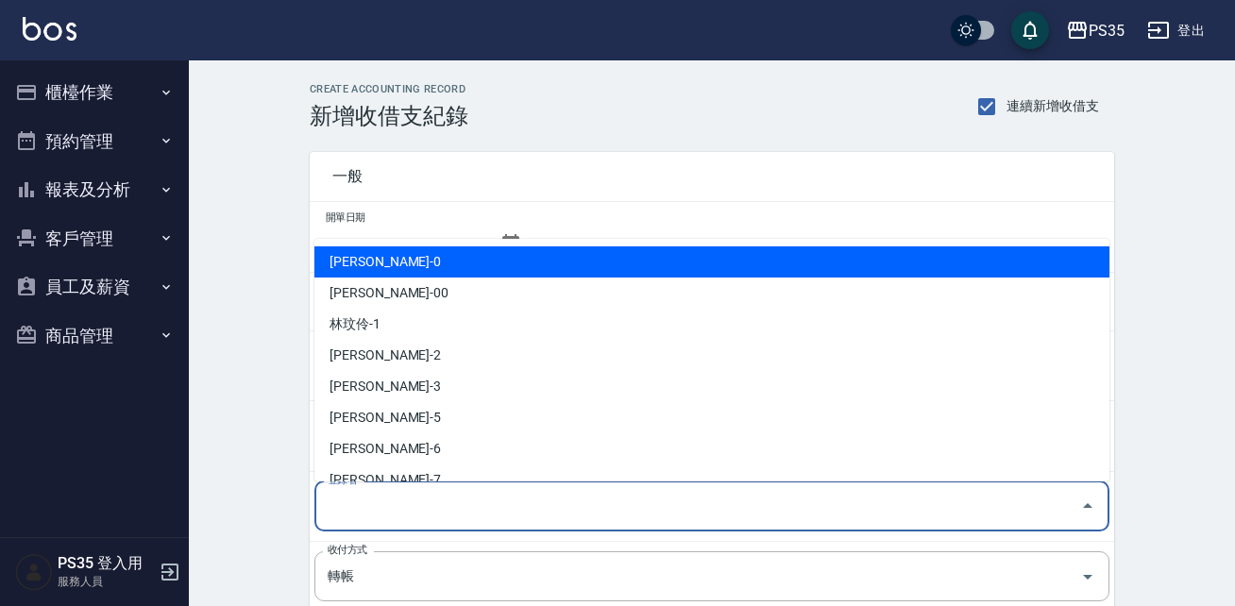
click at [368, 495] on input "登錄者" at bounding box center [698, 506] width 750 height 33
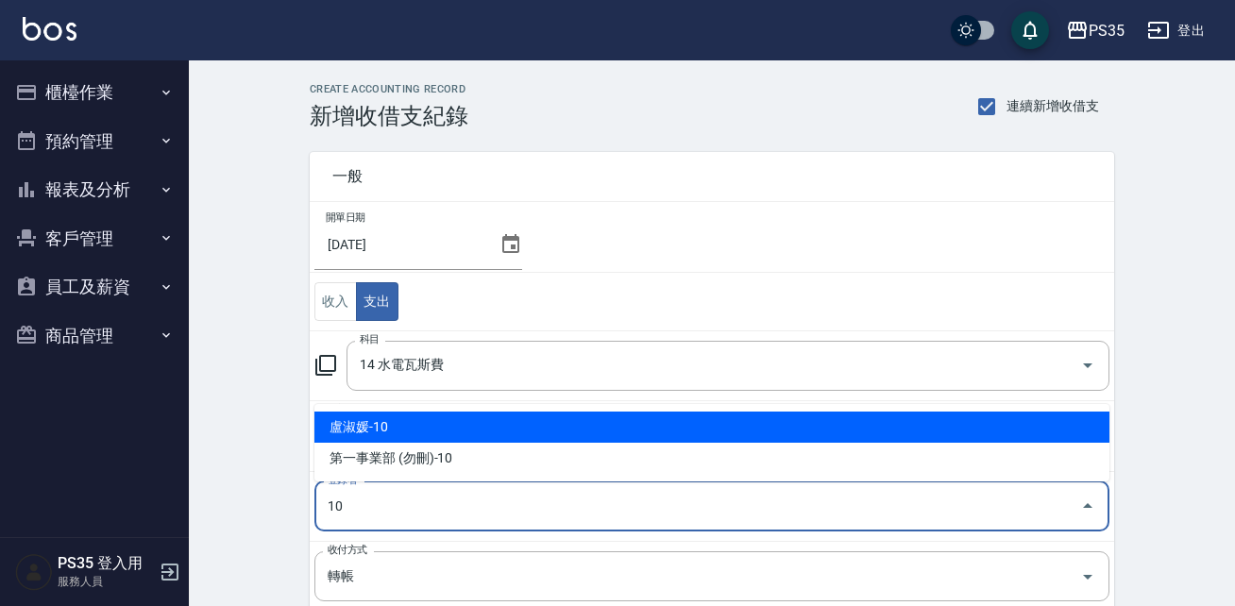
click at [411, 435] on li "盧淑媛-10" at bounding box center [711, 427] width 795 height 31
type input "盧淑媛-10"
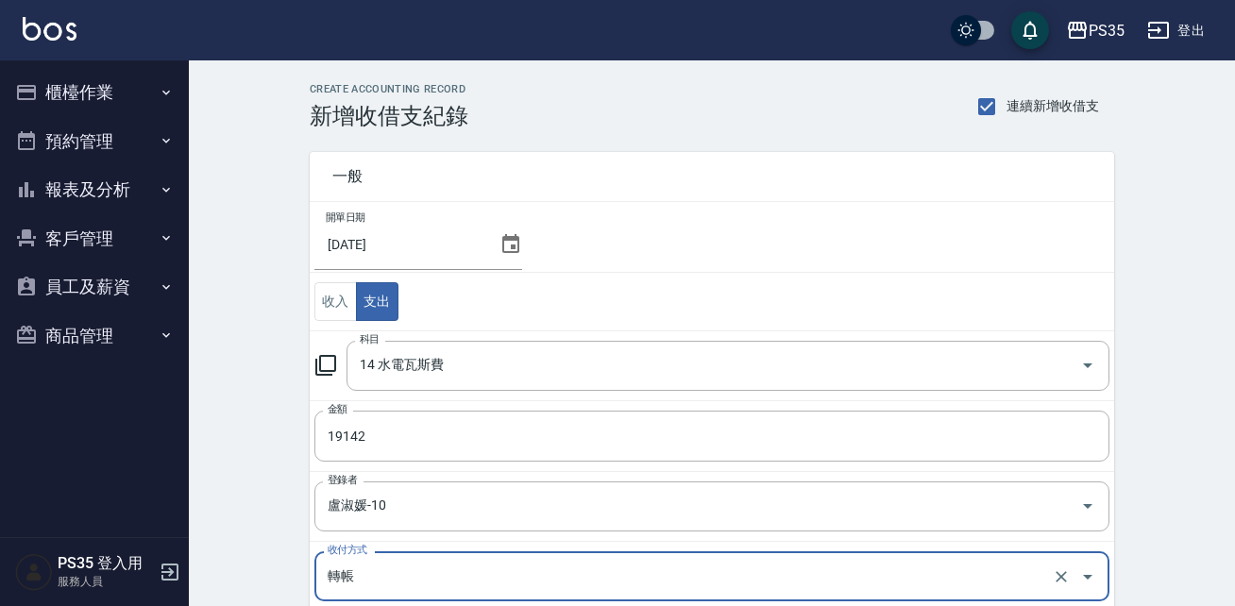
click at [275, 485] on div "CREATE ACCOUNTING RECORD 新增收借支紀錄 連續新增收借支 一般 開單日期 2025/09/30 收入 支出 科目 14 水電瓦斯費 科…" at bounding box center [712, 480] width 1046 height 840
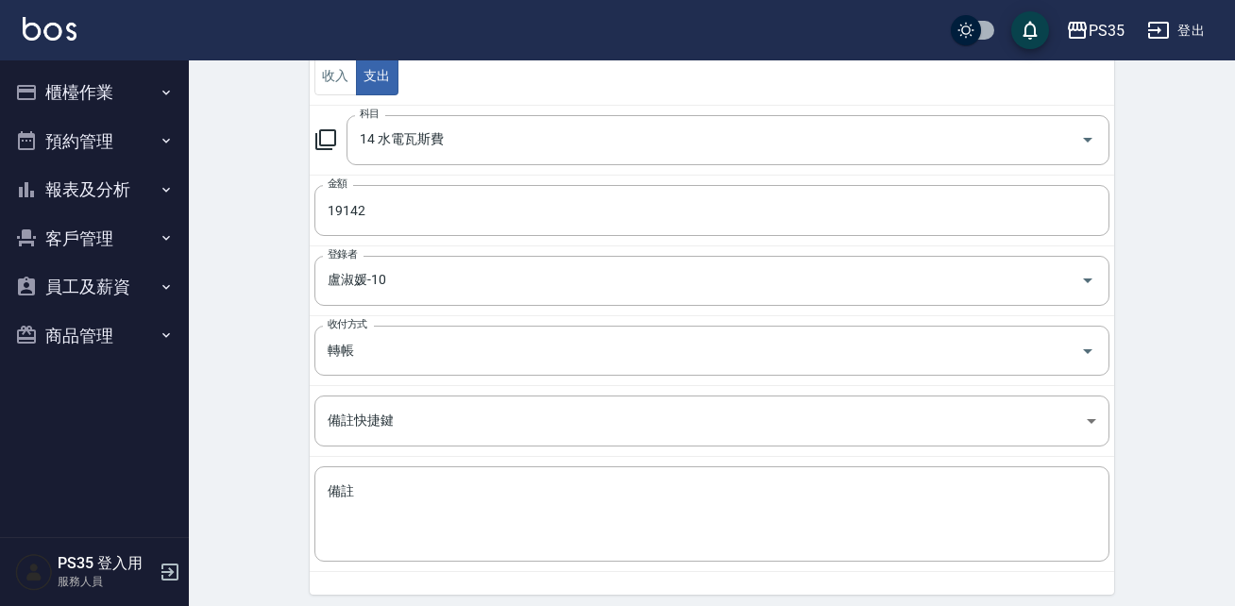
scroll to position [295, 0]
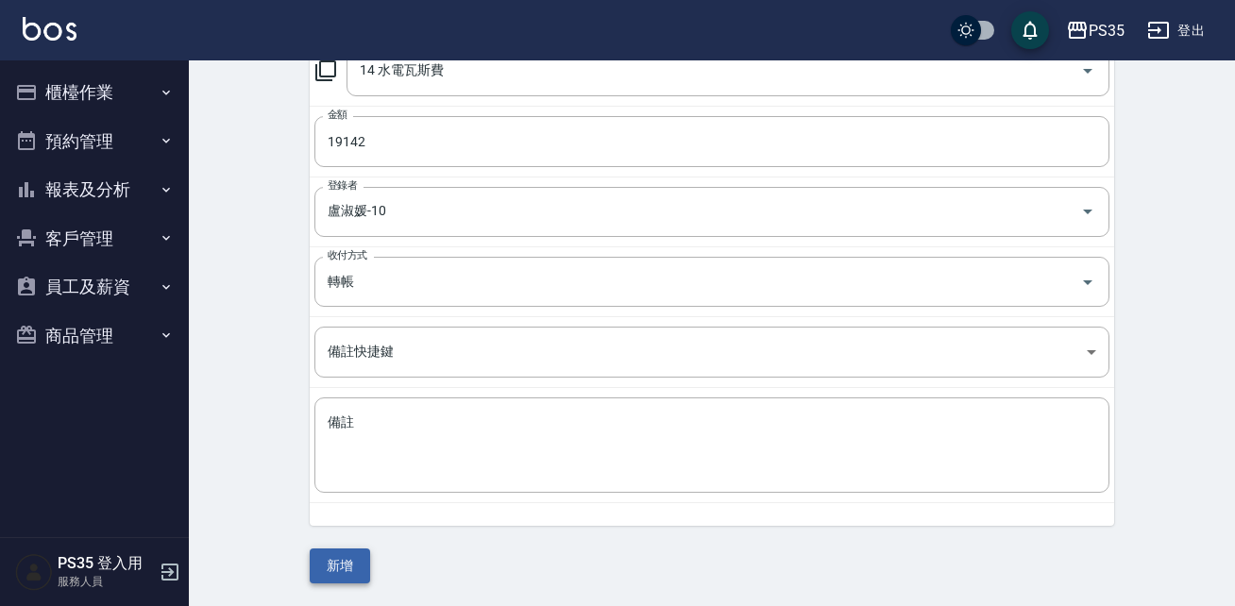
click at [329, 555] on button "新增" at bounding box center [340, 566] width 60 height 35
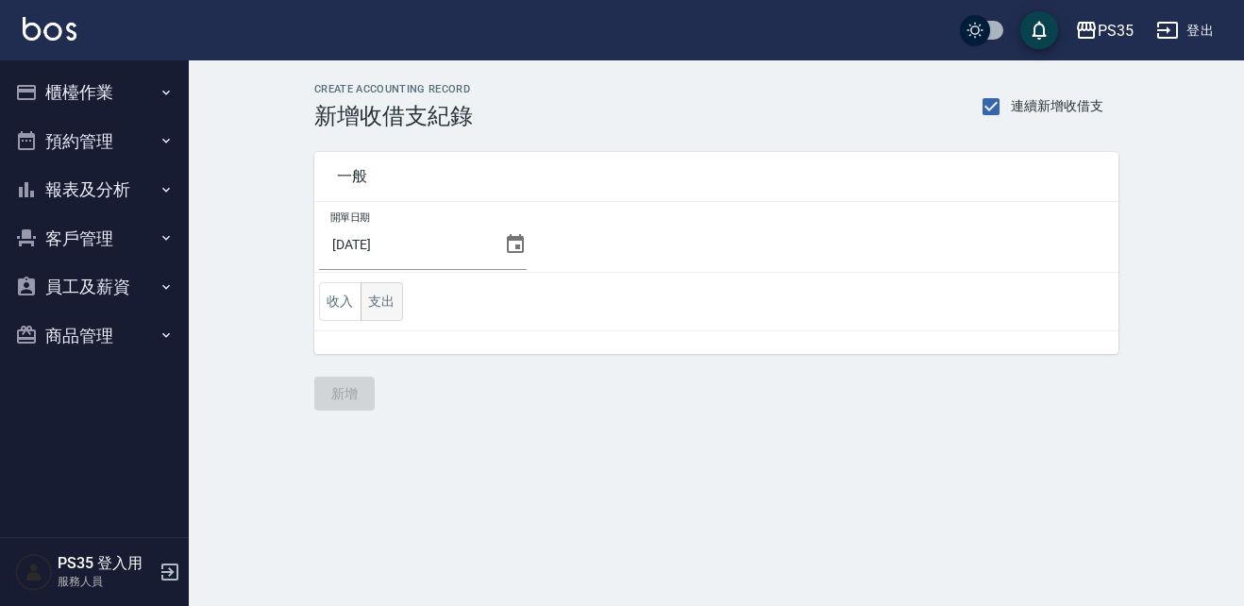
click at [385, 314] on button "支出" at bounding box center [382, 301] width 42 height 39
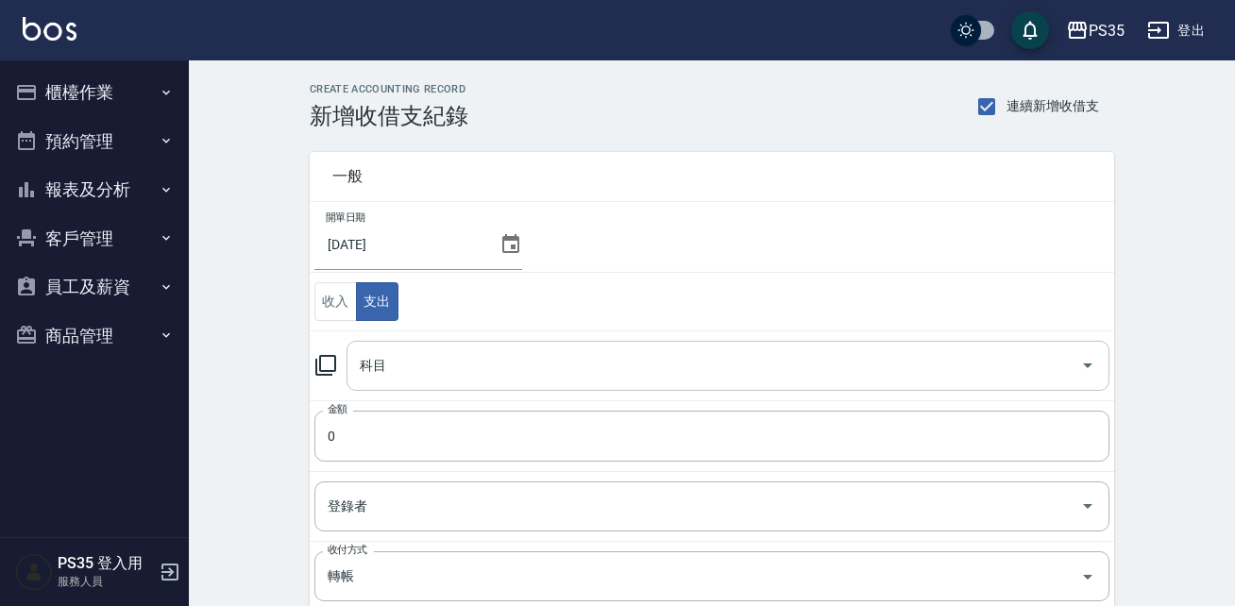
click at [391, 364] on input "科目" at bounding box center [714, 365] width 718 height 33
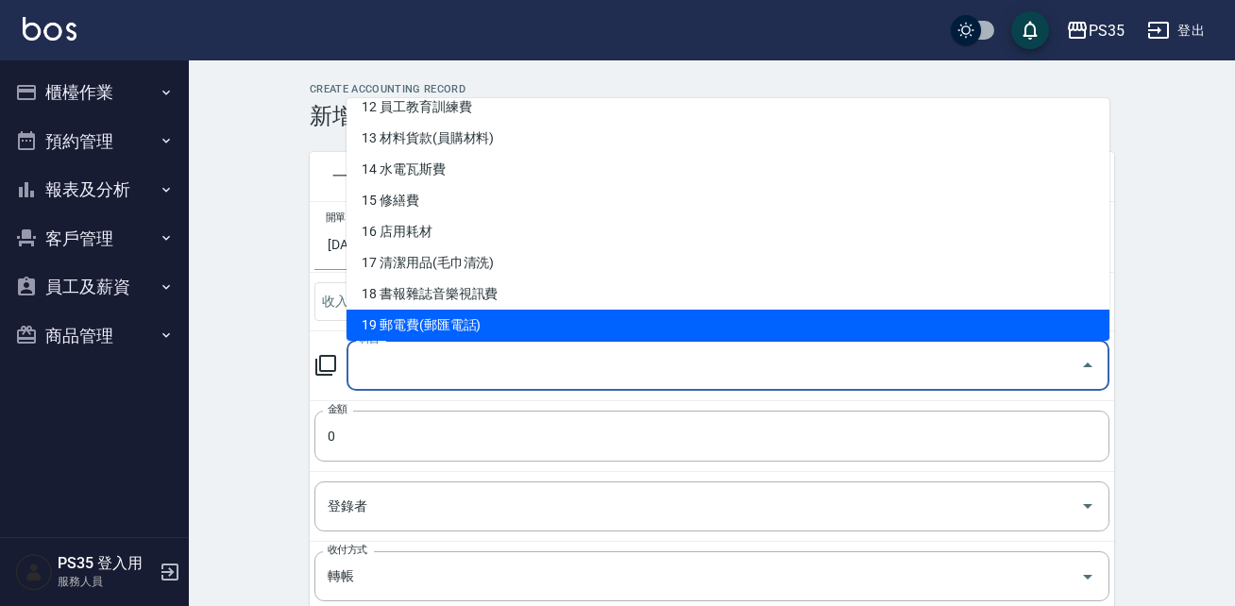
scroll to position [419, 0]
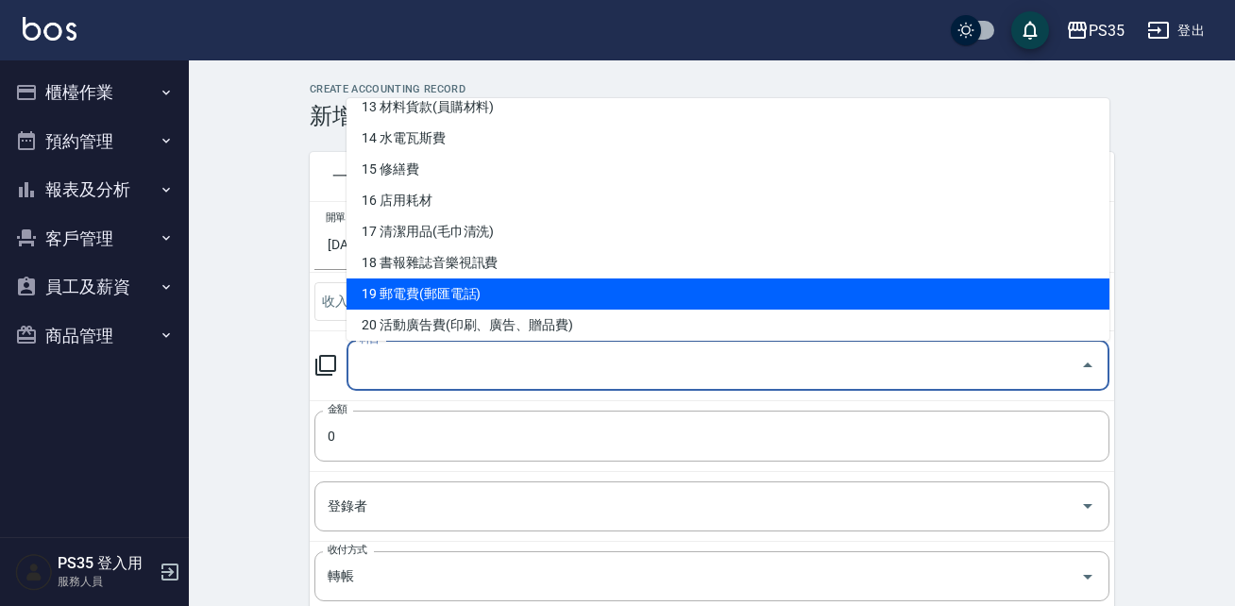
click at [427, 300] on li "19 郵電費(郵匯電話)" at bounding box center [727, 294] width 763 height 31
type input "19 郵電費(郵匯電話)"
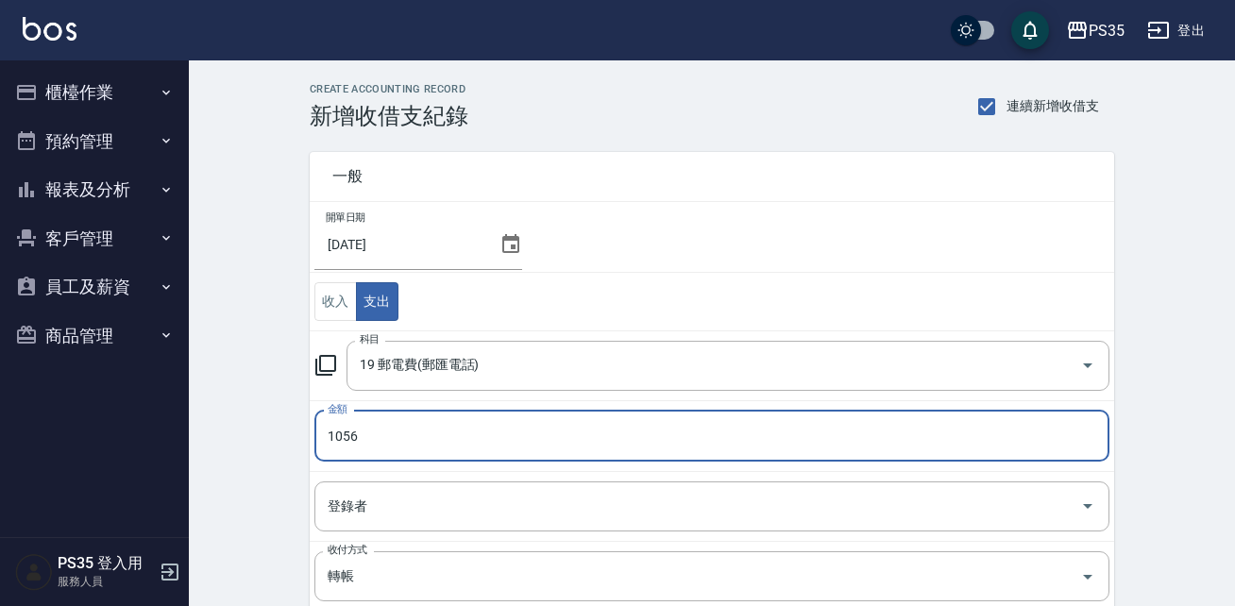
type input "1056"
click at [270, 453] on div "CREATE ACCOUNTING RECORD 新增收借支紀錄 連續新增收借支 一般 開單日期 2025/09/30 收入 支出 科目 19 郵電費(郵匯電…" at bounding box center [712, 480] width 1046 height 840
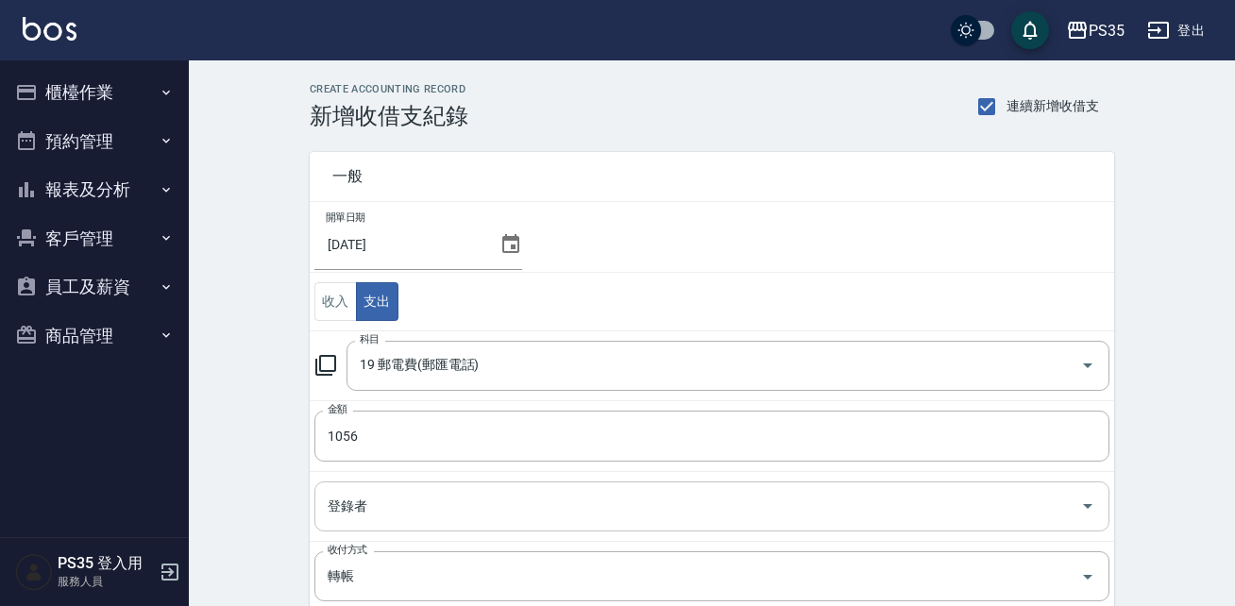
click at [349, 485] on div "登錄者" at bounding box center [711, 506] width 795 height 50
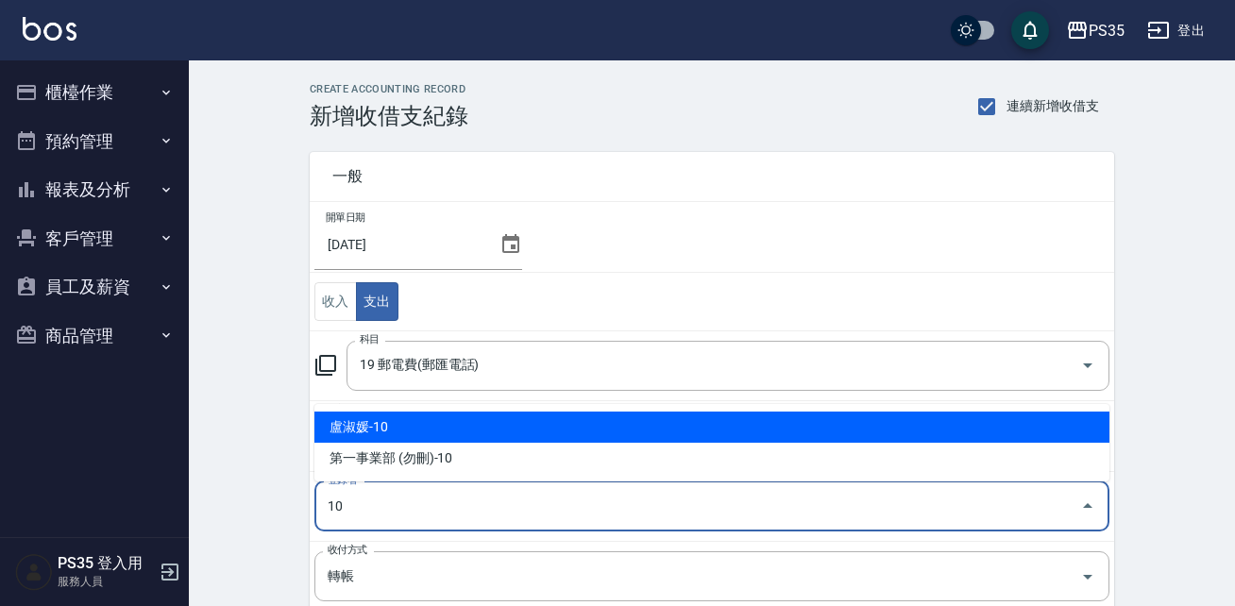
click at [380, 430] on li "盧淑媛-10" at bounding box center [711, 427] width 795 height 31
type input "盧淑媛-10"
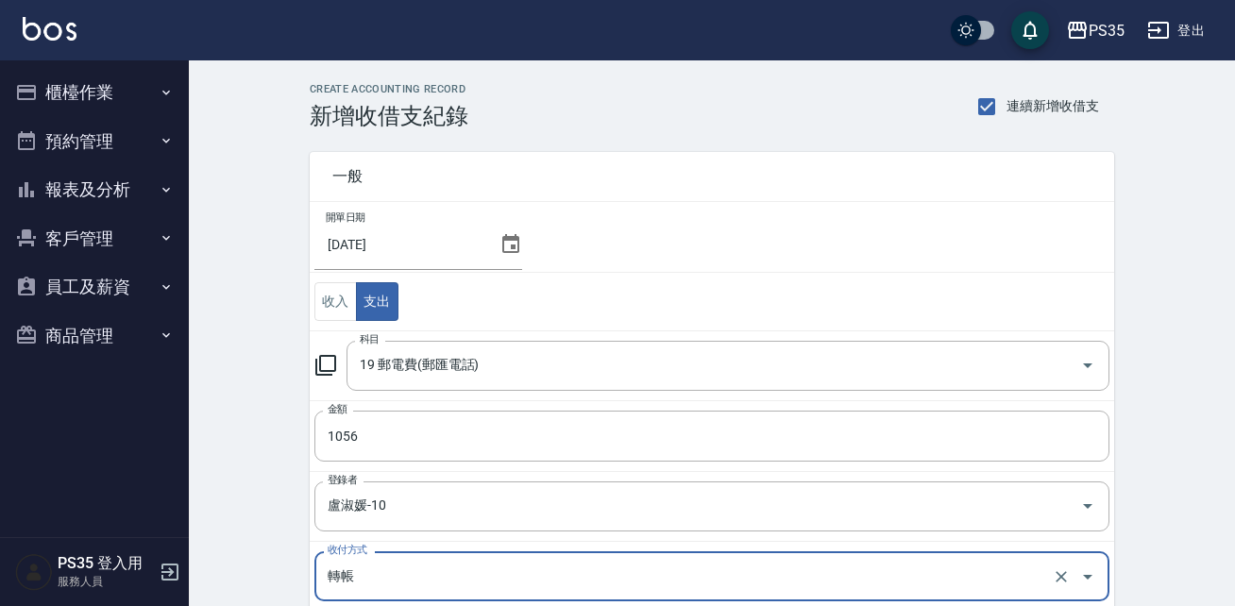
click at [263, 461] on div "CREATE ACCOUNTING RECORD 新增收借支紀錄 連續新增收借支 一般 開單日期 2025/09/30 收入 支出 科目 19 郵電費(郵匯電…" at bounding box center [712, 480] width 1046 height 840
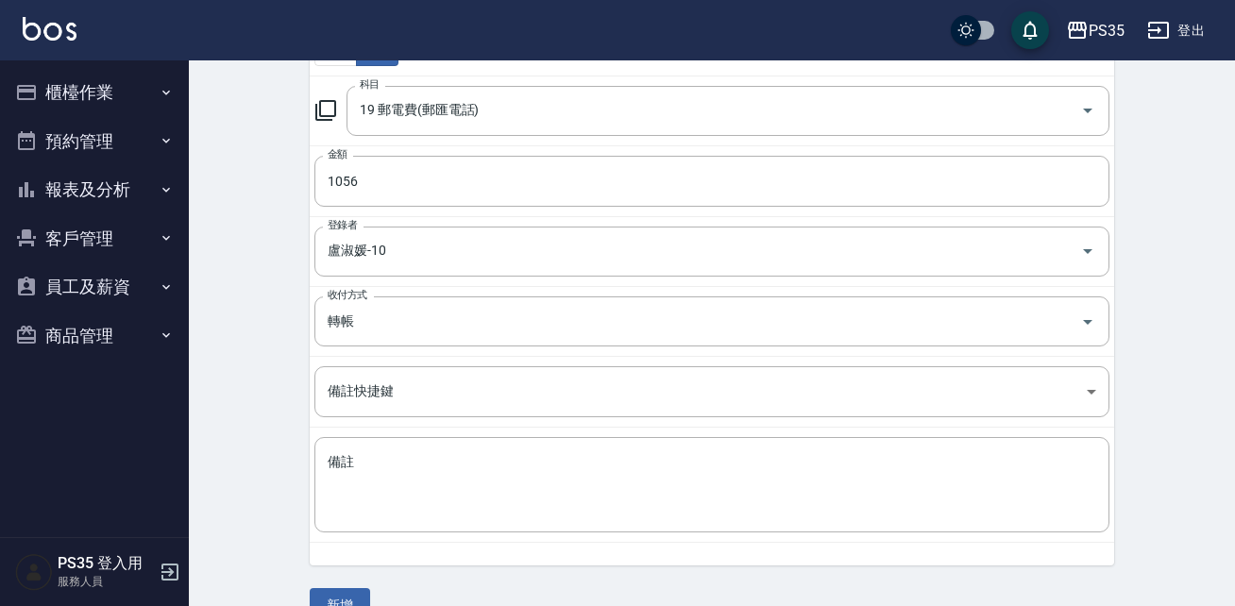
scroll to position [295, 0]
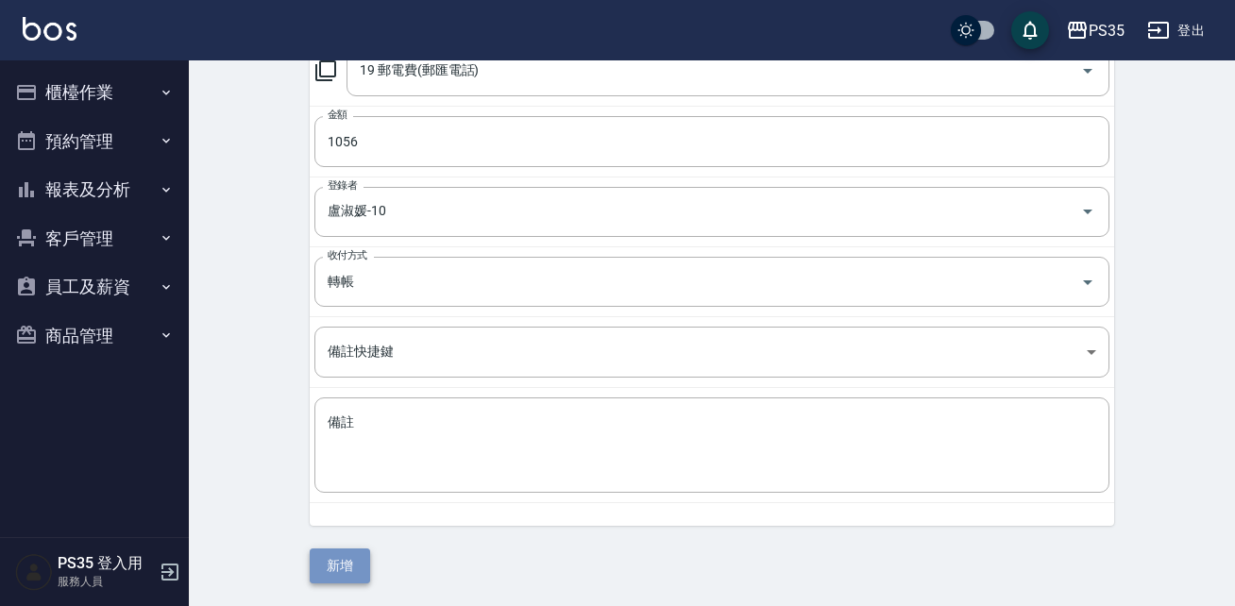
click at [332, 576] on button "新增" at bounding box center [340, 566] width 60 height 35
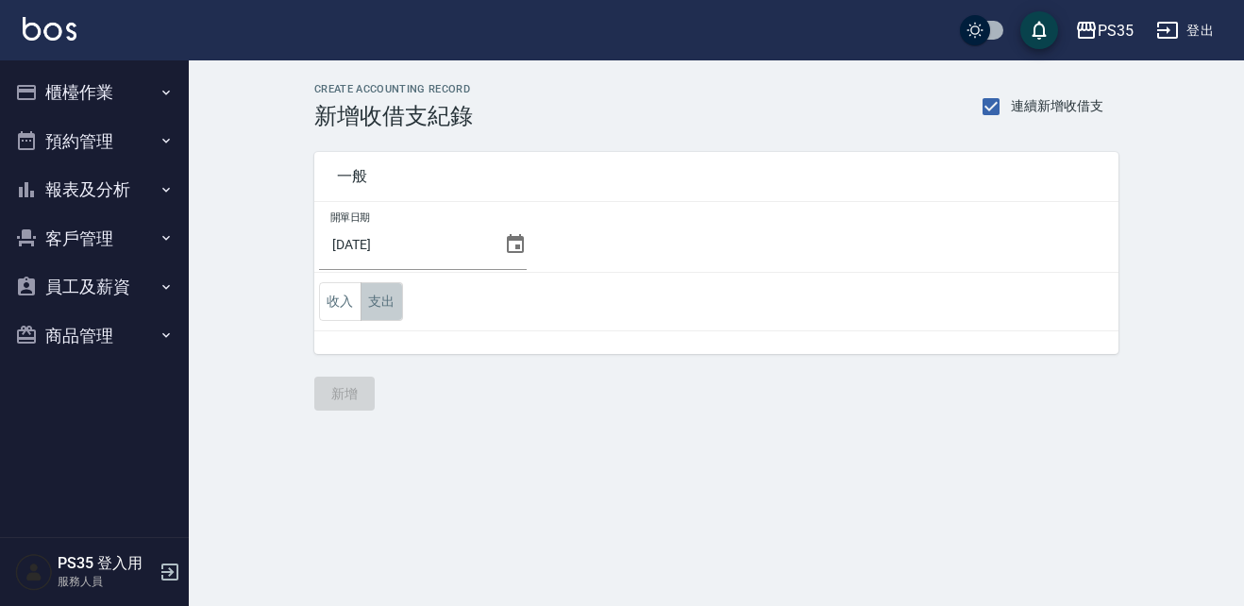
click at [384, 313] on button "支出" at bounding box center [382, 301] width 42 height 39
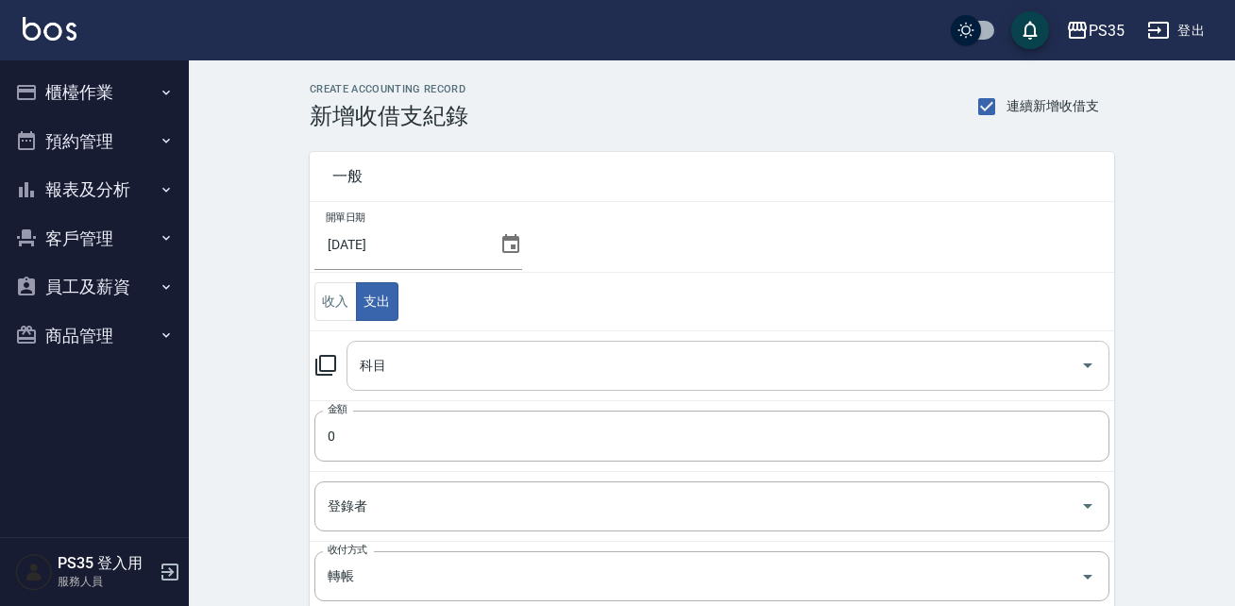
click at [392, 371] on input "科目" at bounding box center [714, 365] width 718 height 33
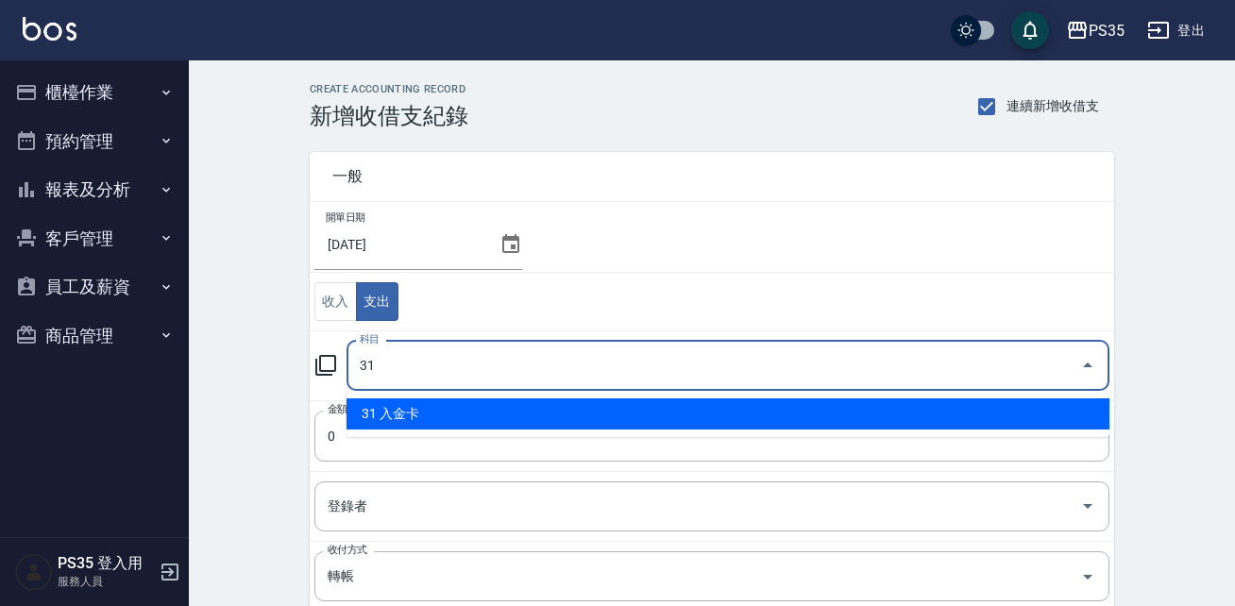
click at [413, 422] on li "31 入金卡" at bounding box center [727, 413] width 763 height 31
type input "31 入金卡"
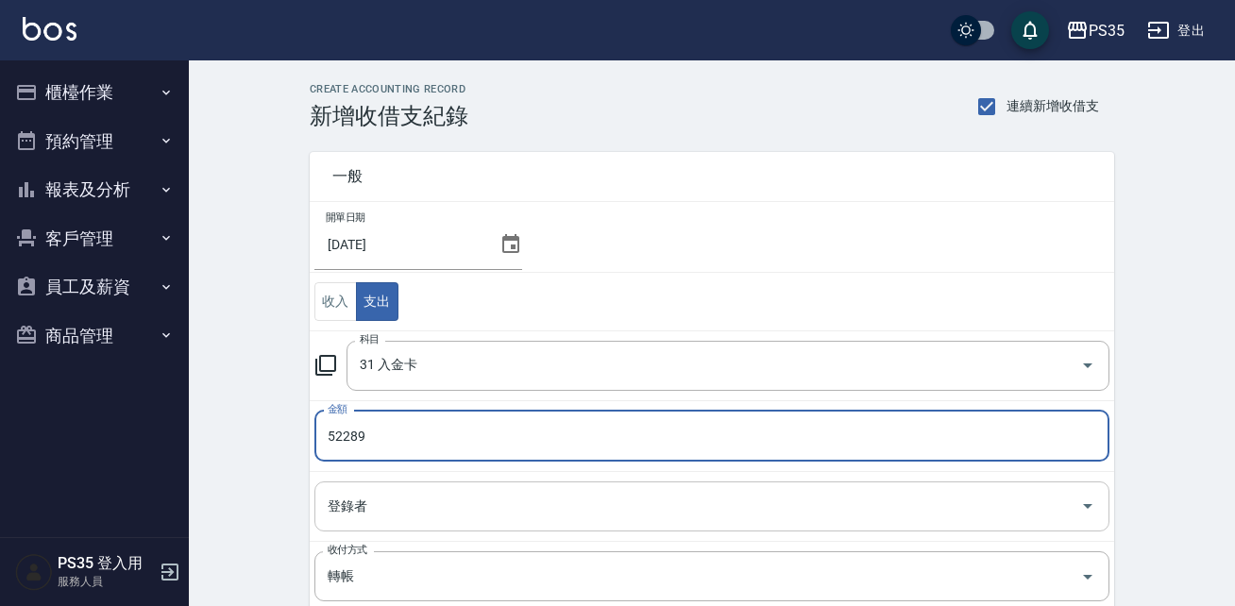
type input "52289"
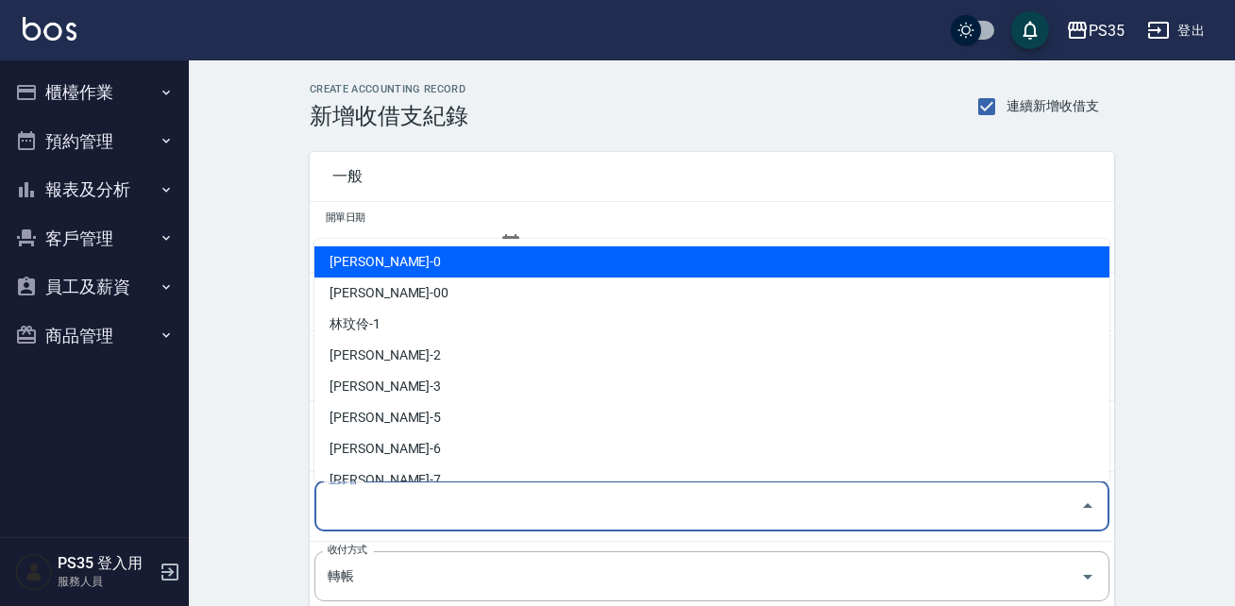
click at [374, 513] on input "登錄者" at bounding box center [698, 506] width 750 height 33
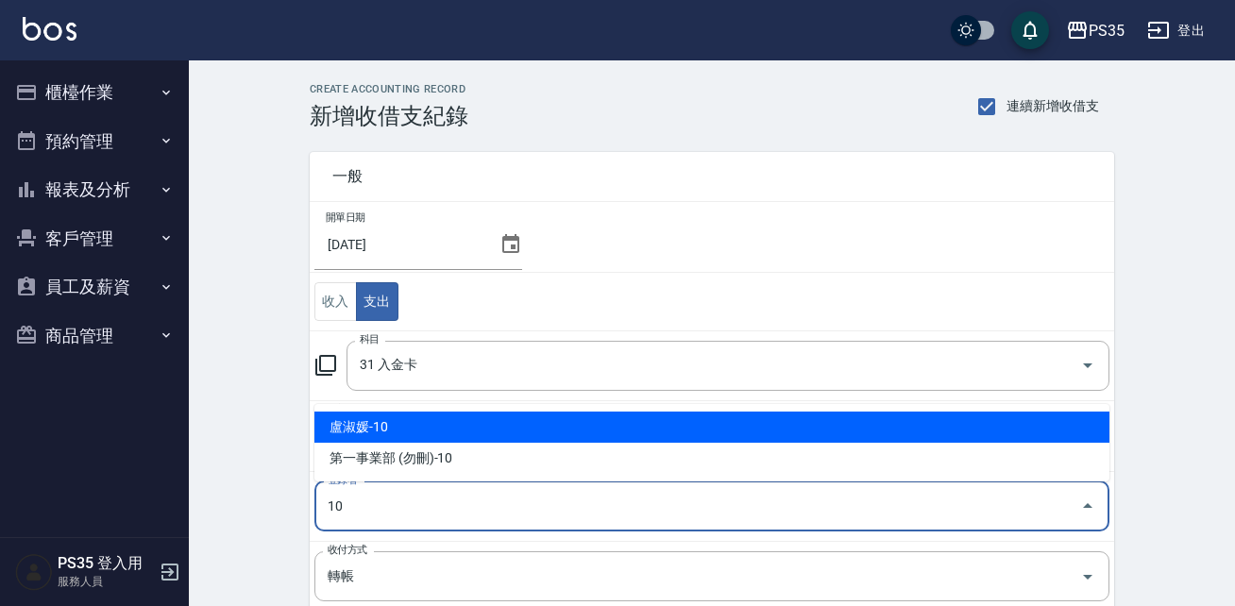
click at [395, 425] on li "盧淑媛-10" at bounding box center [711, 427] width 795 height 31
type input "盧淑媛-10"
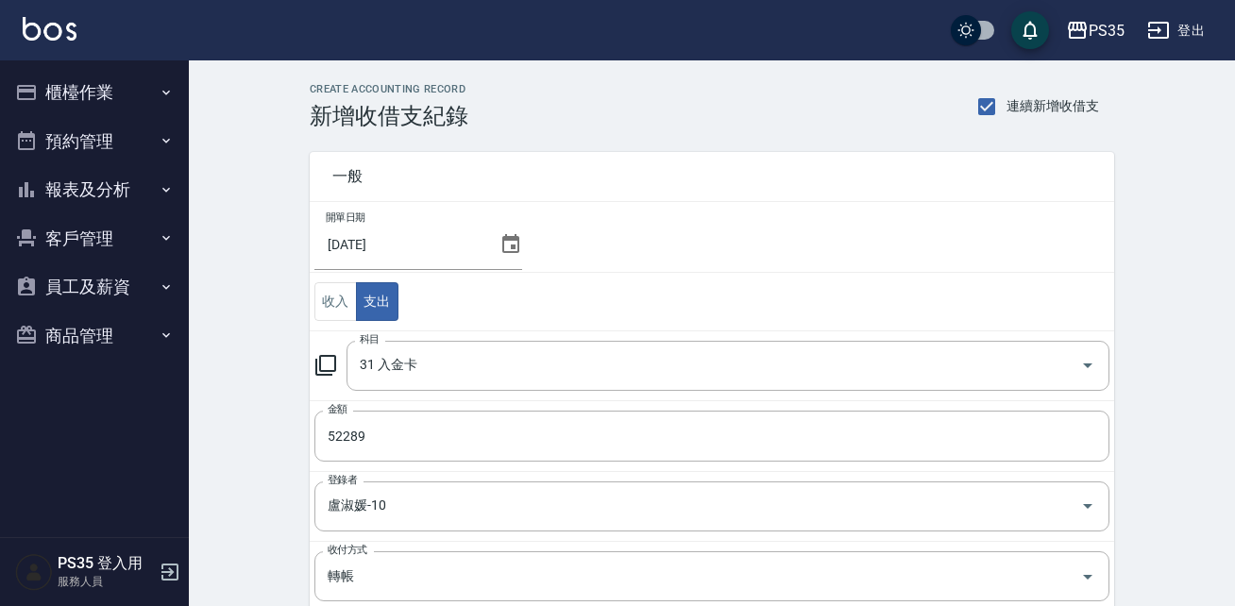
click at [277, 549] on div "CREATE ACCOUNTING RECORD 新增收借支紀錄 連續新增收借支 一般 開單日期 2025/09/30 收入 支出 科目 31 入金卡 科目 …" at bounding box center [712, 480] width 1046 height 840
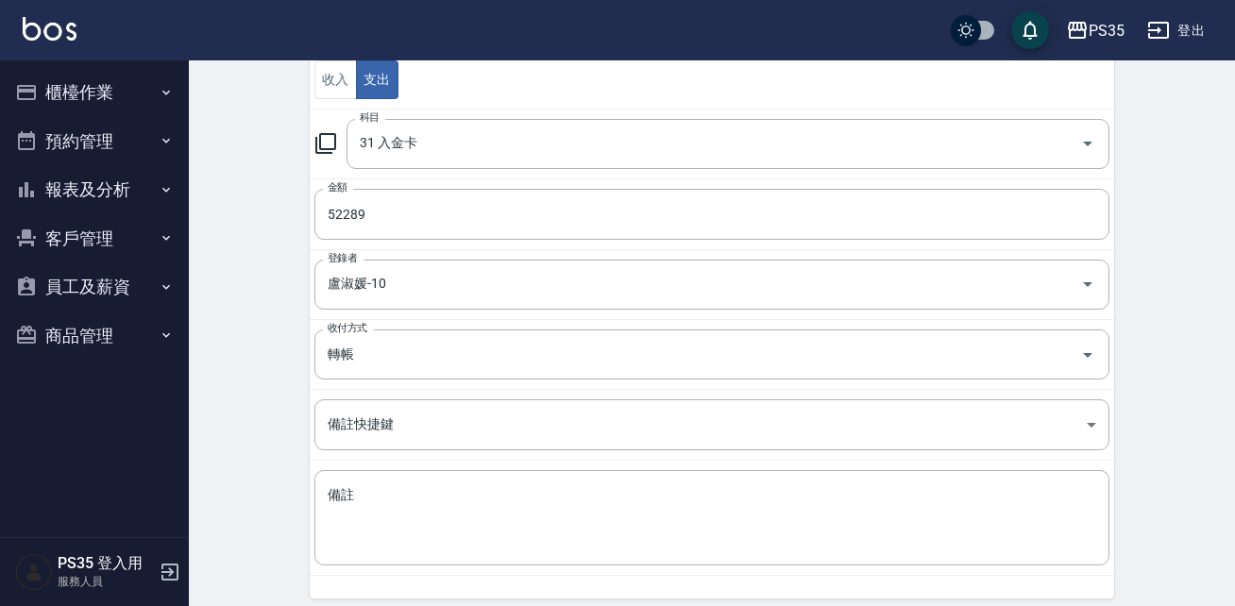
scroll to position [295, 0]
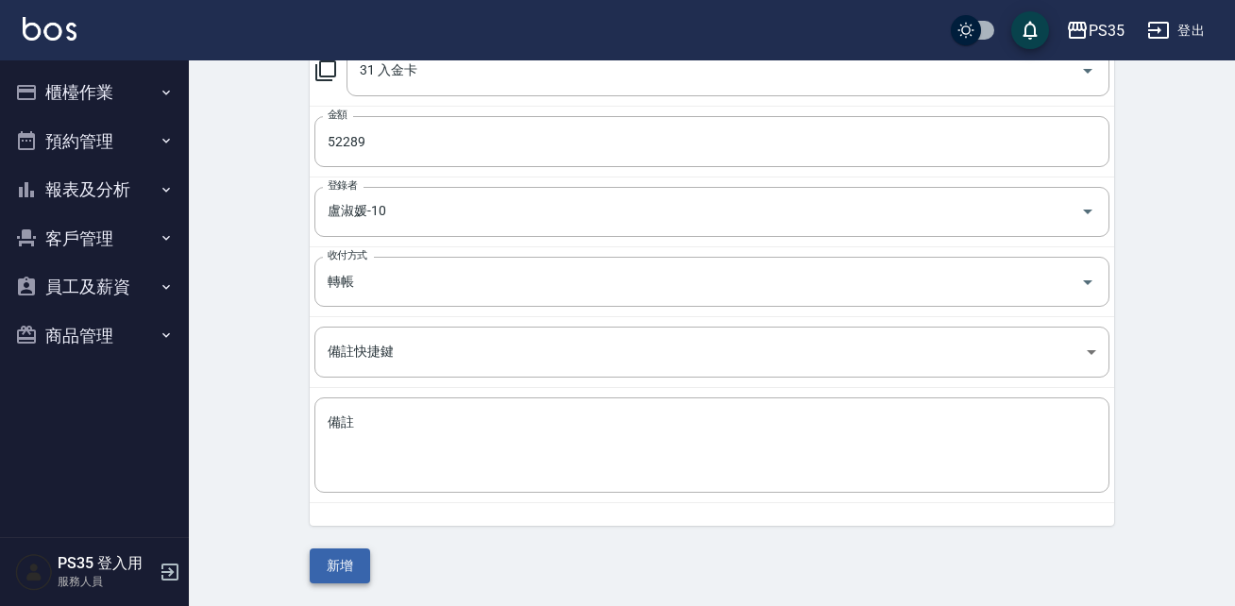
click at [330, 566] on button "新增" at bounding box center [340, 566] width 60 height 35
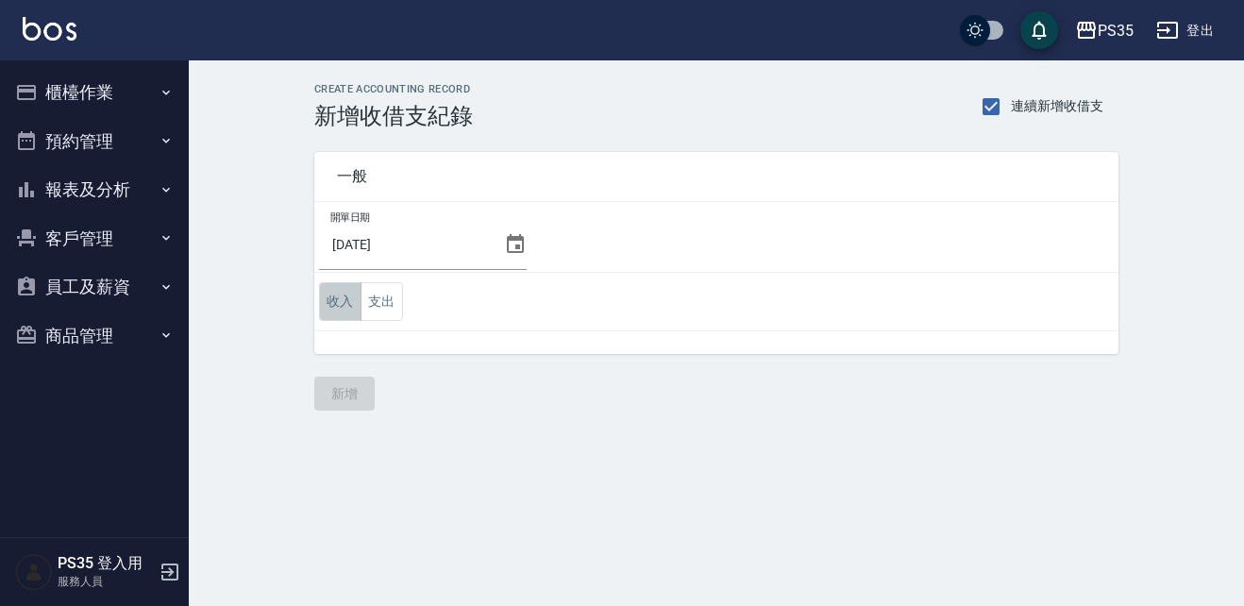
click at [345, 312] on button "收入" at bounding box center [340, 301] width 42 height 39
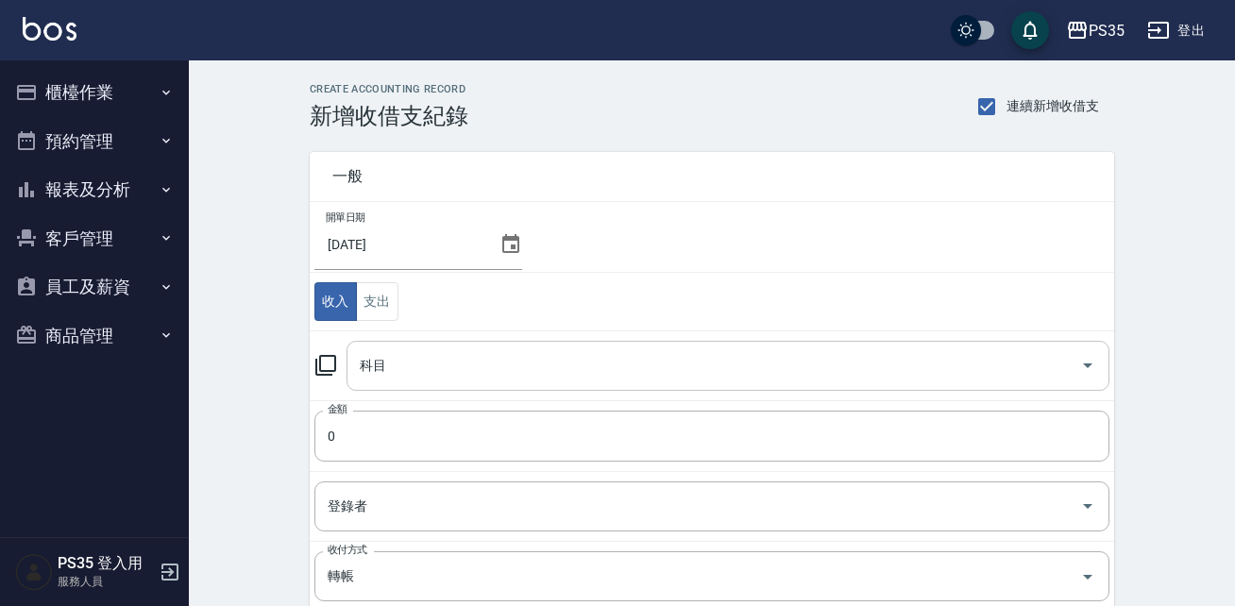
click at [465, 367] on input "科目" at bounding box center [714, 365] width 718 height 33
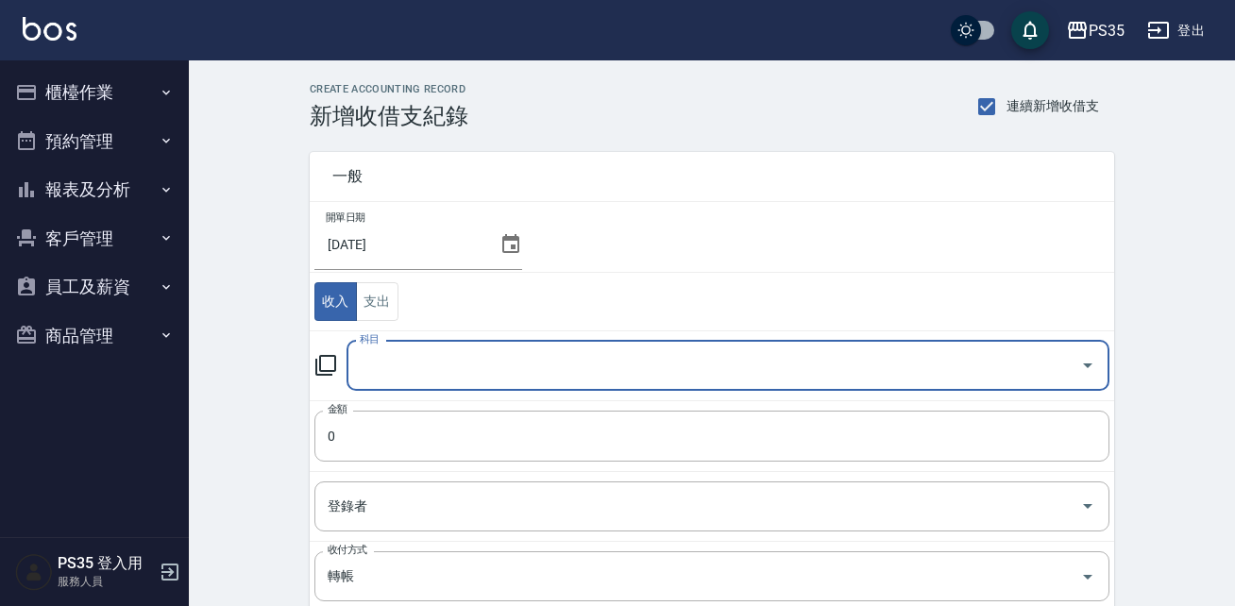
click at [465, 367] on input "科目" at bounding box center [714, 365] width 718 height 33
click at [465, 365] on input "科目" at bounding box center [714, 365] width 718 height 33
type input "31"
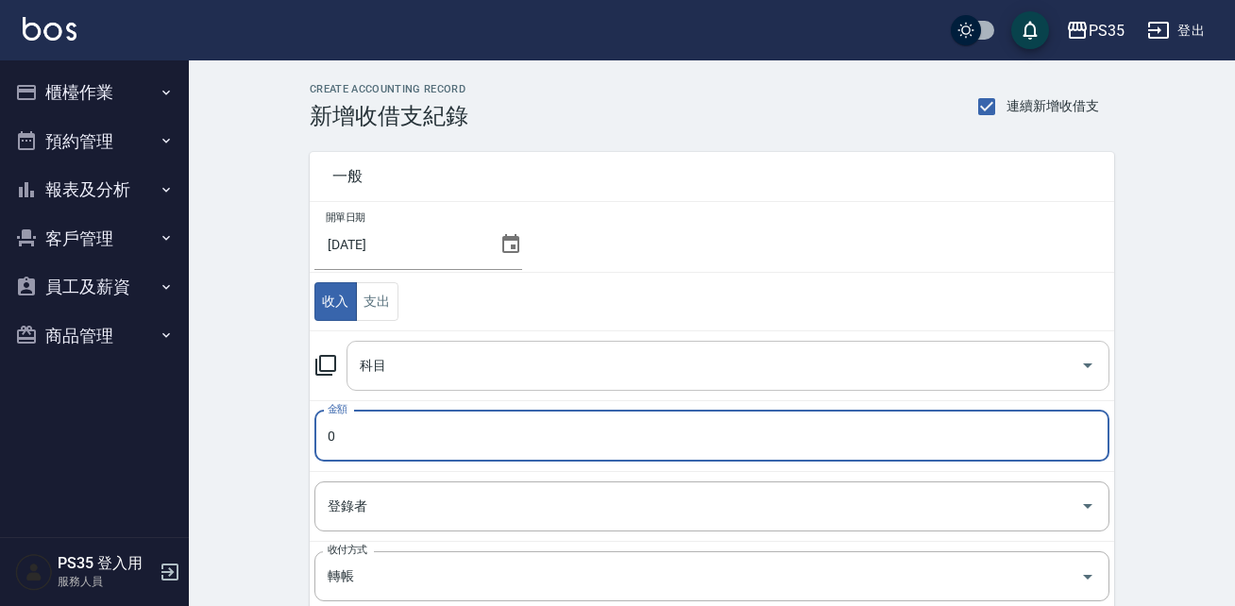
click at [465, 366] on input "科目" at bounding box center [714, 365] width 718 height 33
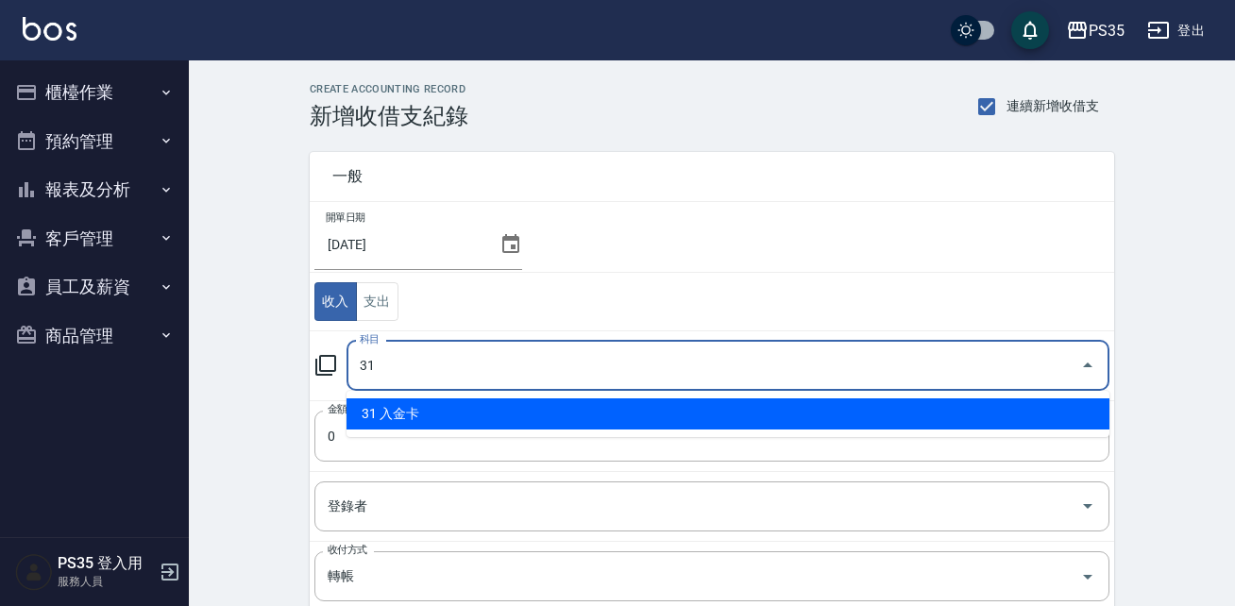
click at [442, 415] on li "31 入金卡" at bounding box center [727, 413] width 763 height 31
type input "31 入金卡"
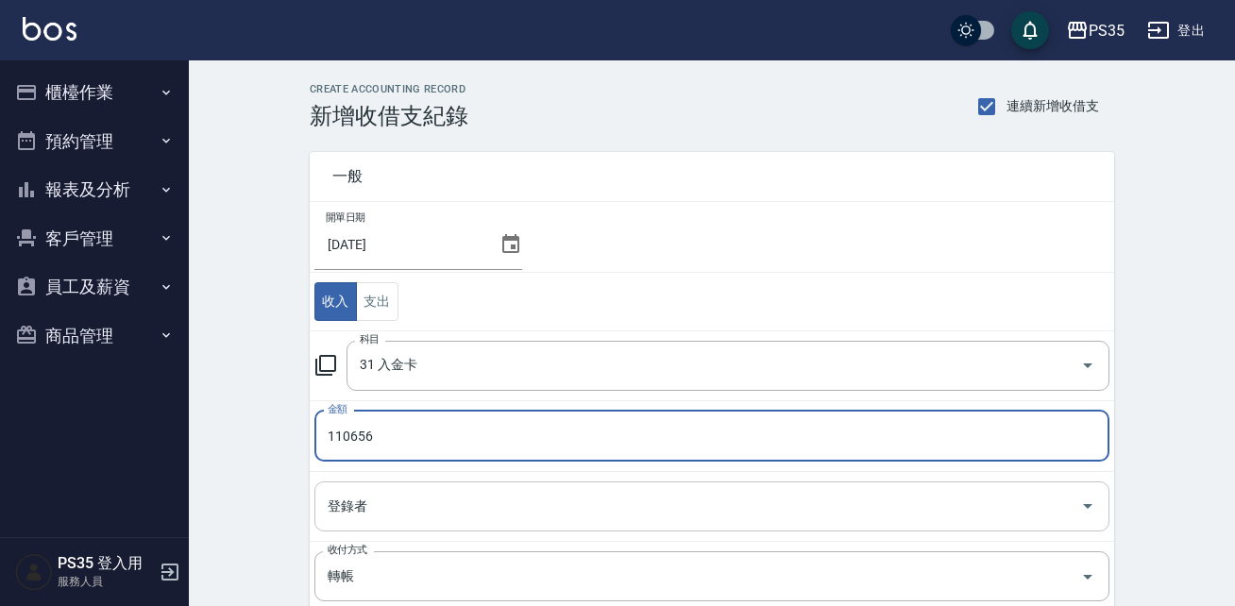
type input "110656"
click at [377, 501] on input "登錄者" at bounding box center [698, 506] width 750 height 33
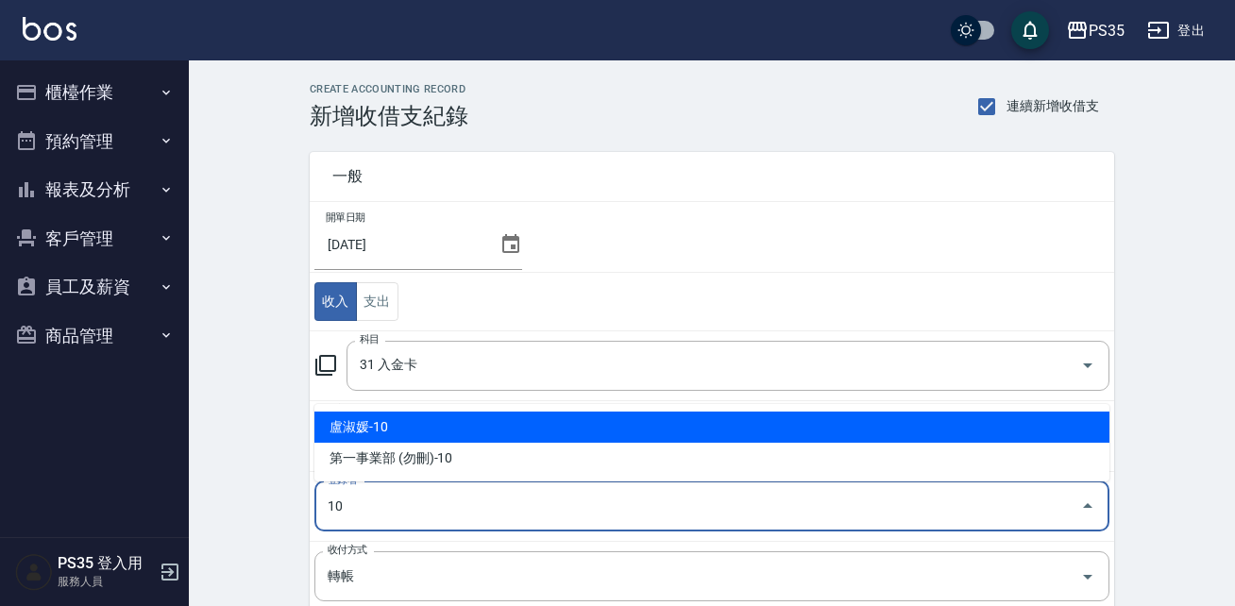
click at [421, 434] on li "盧淑媛-10" at bounding box center [711, 427] width 795 height 31
type input "盧淑媛-10"
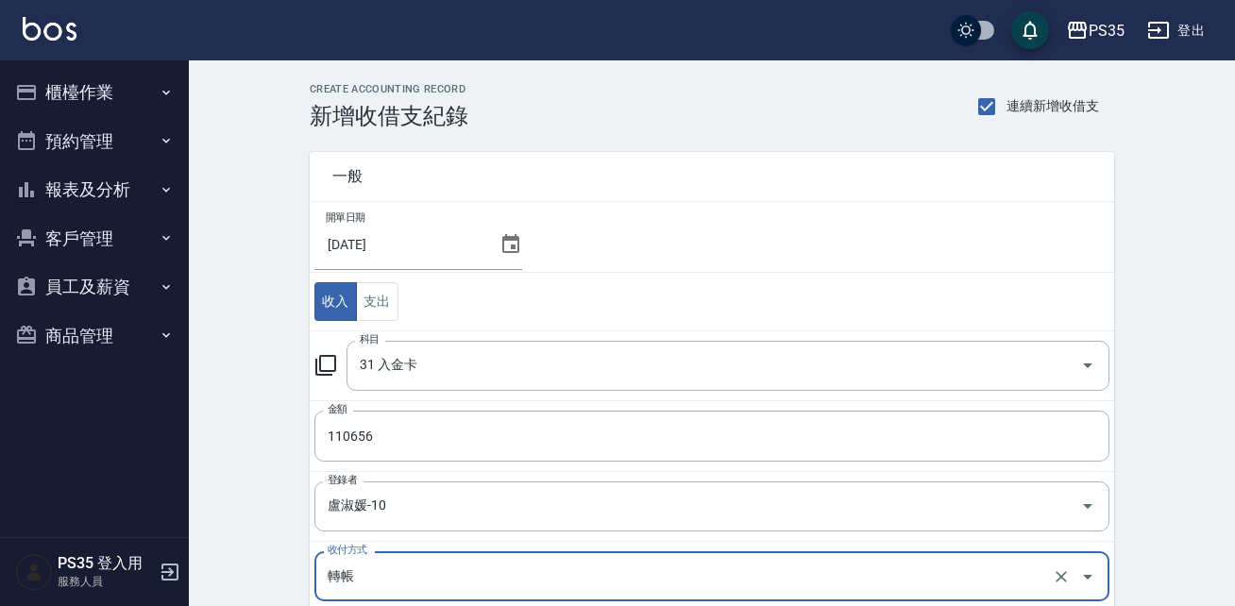
click at [256, 512] on div "CREATE ACCOUNTING RECORD 新增收借支紀錄 連續新增收借支 一般 開單日期 2025/09/30 收入 支出 科目 31 入金卡 科目 …" at bounding box center [712, 480] width 1046 height 840
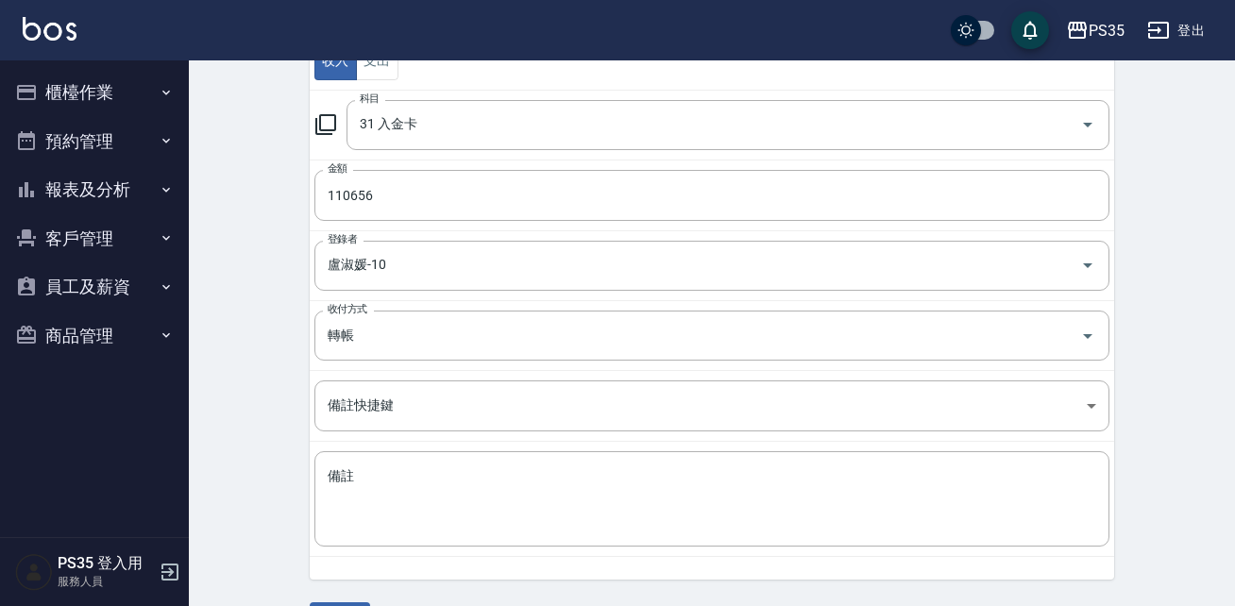
scroll to position [295, 0]
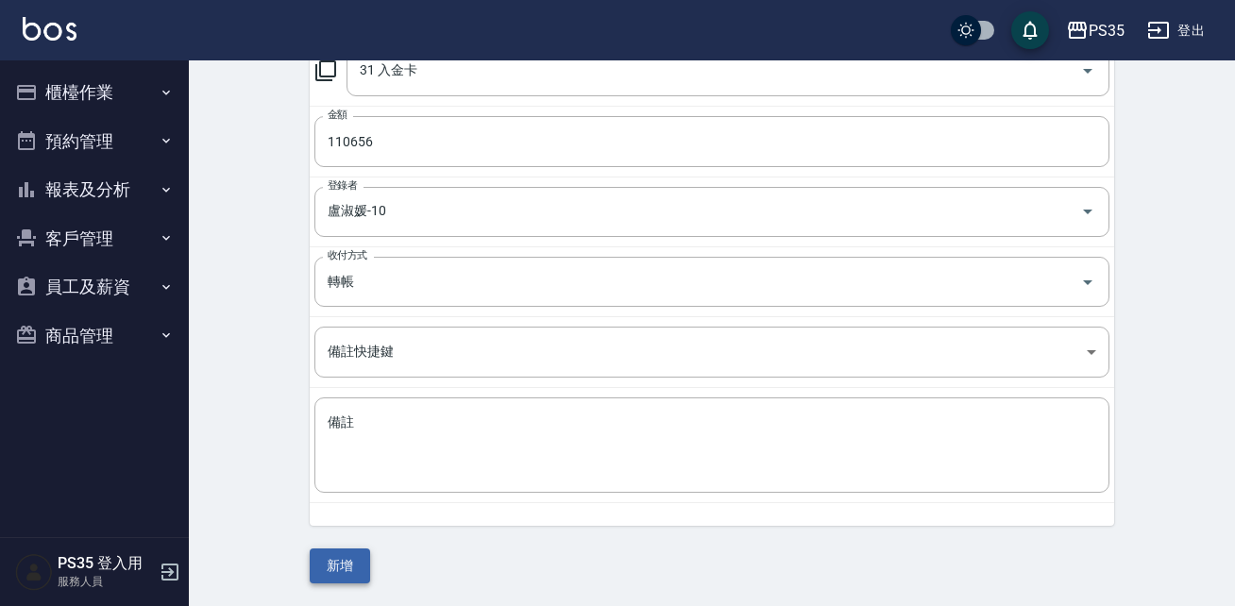
click at [338, 569] on button "新增" at bounding box center [340, 566] width 60 height 35
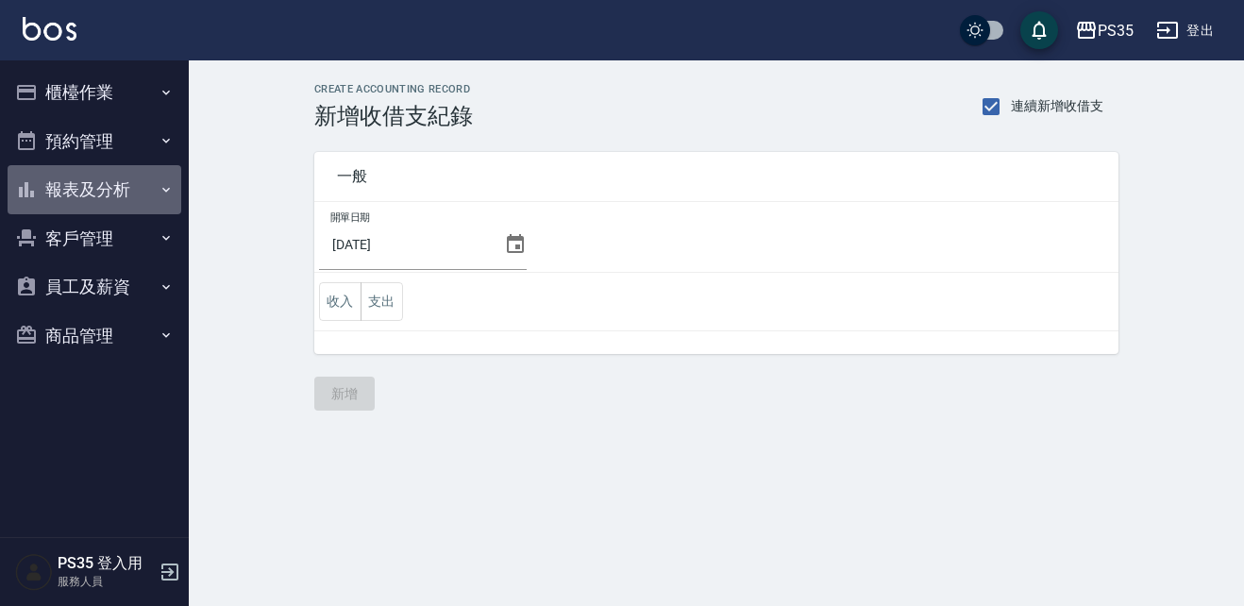
click at [68, 208] on button "報表及分析" at bounding box center [95, 189] width 174 height 49
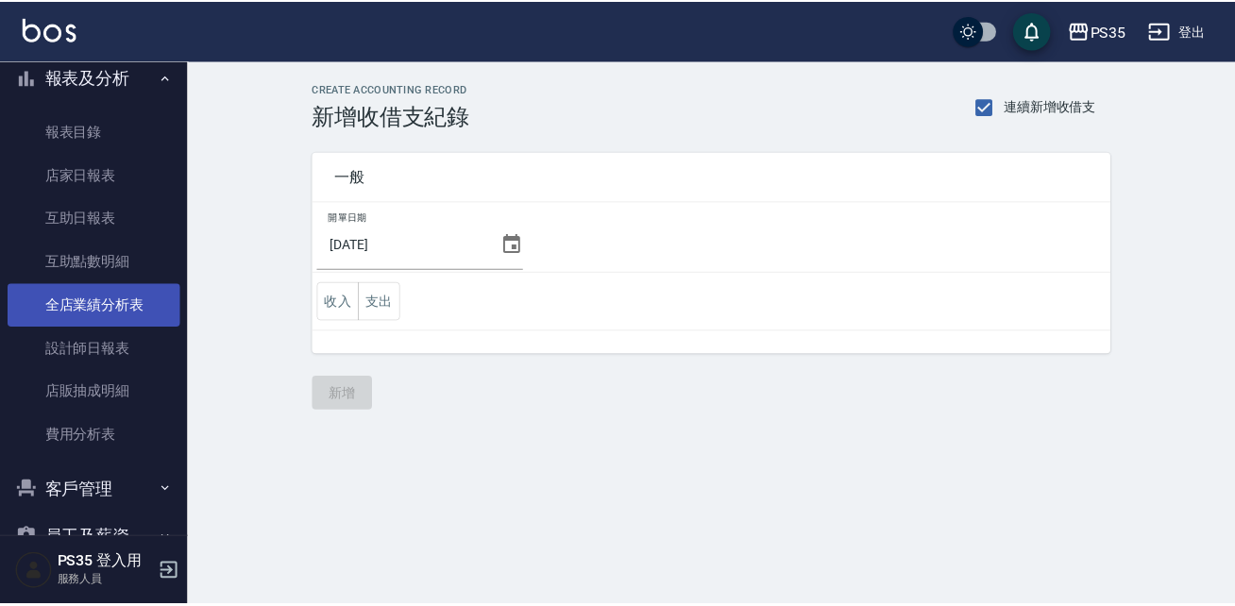
scroll to position [113, 0]
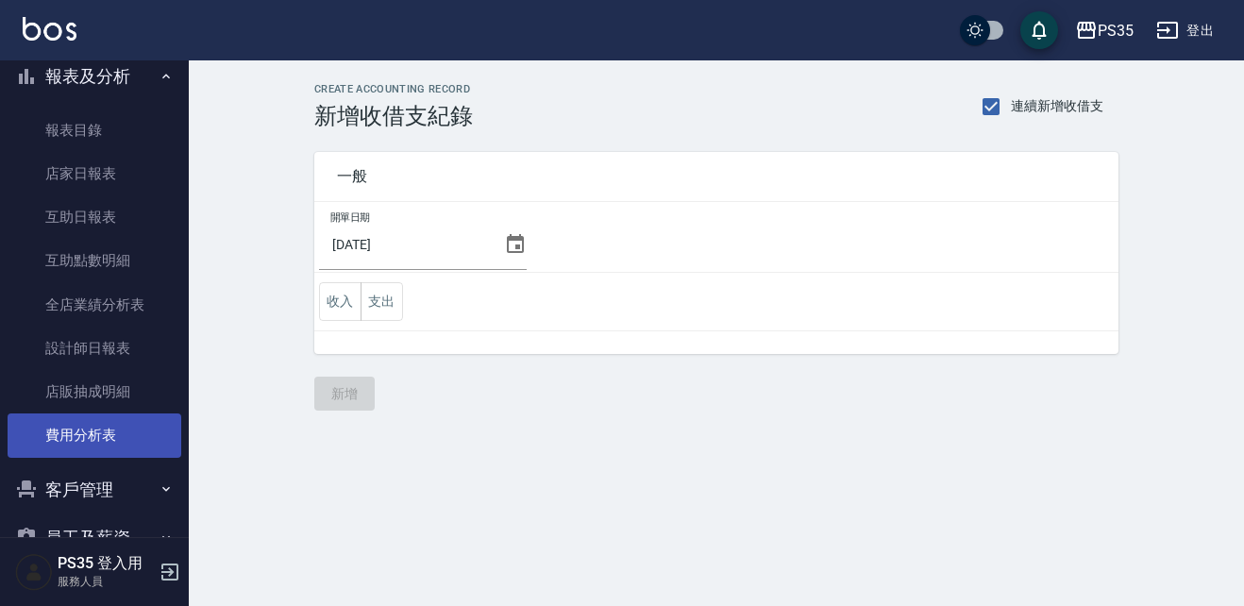
click at [90, 431] on link "費用分析表" at bounding box center [95, 435] width 174 height 43
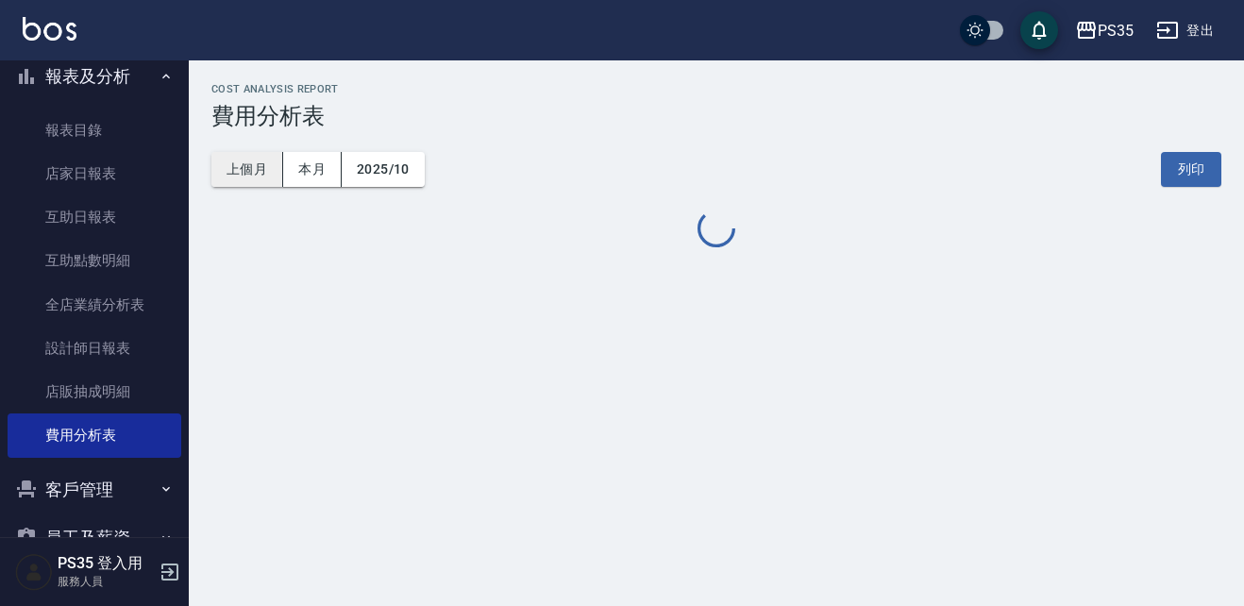
click at [236, 170] on button "上個月" at bounding box center [247, 169] width 72 height 35
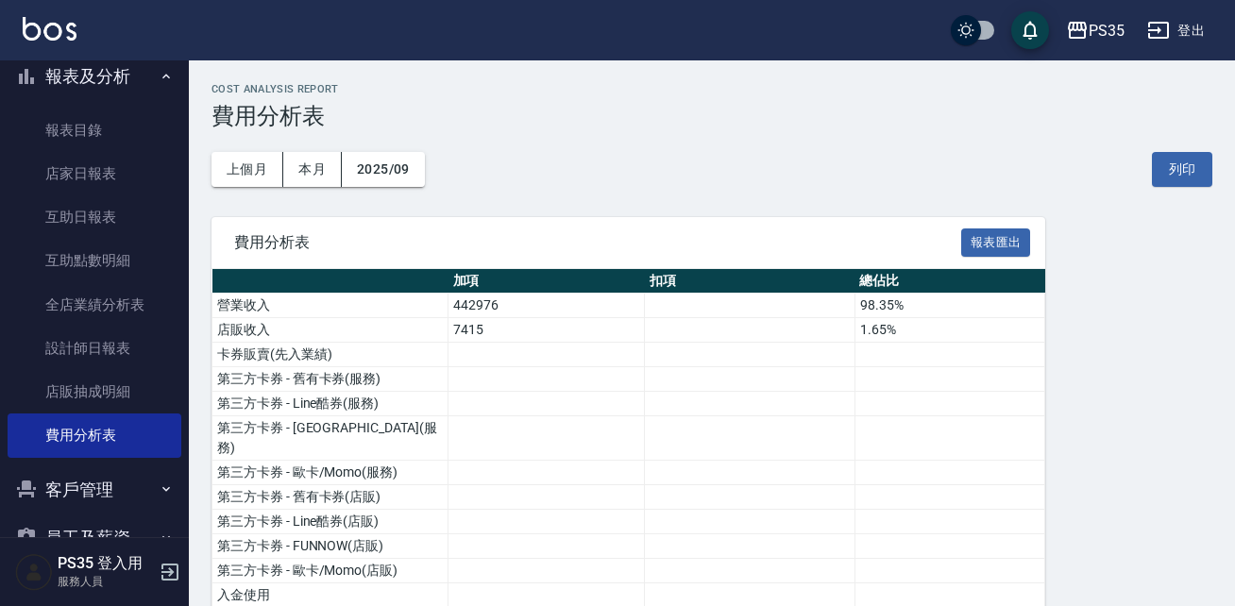
click at [680, 169] on div "上個月 本月 2025/09 列印" at bounding box center [711, 169] width 1001 height 80
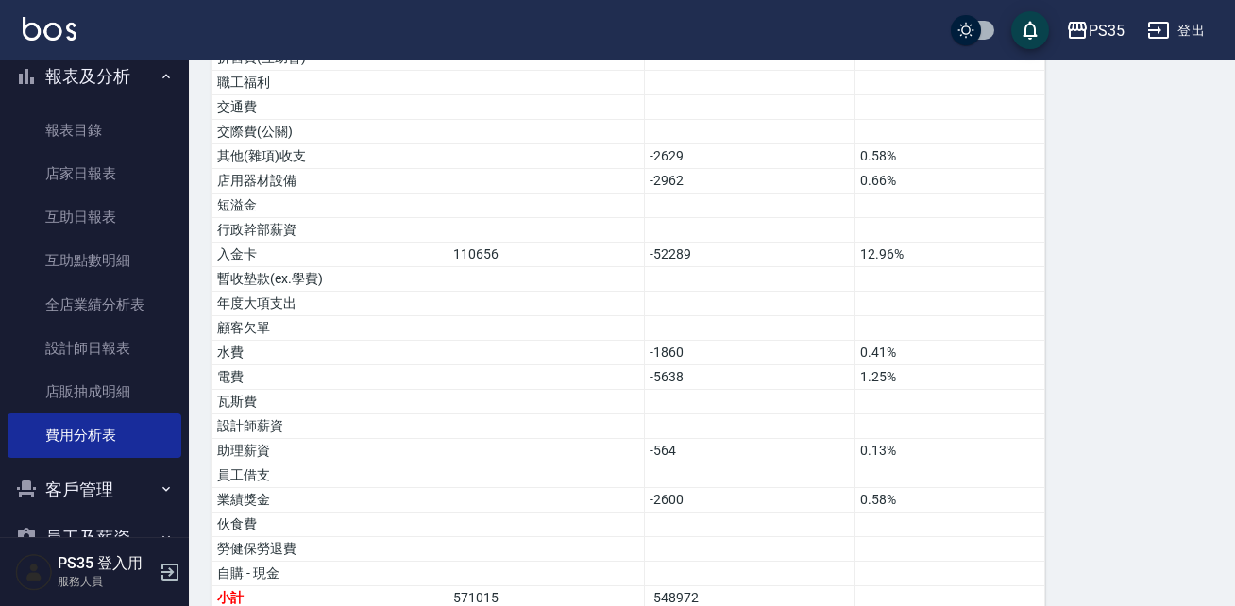
scroll to position [1181, 0]
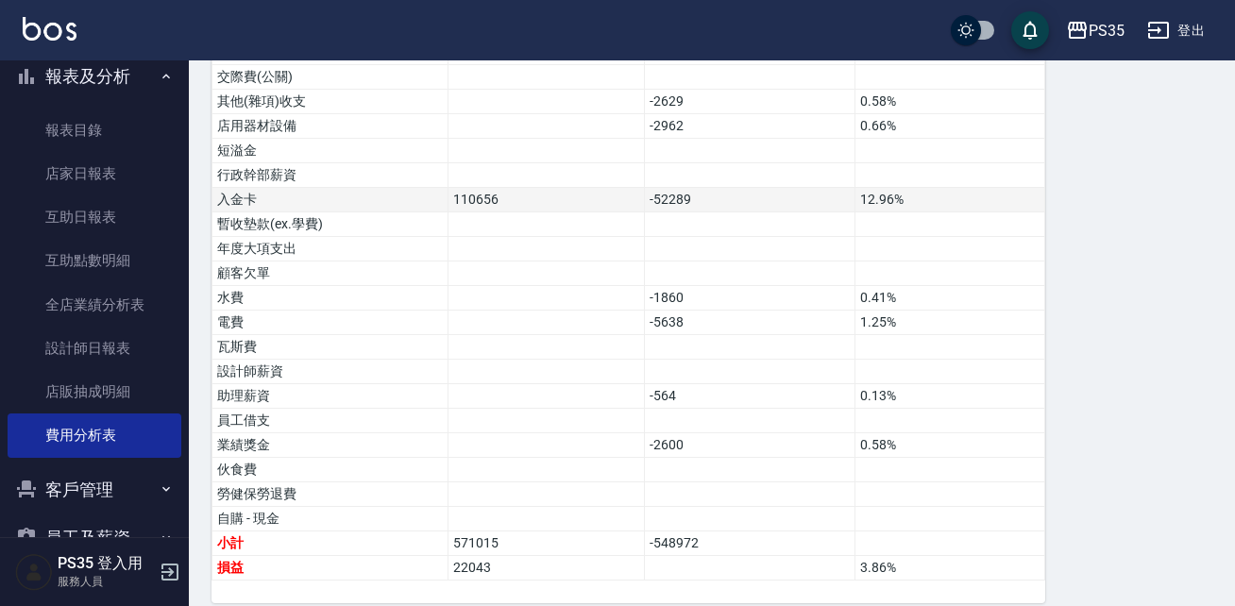
click at [680, 188] on td "-52289" at bounding box center [750, 200] width 211 height 25
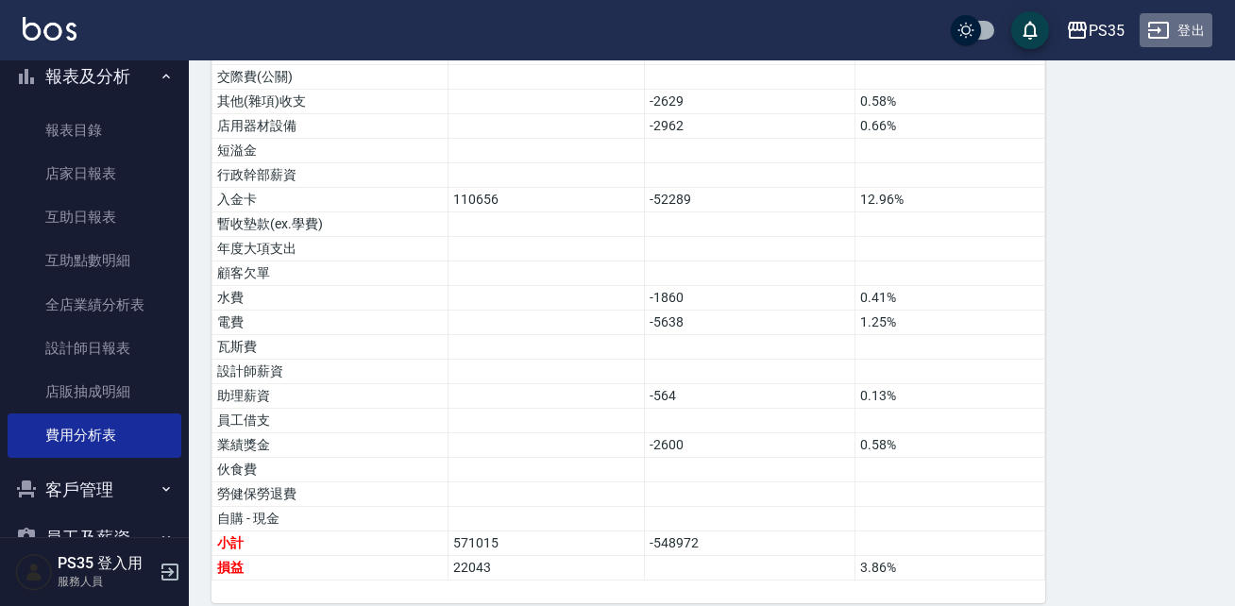
click at [1183, 26] on button "登出" at bounding box center [1176, 30] width 73 height 35
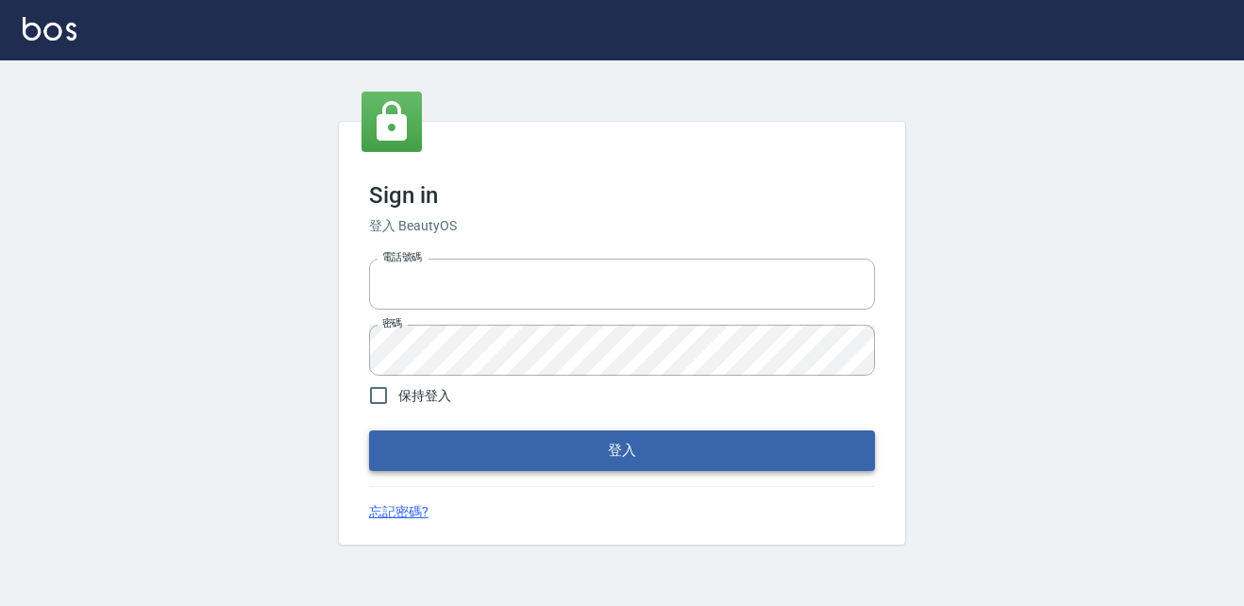
type input "037692666"
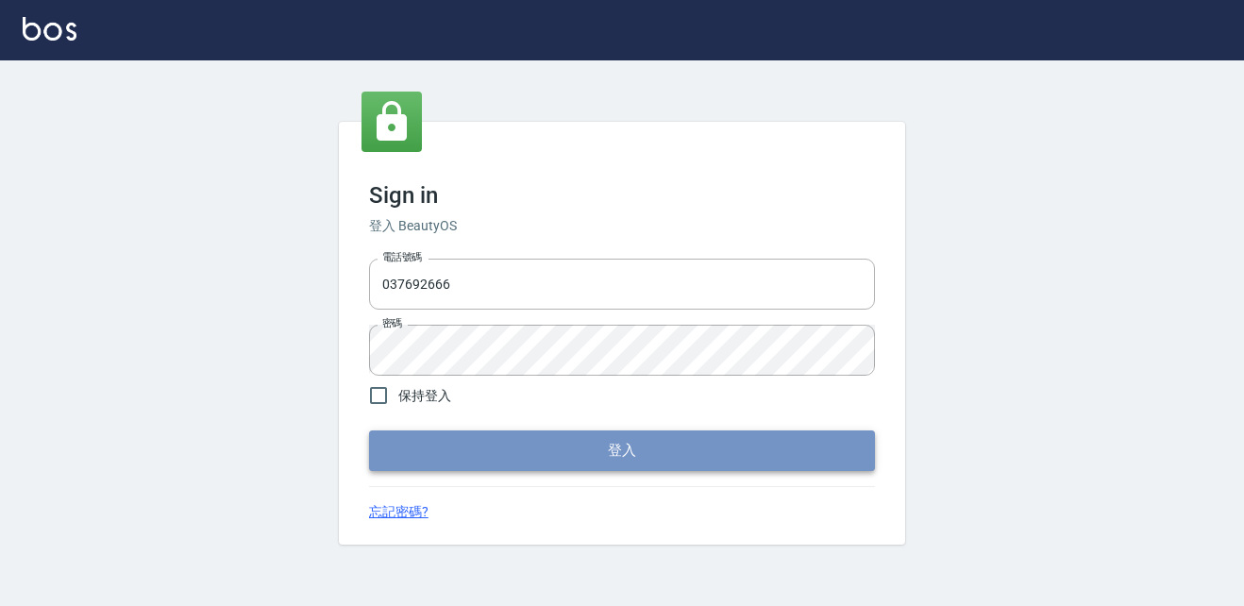
click at [627, 462] on button "登入" at bounding box center [622, 451] width 506 height 40
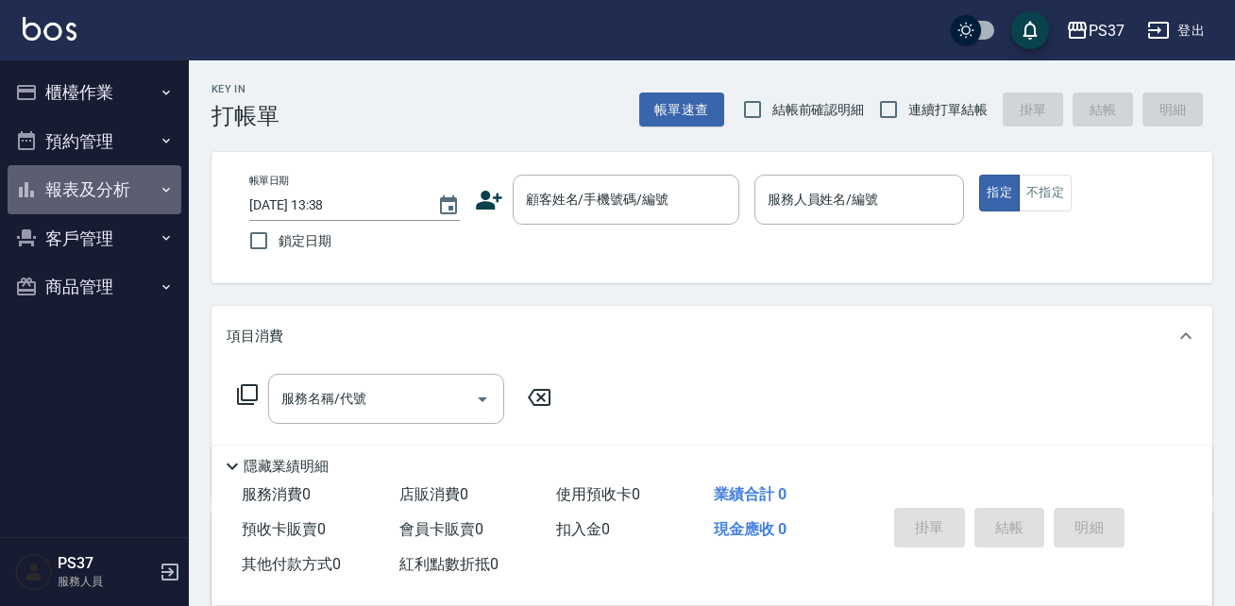
click at [149, 178] on button "報表及分析" at bounding box center [95, 189] width 174 height 49
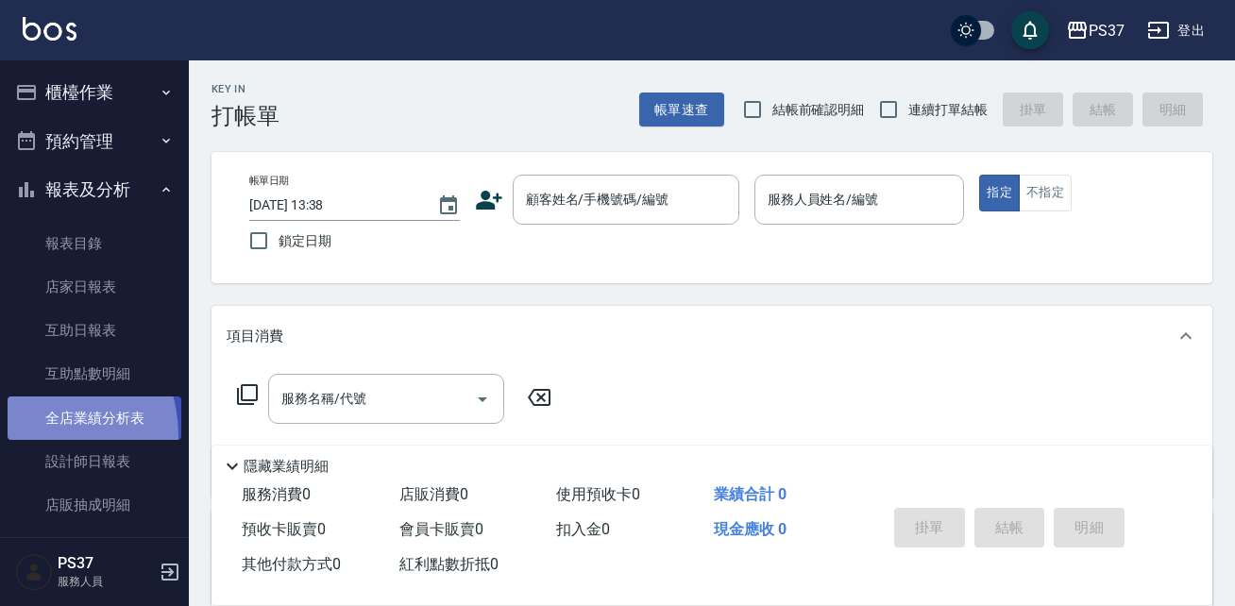
click at [33, 435] on link "全店業績分析表" at bounding box center [95, 418] width 174 height 43
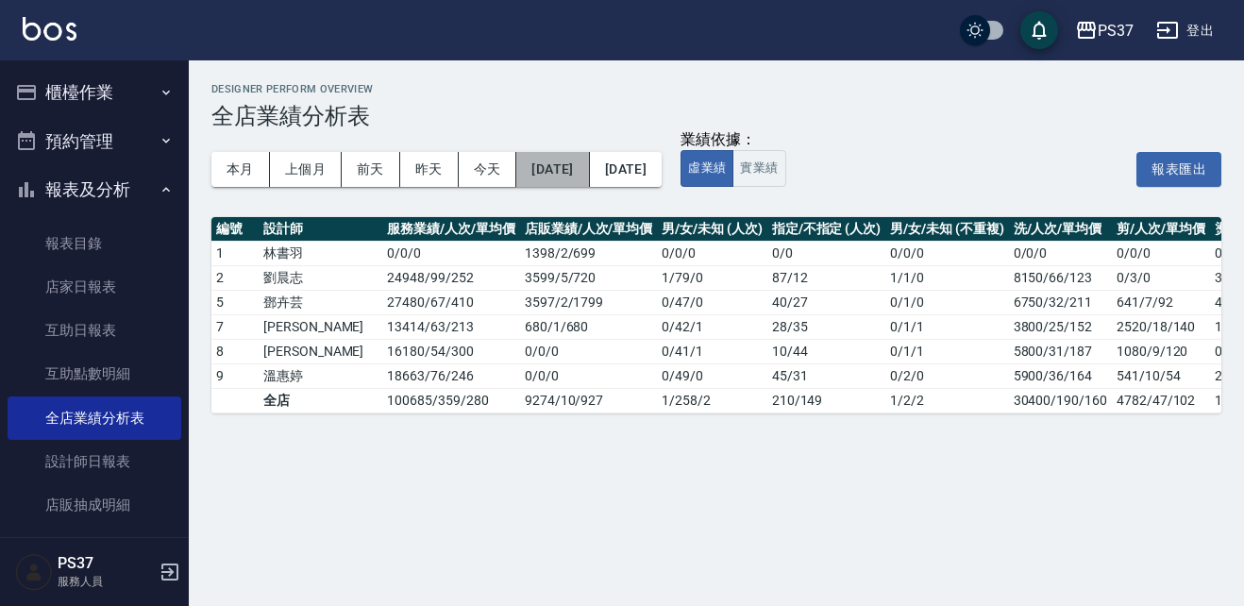
click at [553, 162] on button "[DATE]" at bounding box center [552, 169] width 73 height 35
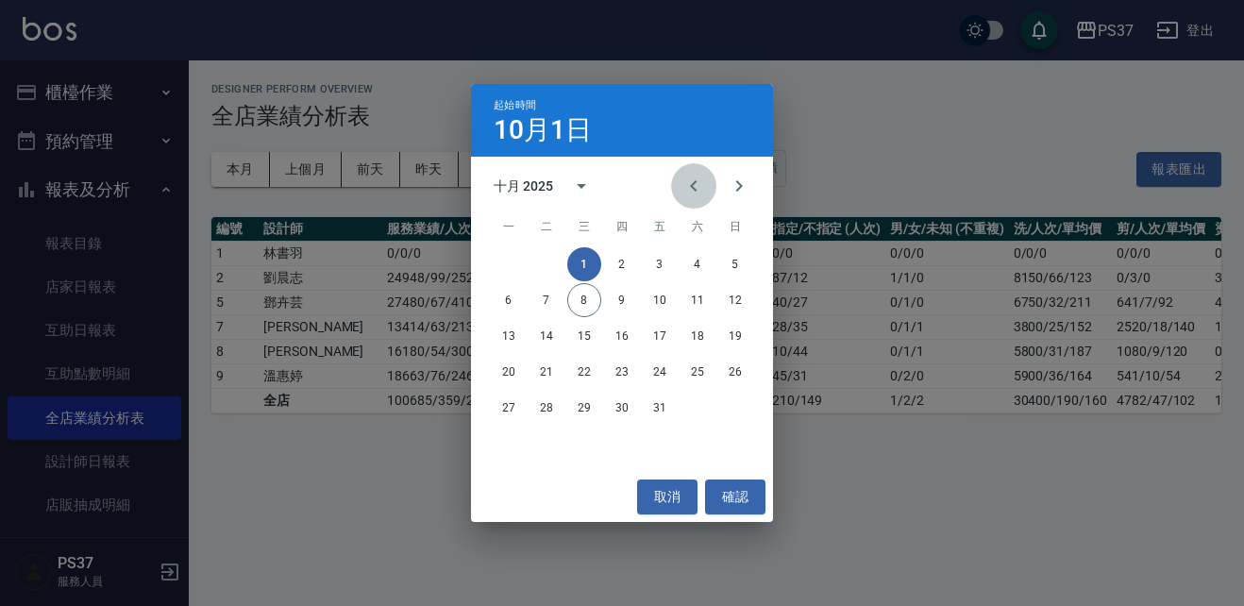
click at [684, 194] on icon "Previous month" at bounding box center [694, 186] width 23 height 23
click at [692, 189] on icon "Previous month" at bounding box center [694, 186] width 23 height 23
click at [692, 187] on icon "Previous month" at bounding box center [693, 185] width 7 height 11
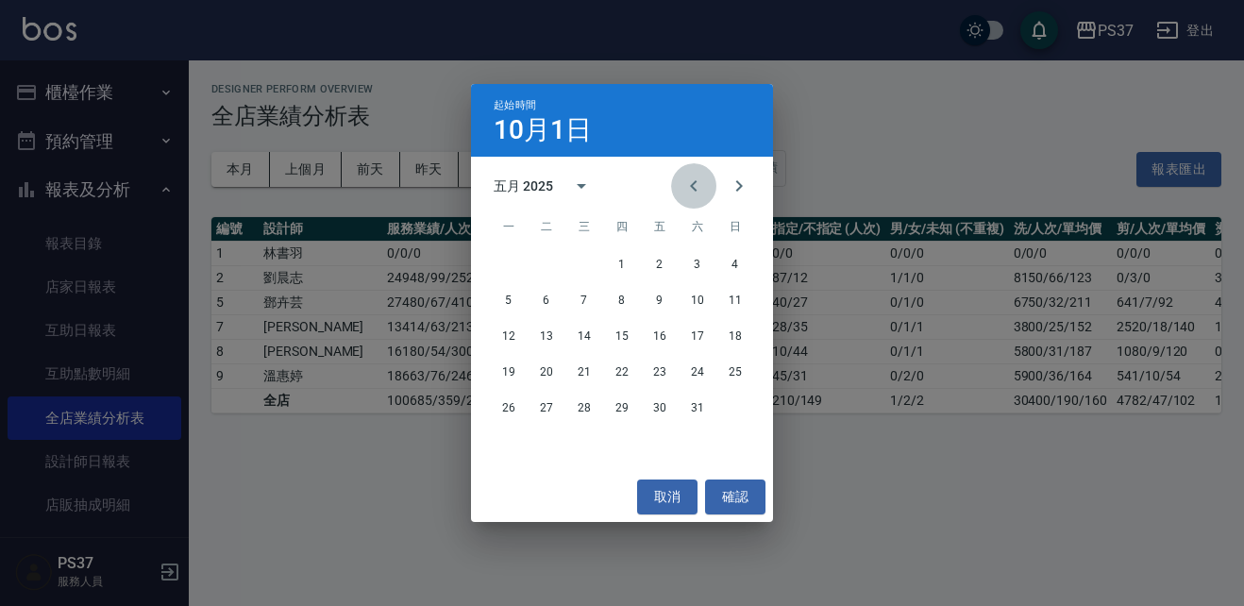
click at [692, 187] on icon "Previous month" at bounding box center [693, 185] width 7 height 11
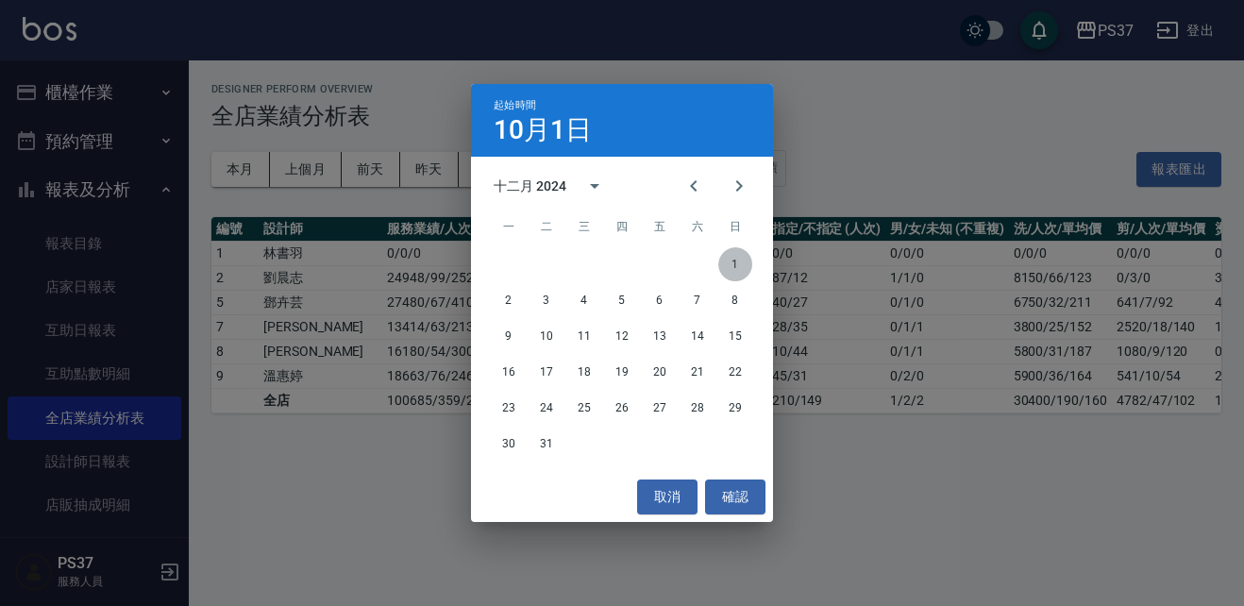
click at [732, 253] on button "1" at bounding box center [735, 264] width 34 height 34
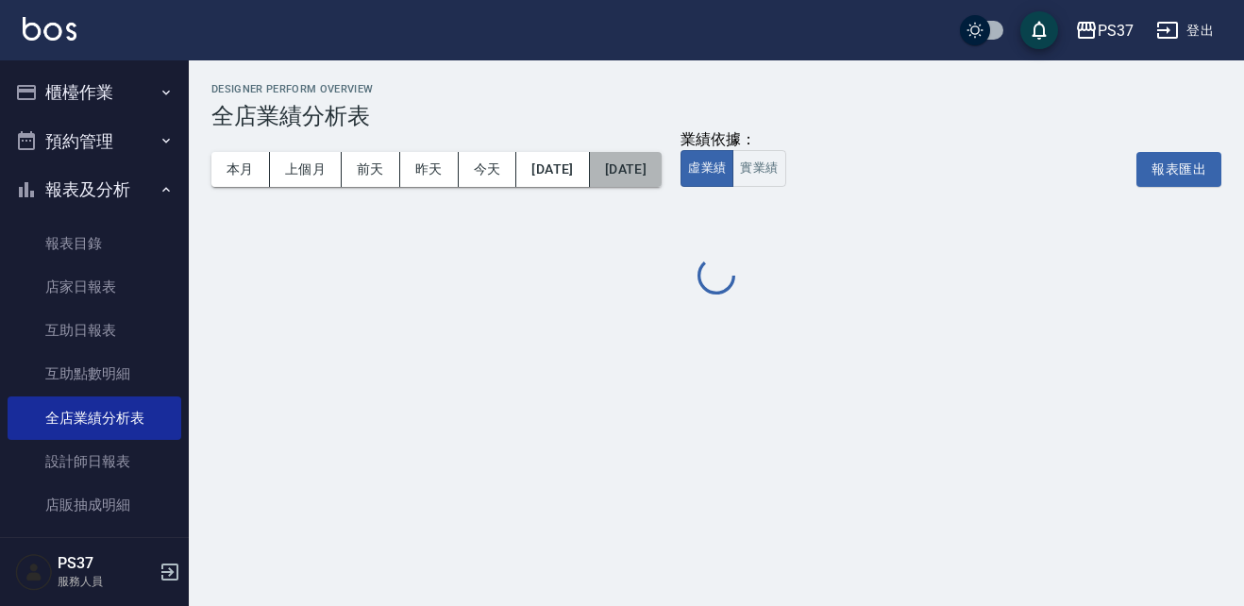
click at [662, 180] on button "2025/10/08" at bounding box center [626, 169] width 72 height 35
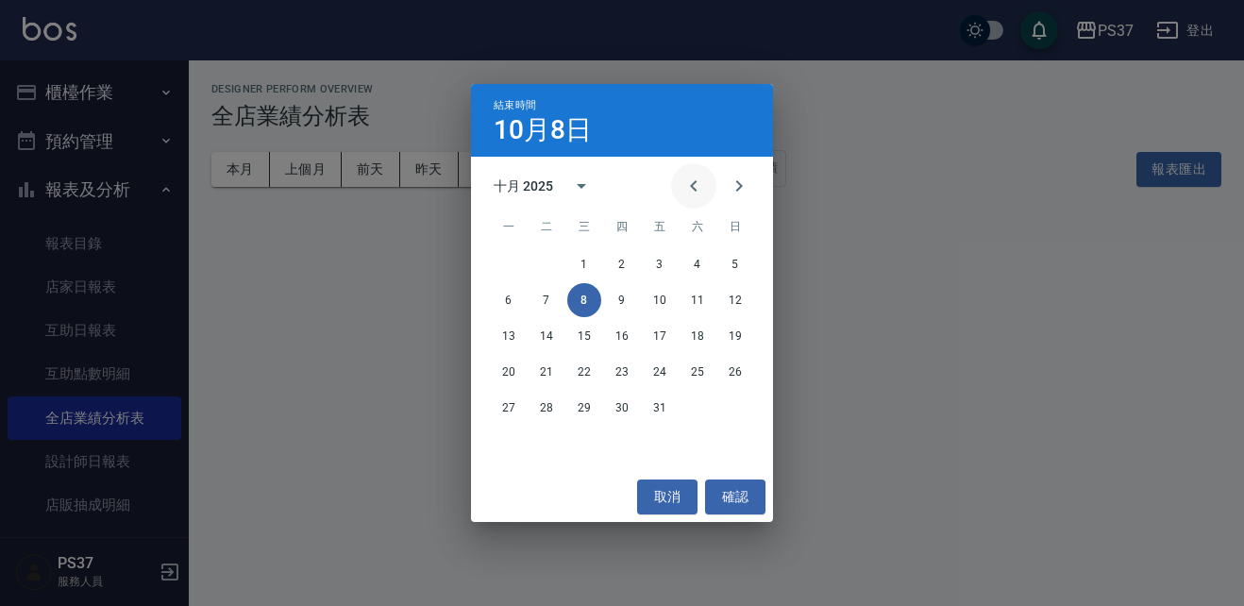
click at [692, 189] on icon "Previous month" at bounding box center [694, 186] width 23 height 23
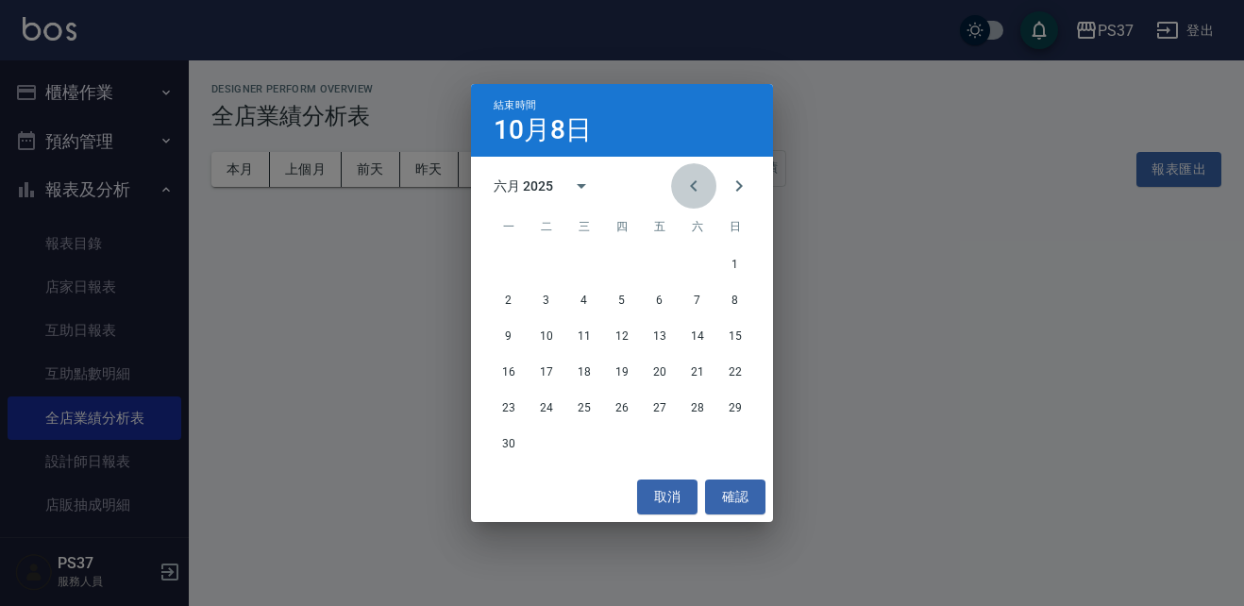
click at [692, 189] on icon "Previous month" at bounding box center [694, 186] width 23 height 23
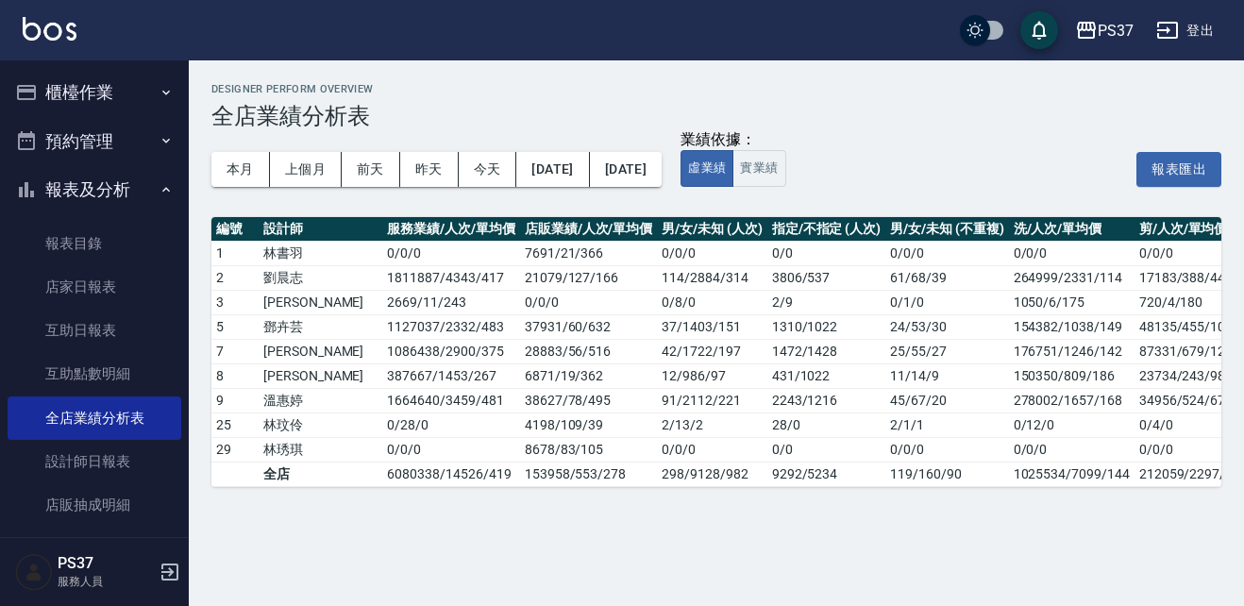
click at [662, 189] on div "本月 上個月 前天 昨天 今天 2024/12/01 2025/10/08" at bounding box center [436, 169] width 450 height 80
click at [662, 177] on button "2025/10/08" at bounding box center [626, 169] width 72 height 35
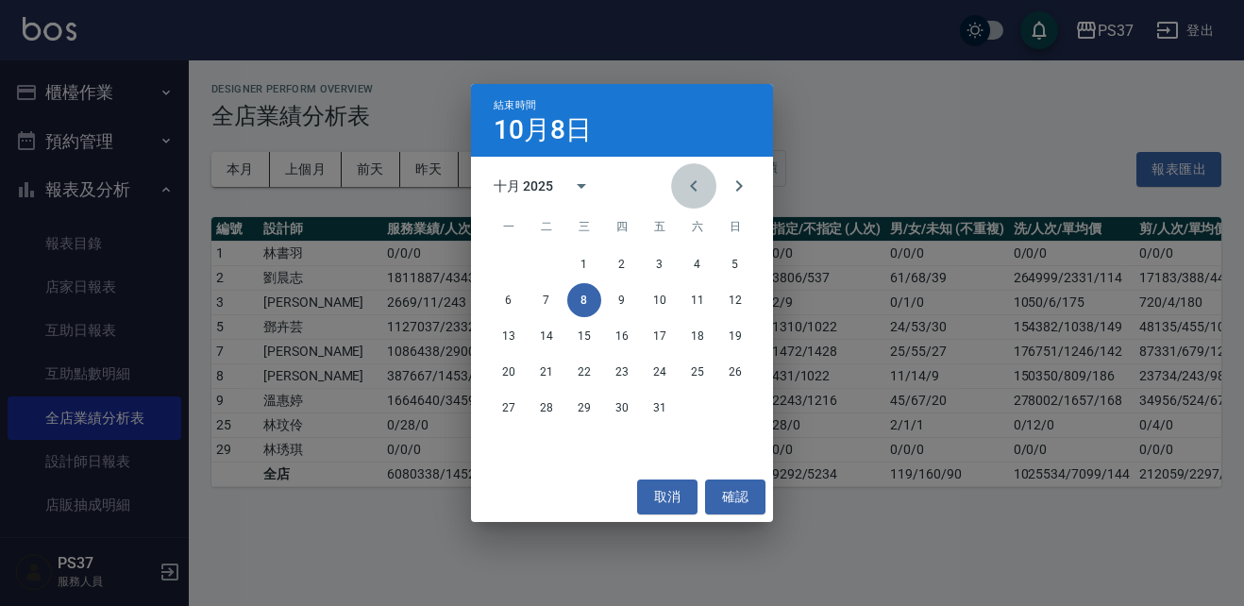
click at [693, 181] on icon "Previous month" at bounding box center [694, 186] width 23 height 23
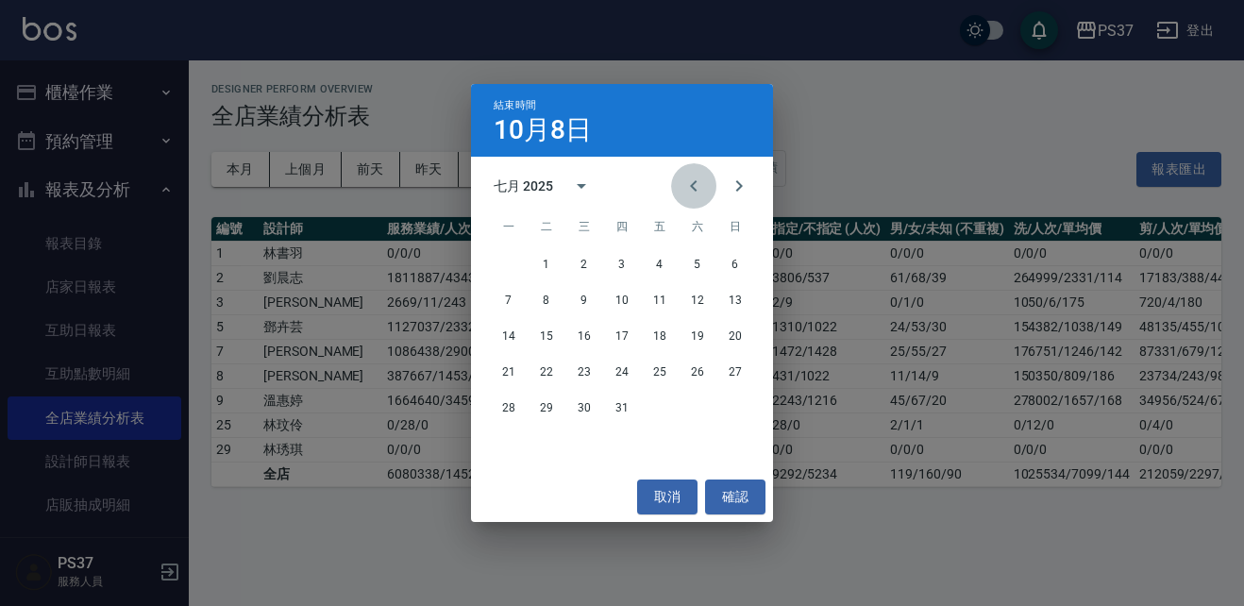
click at [693, 181] on icon "Previous month" at bounding box center [694, 186] width 23 height 23
click at [724, 508] on button "確認" at bounding box center [735, 497] width 60 height 35
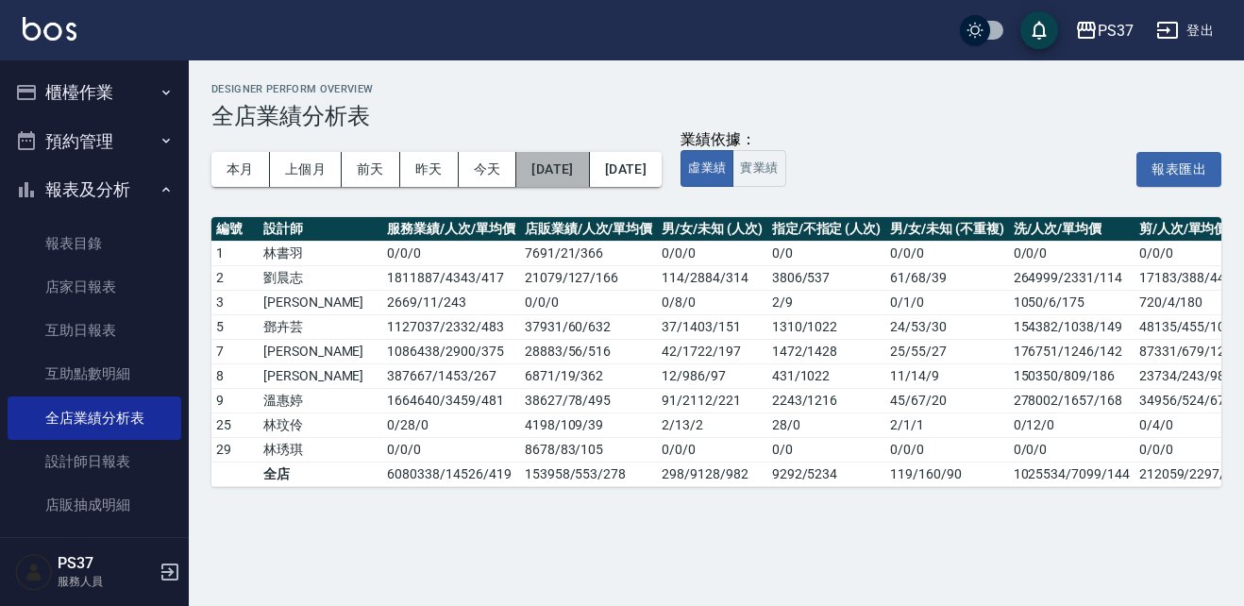
click at [576, 181] on button "2024/12/01" at bounding box center [552, 169] width 73 height 35
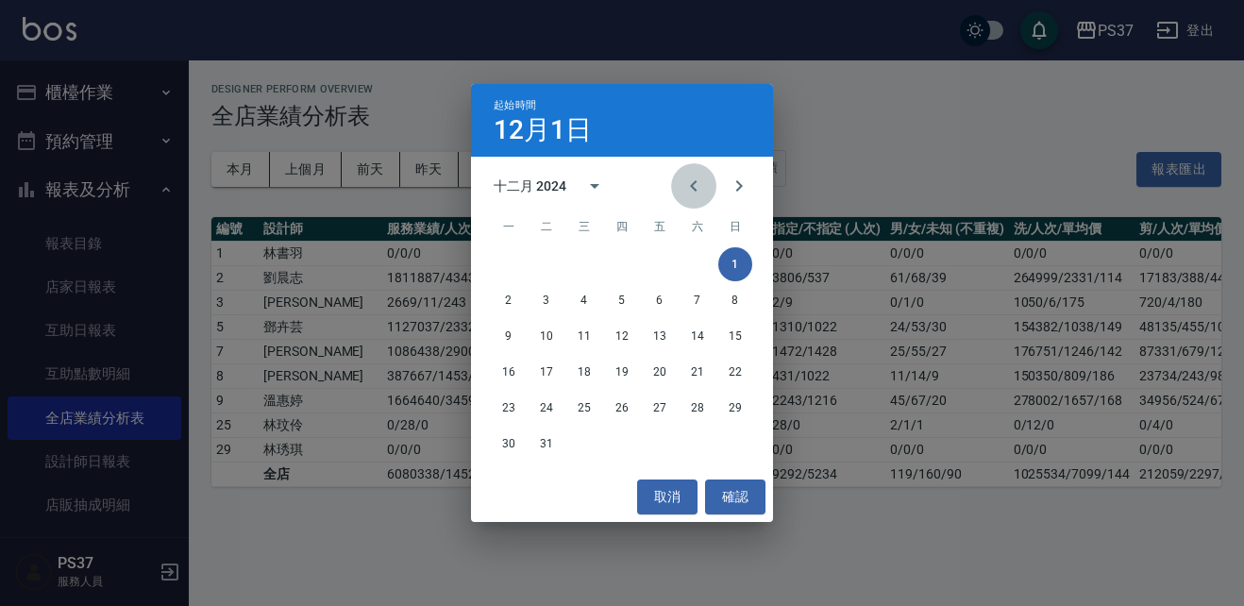
click at [688, 199] on button "Previous month" at bounding box center [693, 185] width 45 height 45
click at [666, 265] on button "1" at bounding box center [660, 264] width 34 height 34
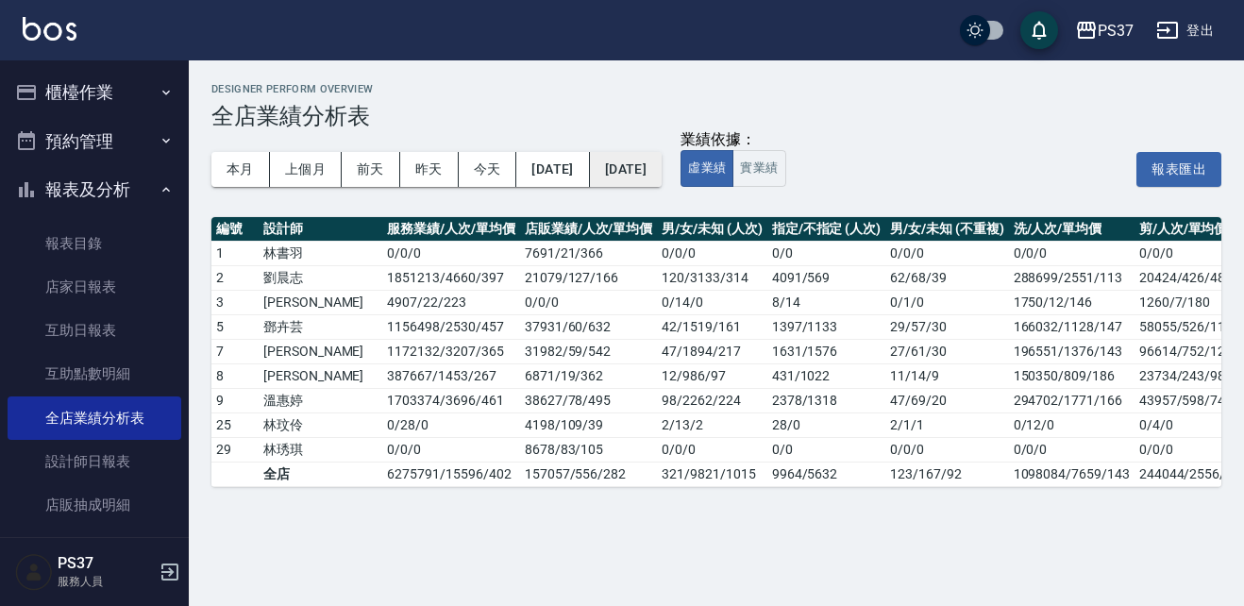
click at [662, 181] on button "2025/10/08" at bounding box center [626, 169] width 72 height 35
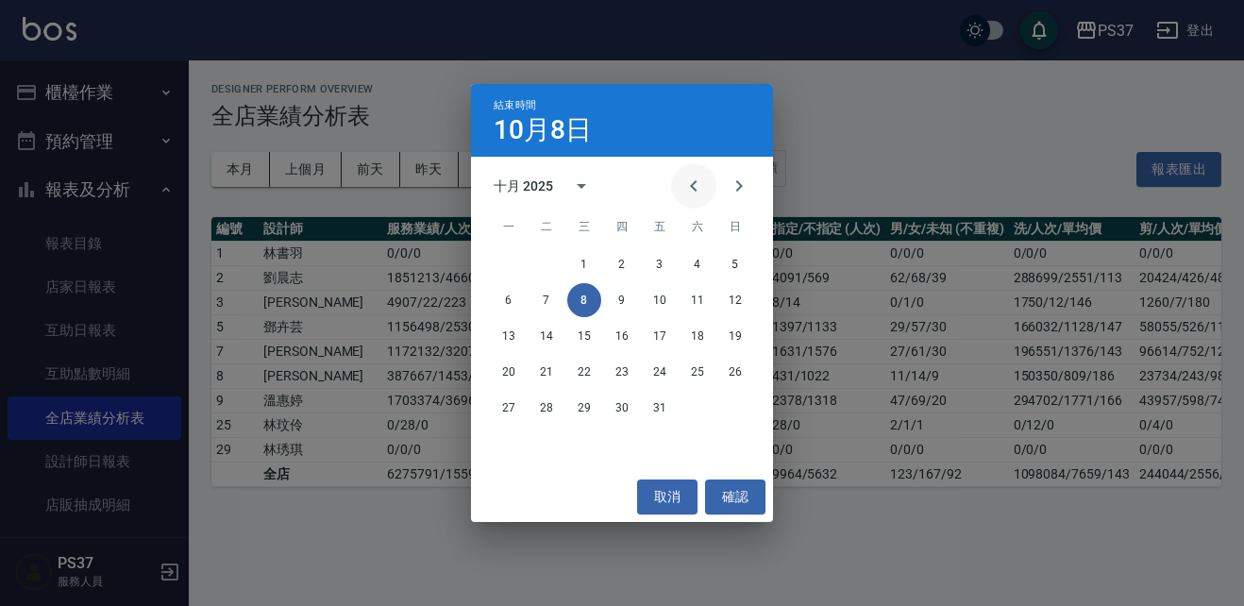
click at [691, 191] on icon "Previous month" at bounding box center [694, 186] width 23 height 23
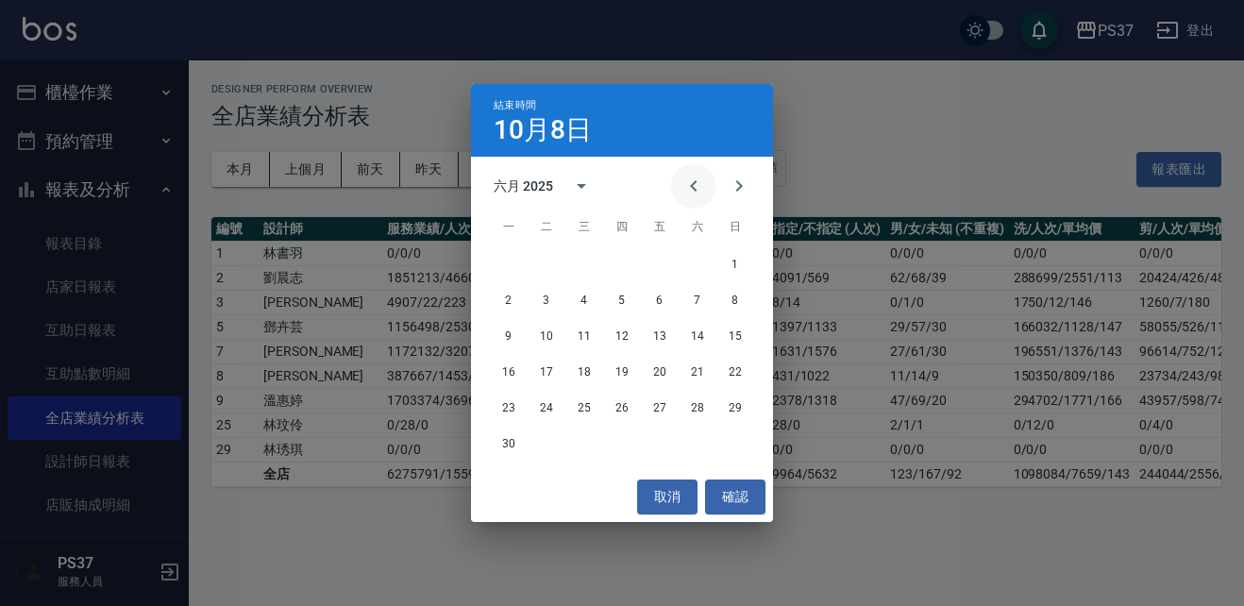
click at [691, 191] on icon "Previous month" at bounding box center [694, 186] width 23 height 23
click at [656, 400] on button "31" at bounding box center [660, 408] width 34 height 34
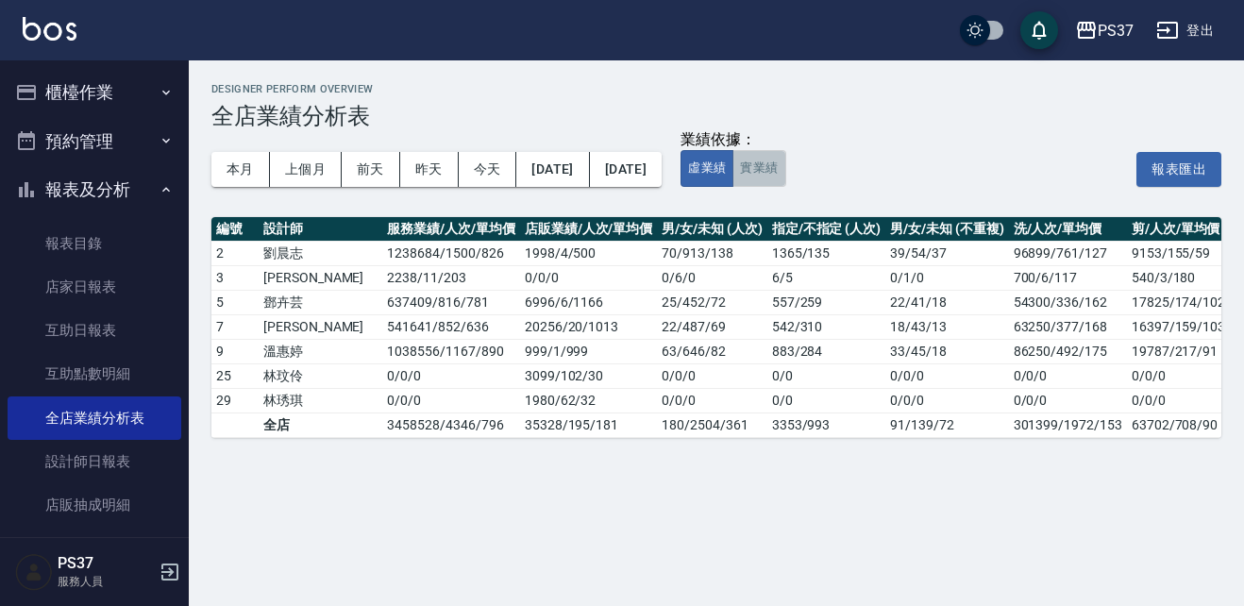
click at [785, 171] on button "實業績" at bounding box center [759, 168] width 53 height 37
click at [734, 166] on button "虛業績" at bounding box center [707, 168] width 53 height 37
click at [785, 176] on button "實業績" at bounding box center [759, 168] width 53 height 37
click at [734, 167] on button "虛業績" at bounding box center [707, 168] width 53 height 37
click at [589, 166] on button "2024/11/01" at bounding box center [552, 169] width 73 height 35
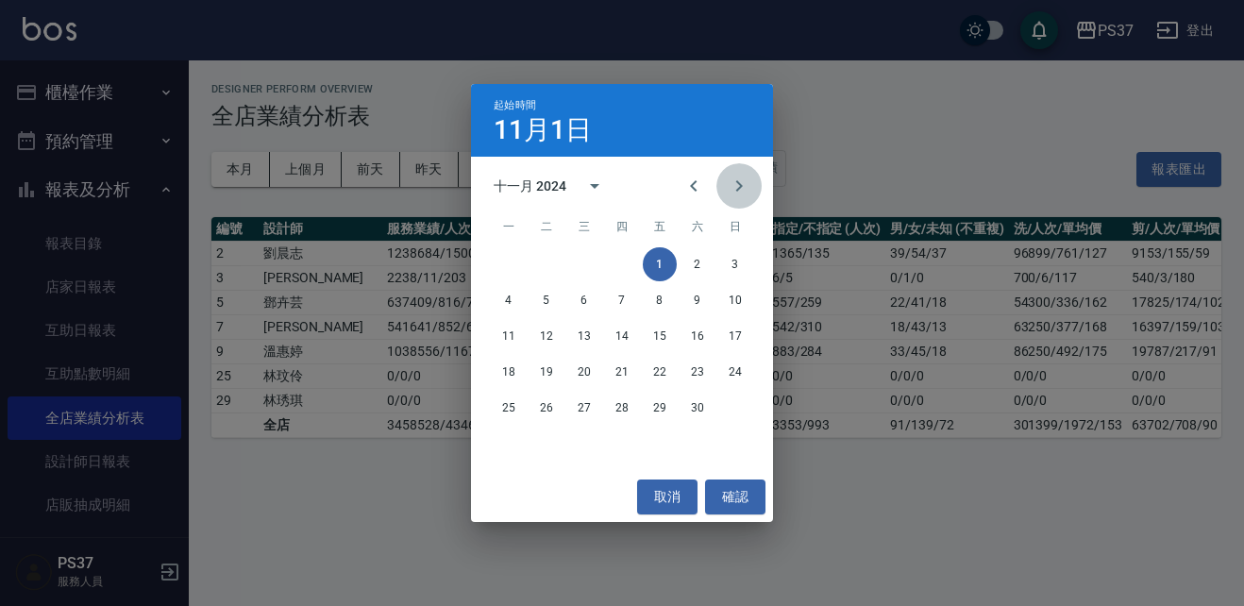
click at [743, 193] on icon "Next month" at bounding box center [739, 186] width 23 height 23
click at [584, 262] on button "1" at bounding box center [584, 264] width 34 height 34
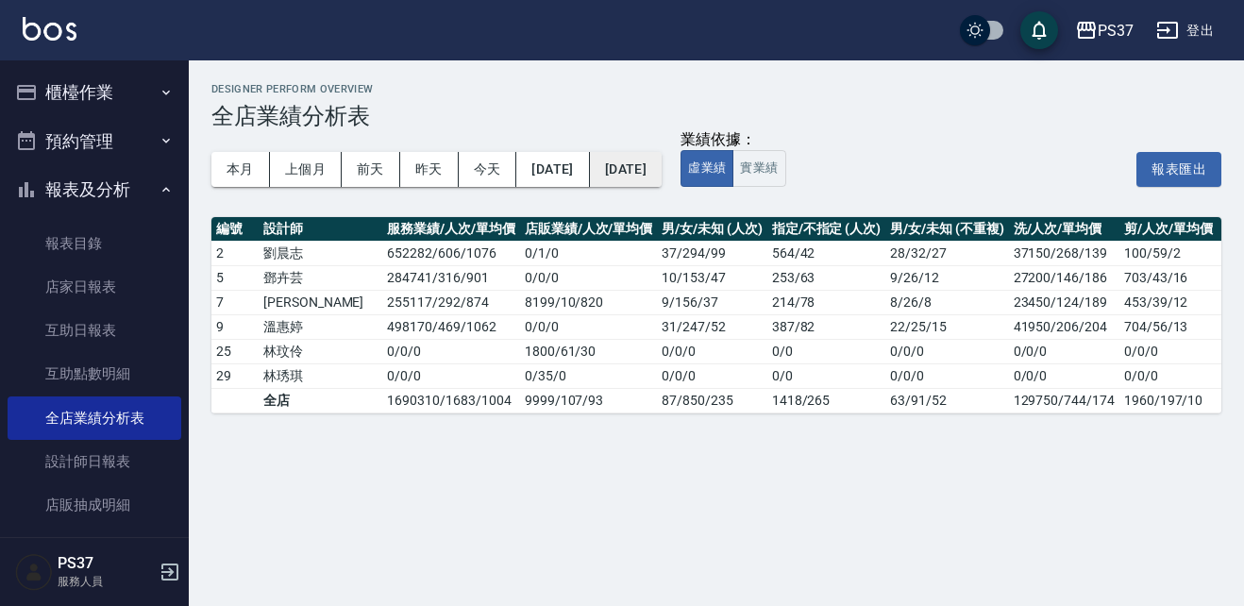
click at [657, 183] on button "2025/01/31" at bounding box center [626, 169] width 72 height 35
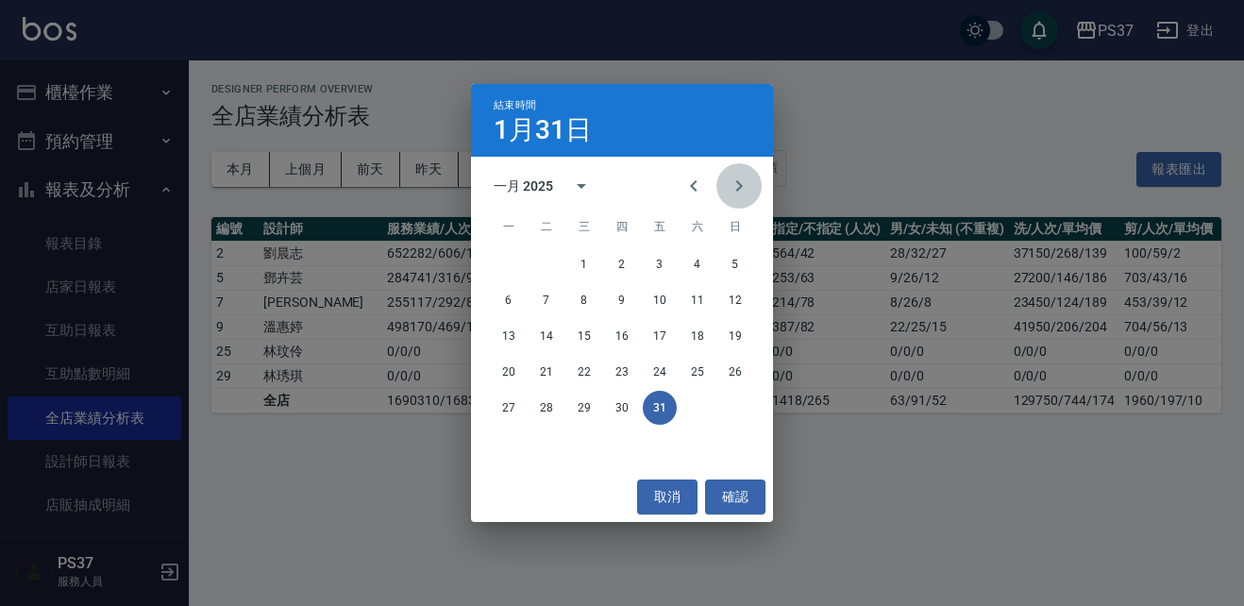
click at [740, 184] on icon "Next month" at bounding box center [739, 185] width 7 height 11
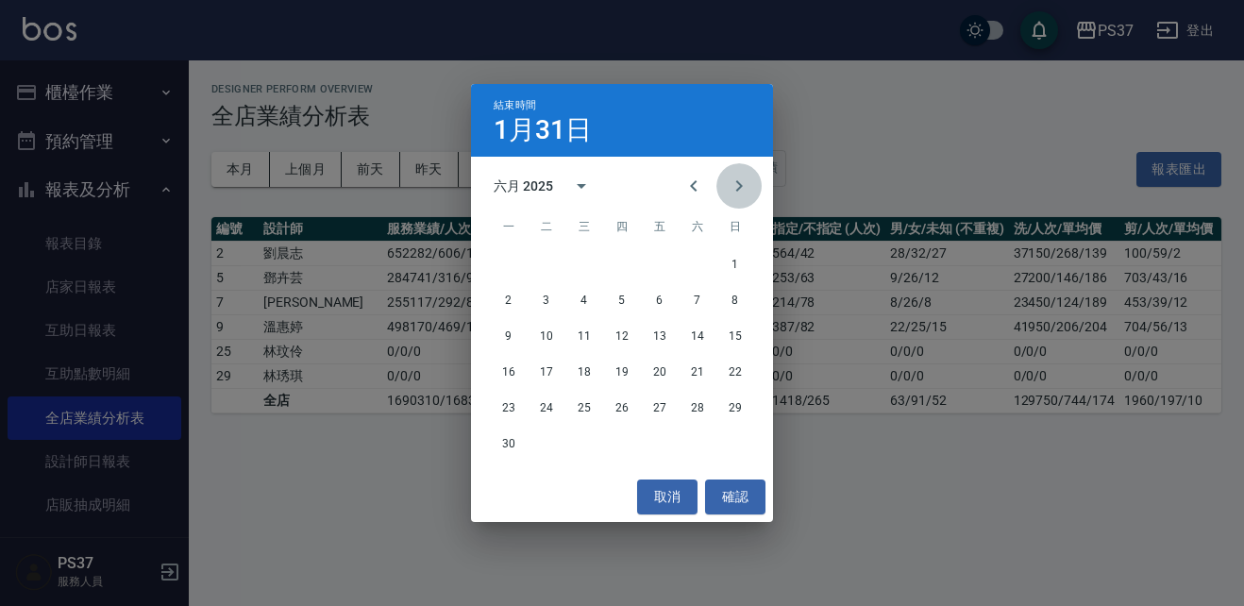
click at [740, 184] on icon "Next month" at bounding box center [739, 185] width 7 height 11
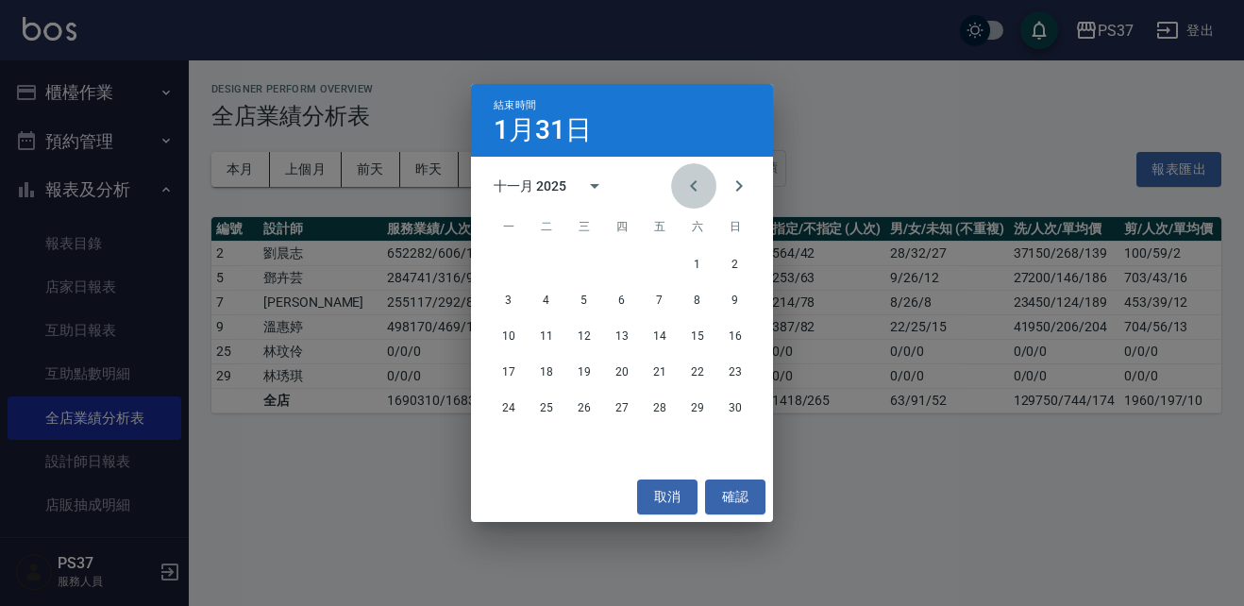
click at [686, 192] on icon "Previous month" at bounding box center [694, 186] width 23 height 23
click at [669, 417] on button "31" at bounding box center [660, 408] width 34 height 34
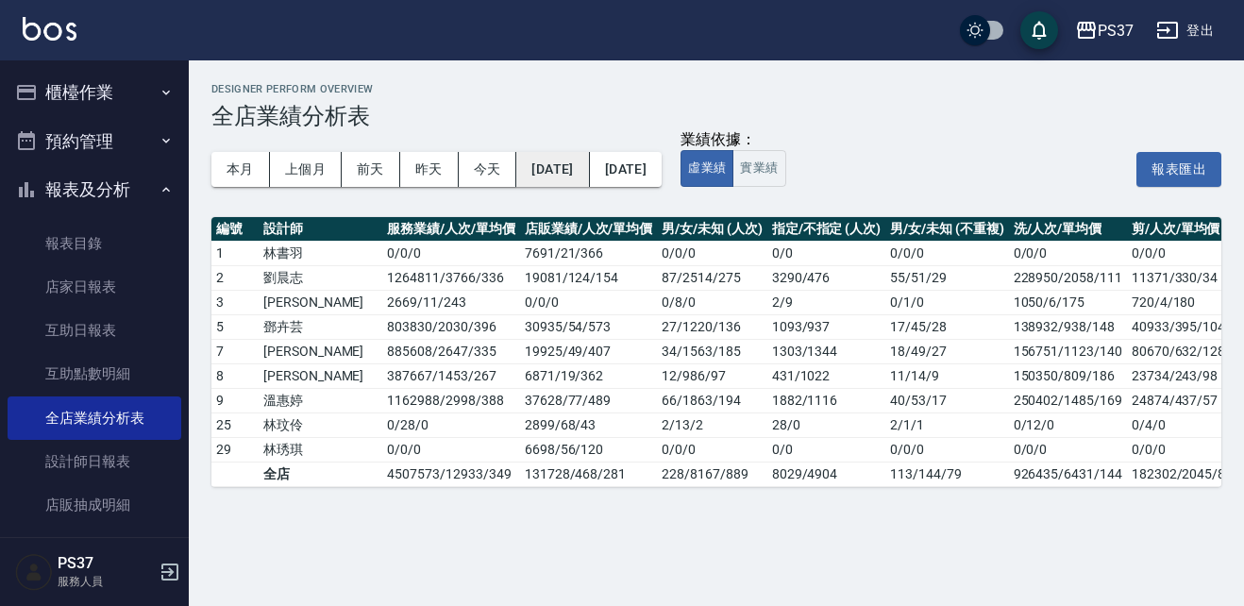
click at [540, 179] on button "2025/01/01" at bounding box center [552, 169] width 73 height 35
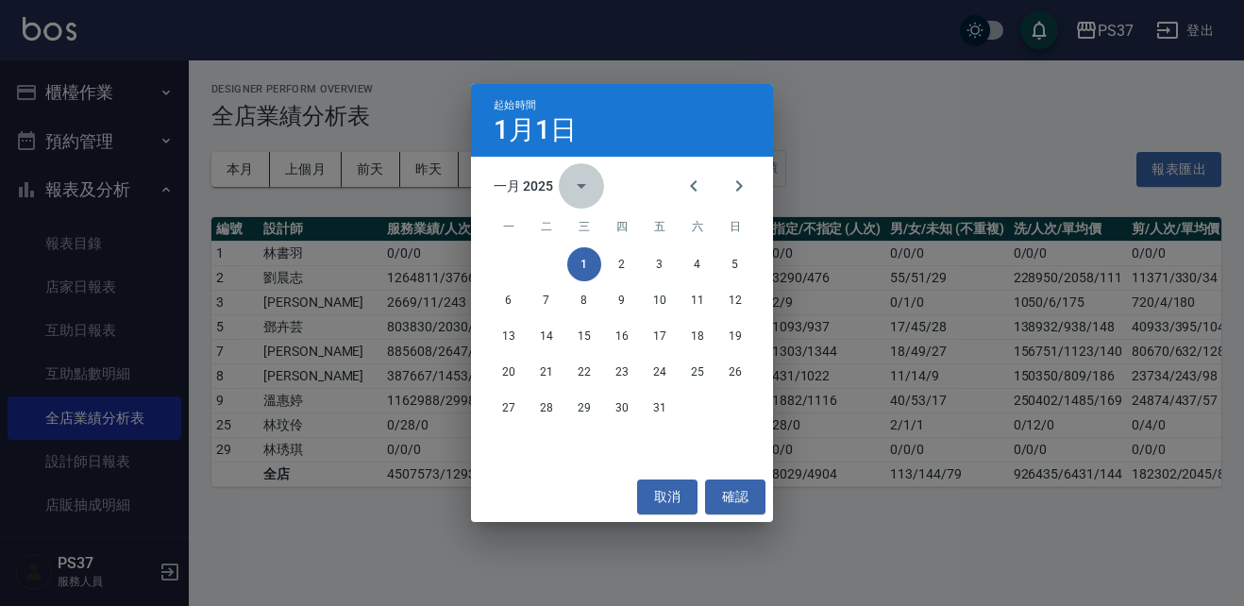
click at [574, 194] on icon "calendar view is open, switch to year view" at bounding box center [581, 186] width 23 height 23
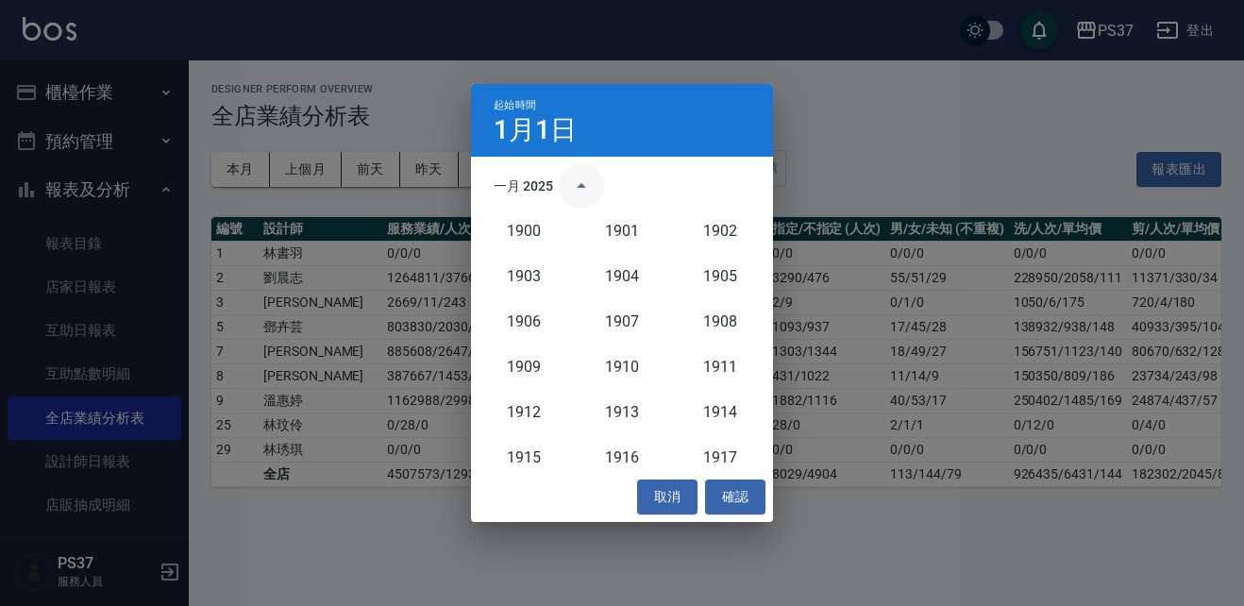
scroll to position [1748, 0]
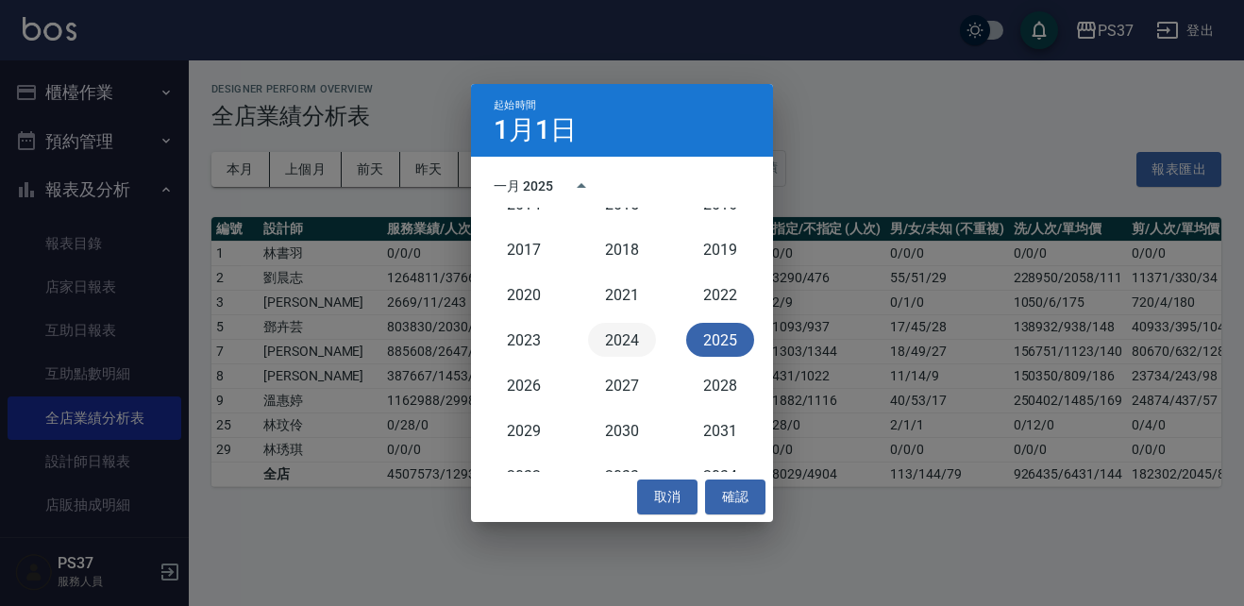
click at [606, 325] on button "2024" at bounding box center [622, 340] width 68 height 34
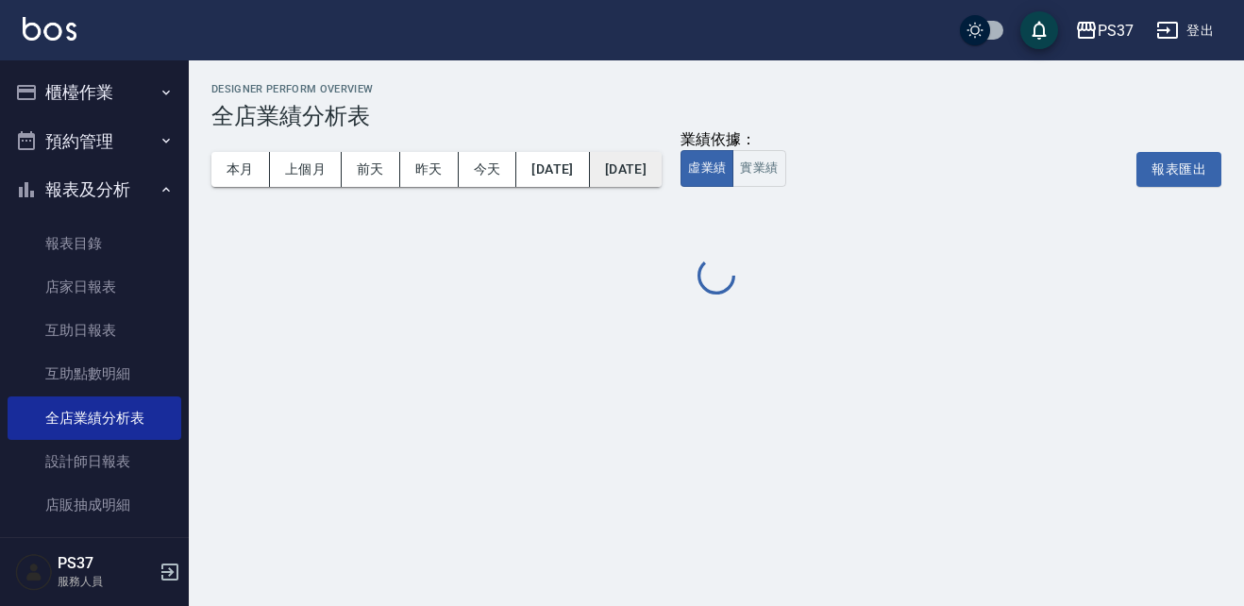
click at [662, 160] on button "2025/10/31" at bounding box center [626, 169] width 72 height 35
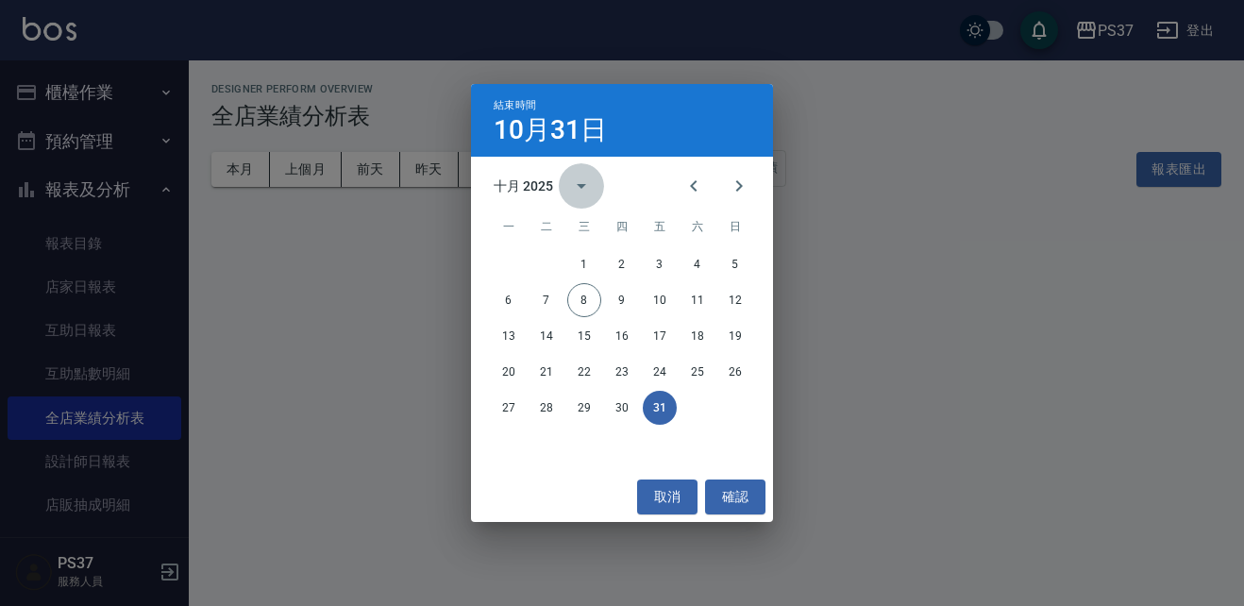
click at [584, 186] on icon "calendar view is open, switch to year view" at bounding box center [581, 186] width 9 height 5
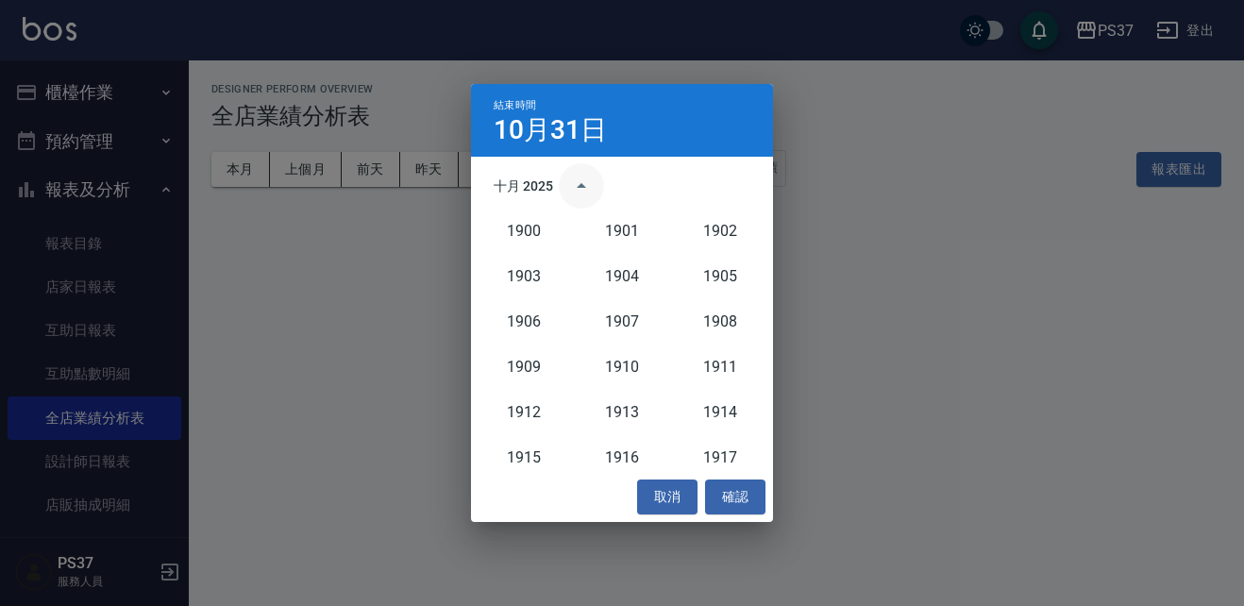
scroll to position [1748, 0]
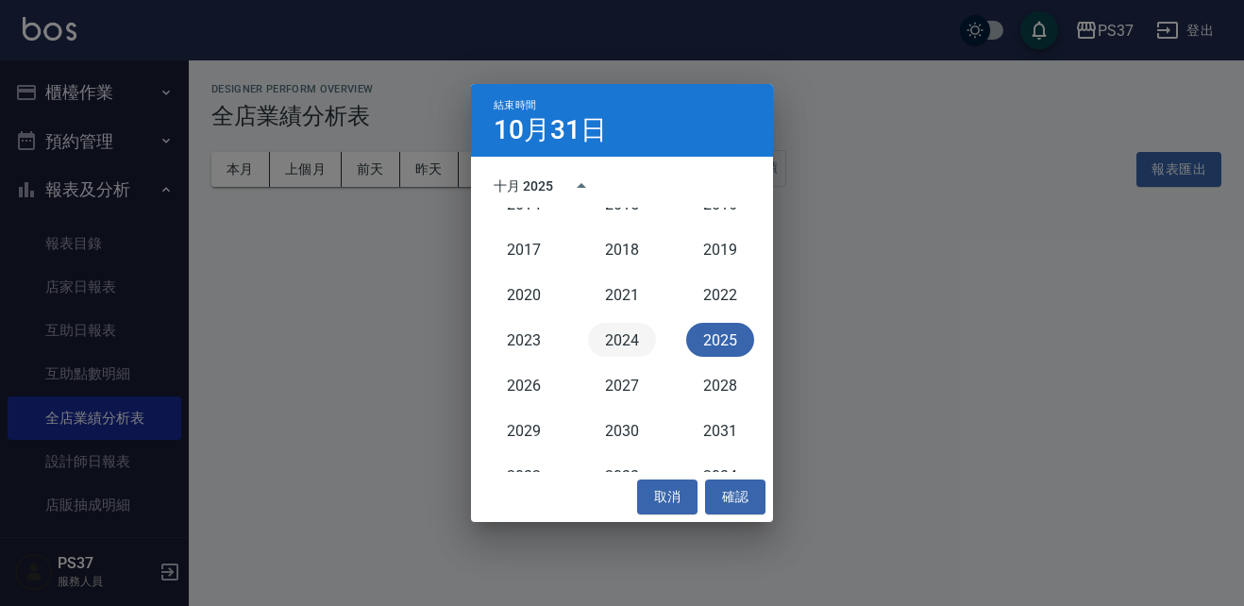
click at [607, 346] on button "2024" at bounding box center [622, 340] width 68 height 34
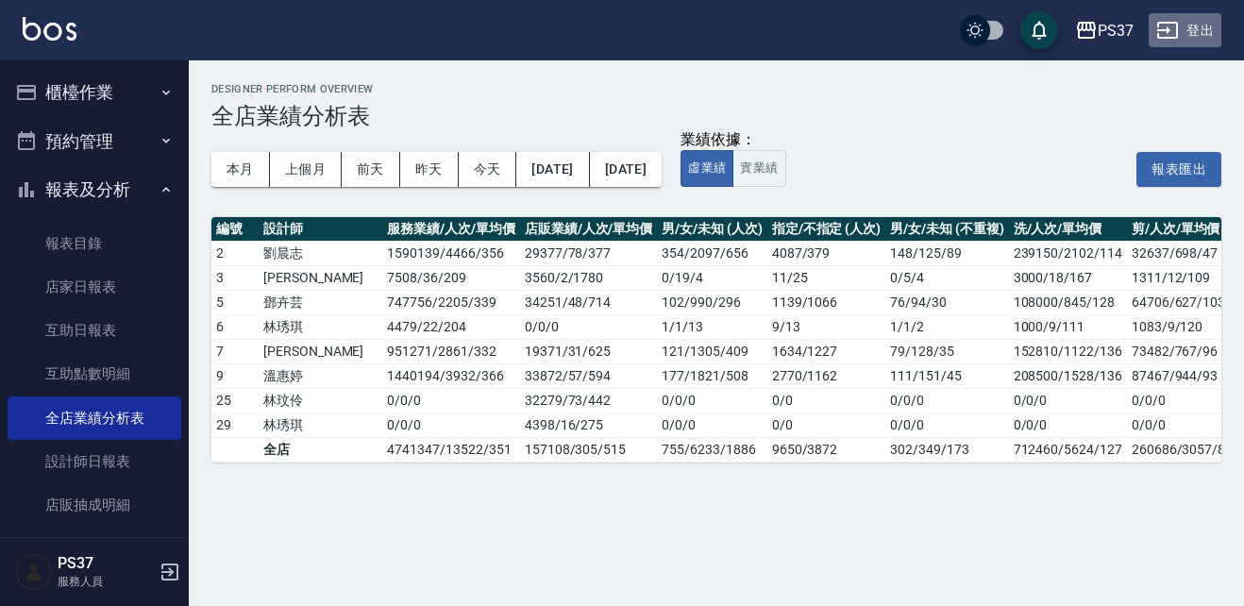
click at [1187, 35] on button "登出" at bounding box center [1185, 30] width 73 height 35
